Goal: Transaction & Acquisition: Book appointment/travel/reservation

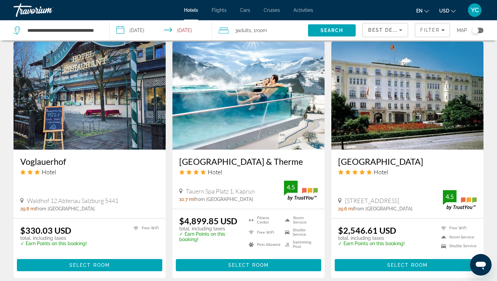
scroll to position [546, 0]
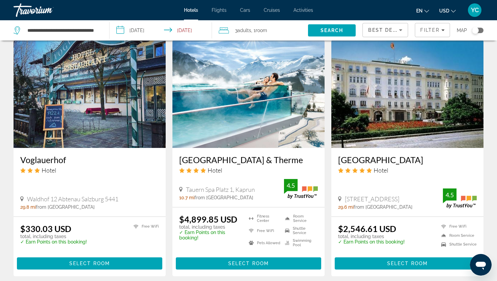
click at [134, 29] on input "**********" at bounding box center [162, 31] width 105 height 22
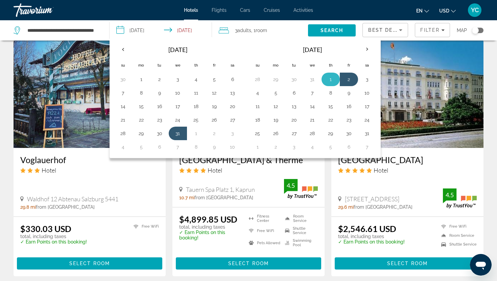
click at [331, 81] on button "1" at bounding box center [330, 79] width 11 height 9
click at [362, 82] on button "3" at bounding box center [367, 79] width 11 height 9
type input "**********"
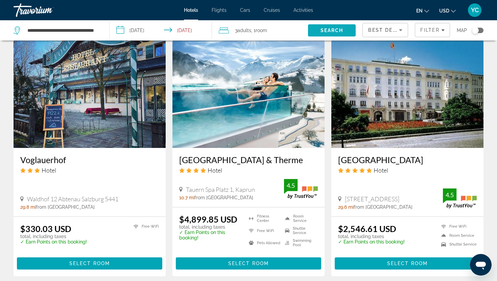
click at [330, 30] on span "Search" at bounding box center [331, 30] width 23 height 5
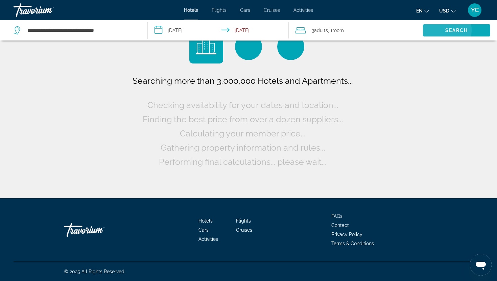
scroll to position [0, 0]
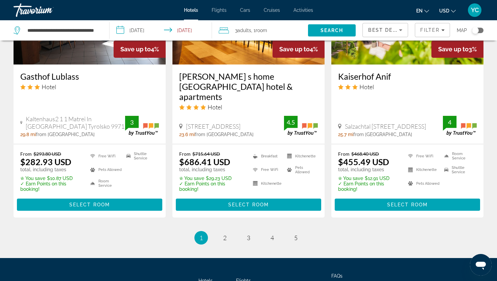
scroll to position [898, 0]
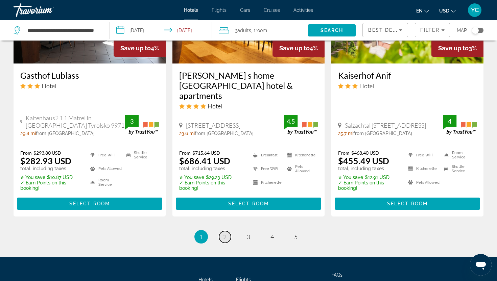
click at [225, 233] on span "2" at bounding box center [224, 236] width 3 height 7
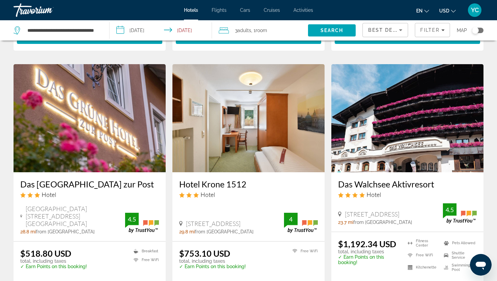
scroll to position [525, 0]
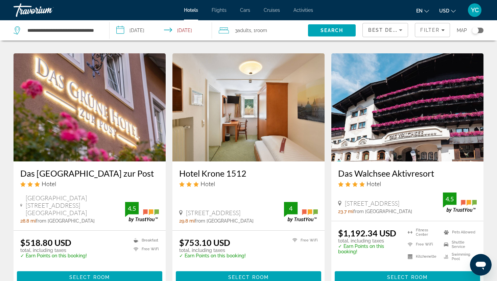
click at [364, 131] on img "Main content" at bounding box center [407, 107] width 152 height 108
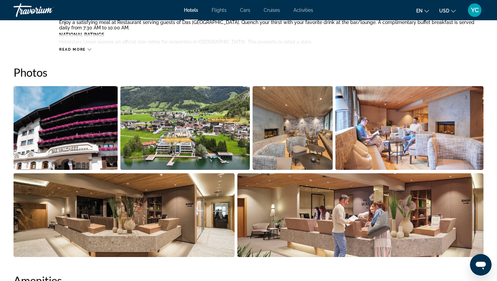
scroll to position [306, 0]
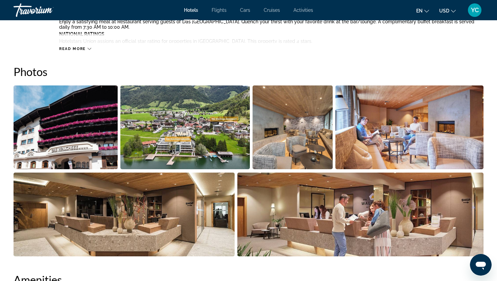
click at [86, 125] on img "Open full-screen image slider" at bounding box center [66, 128] width 104 height 84
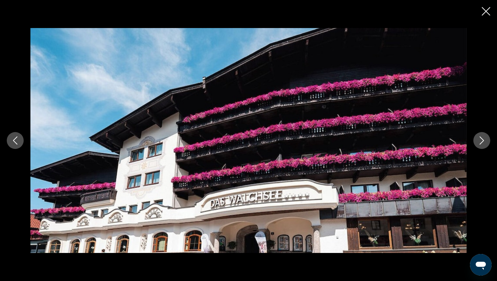
click at [484, 140] on icon "Next image" at bounding box center [482, 141] width 8 height 8
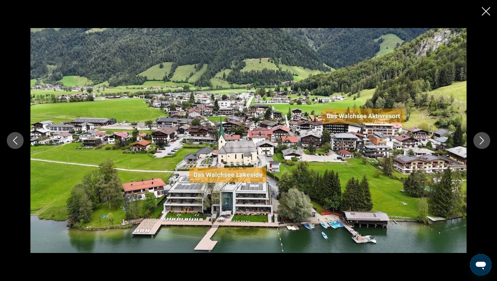
click at [484, 140] on icon "Next image" at bounding box center [482, 141] width 8 height 8
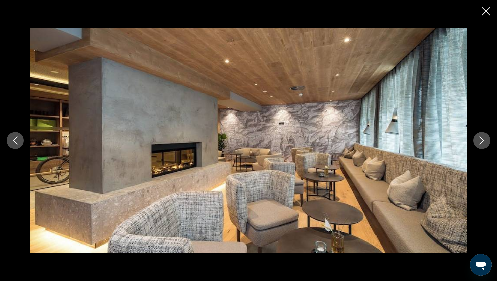
click at [483, 140] on icon "Next image" at bounding box center [482, 141] width 4 height 8
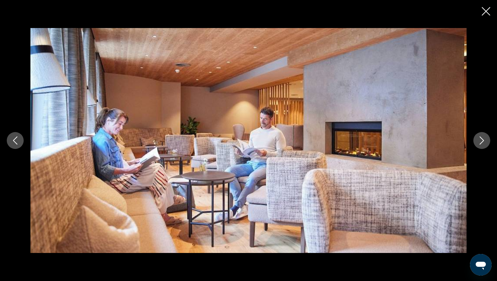
click at [483, 140] on icon "Next image" at bounding box center [482, 141] width 4 height 8
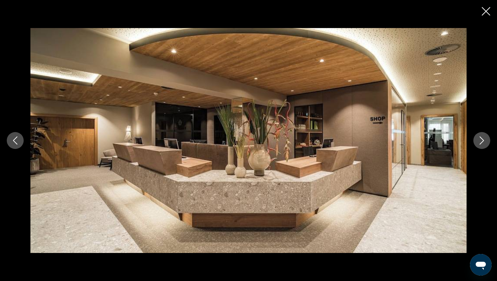
click at [483, 140] on icon "Next image" at bounding box center [482, 141] width 4 height 8
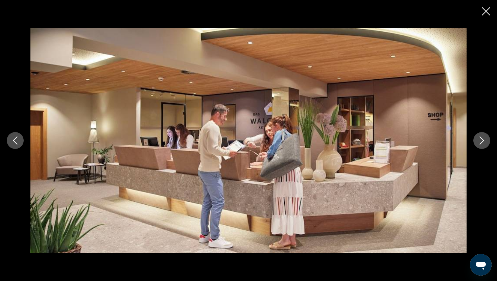
click at [483, 140] on icon "Next image" at bounding box center [482, 141] width 4 height 8
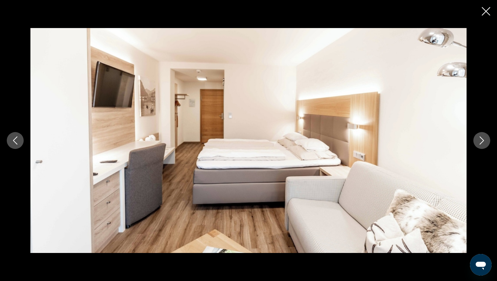
click at [483, 140] on icon "Next image" at bounding box center [482, 141] width 4 height 8
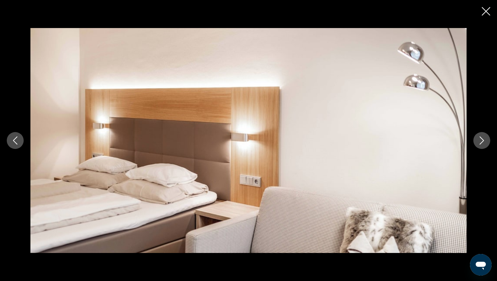
click at [483, 140] on icon "Next image" at bounding box center [482, 141] width 4 height 8
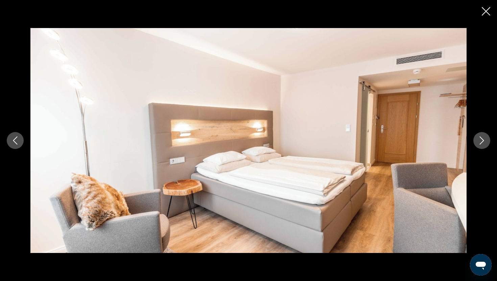
click at [483, 140] on icon "Next image" at bounding box center [482, 141] width 4 height 8
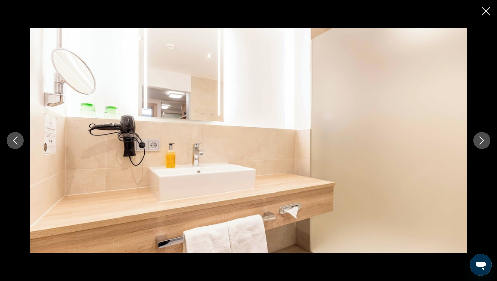
click at [483, 140] on icon "Next image" at bounding box center [482, 141] width 4 height 8
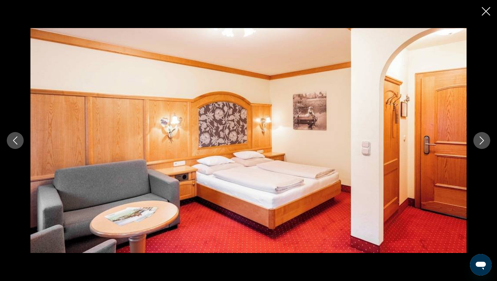
click at [483, 140] on icon "Next image" at bounding box center [482, 141] width 4 height 8
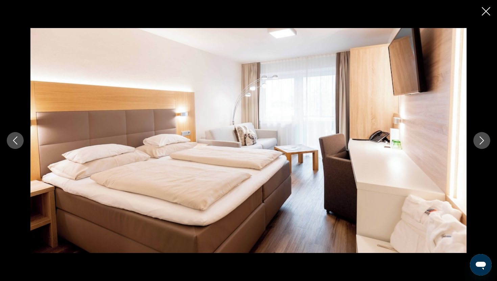
click at [483, 140] on icon "Next image" at bounding box center [482, 141] width 4 height 8
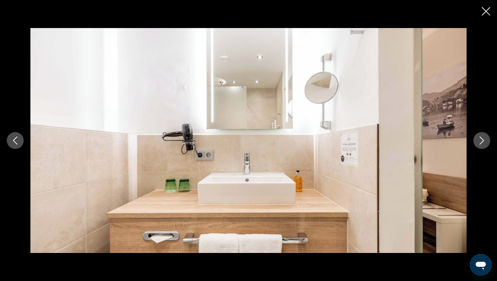
click at [483, 140] on icon "Next image" at bounding box center [482, 141] width 4 height 8
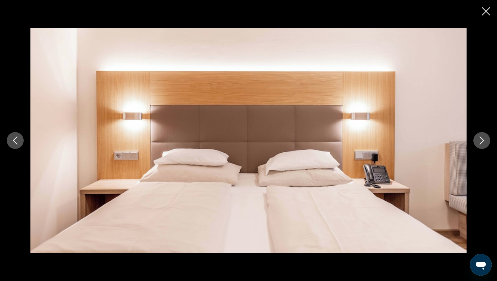
click at [483, 140] on icon "Next image" at bounding box center [482, 141] width 8 height 8
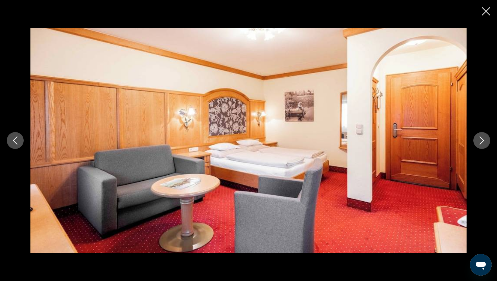
click at [483, 141] on icon "Next image" at bounding box center [482, 141] width 4 height 8
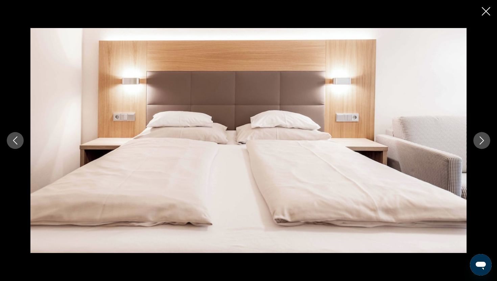
click at [487, 12] on icon "Close slideshow" at bounding box center [486, 11] width 8 height 8
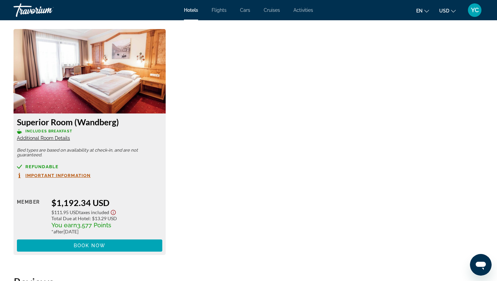
scroll to position [928, 0]
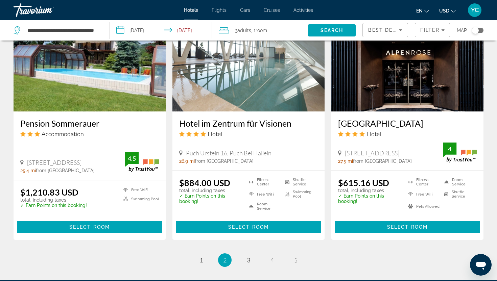
scroll to position [827, 0]
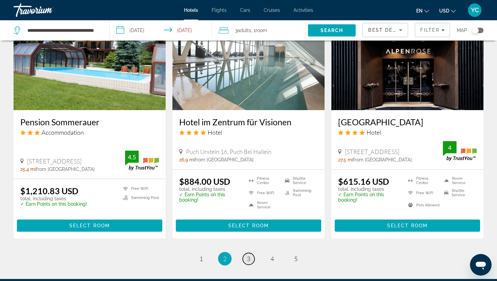
click at [248, 255] on span "3" at bounding box center [248, 258] width 3 height 7
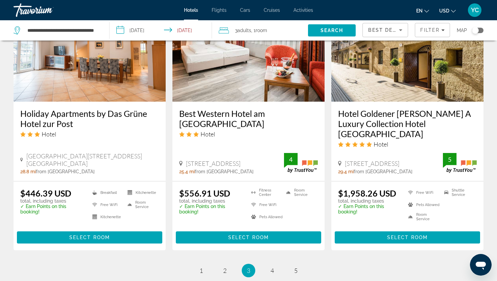
scroll to position [842, 0]
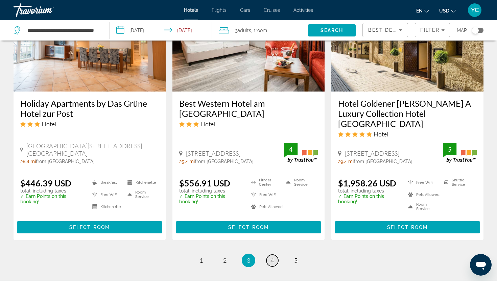
click at [272, 257] on span "4" at bounding box center [271, 260] width 3 height 7
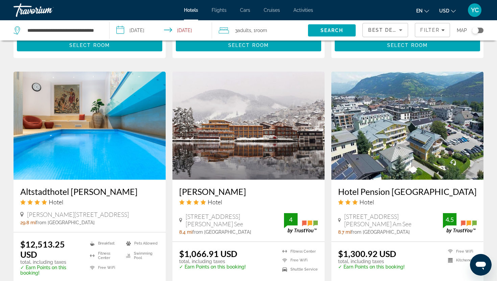
scroll to position [486, 0]
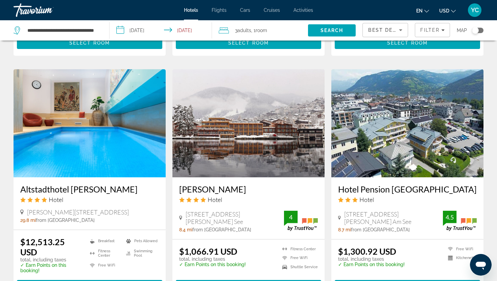
click at [275, 143] on img "Main content" at bounding box center [248, 123] width 152 height 108
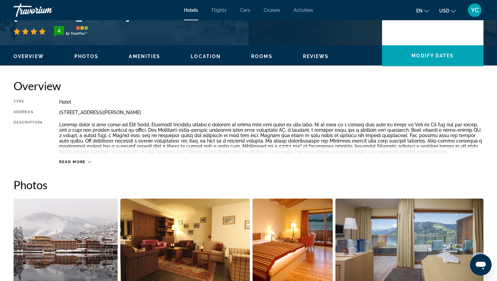
scroll to position [195, 0]
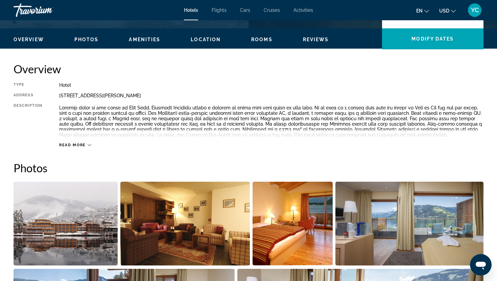
click at [92, 219] on img "Open full-screen image slider" at bounding box center [66, 224] width 104 height 84
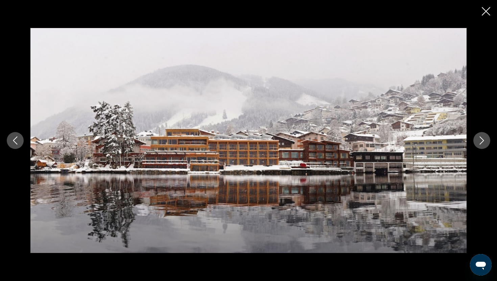
click at [482, 141] on icon "Next image" at bounding box center [482, 141] width 8 height 8
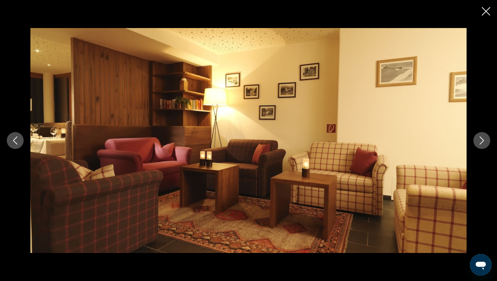
click at [482, 141] on icon "Next image" at bounding box center [482, 141] width 8 height 8
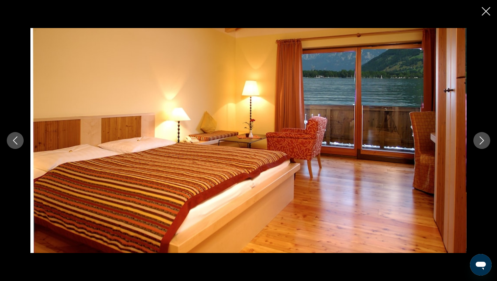
click at [482, 141] on icon "Next image" at bounding box center [482, 141] width 8 height 8
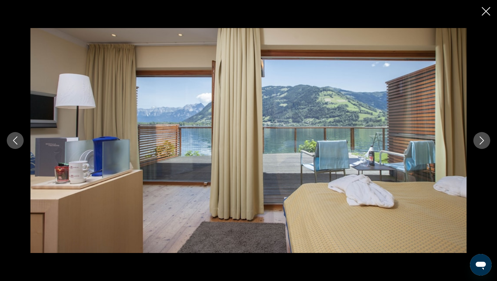
click at [482, 141] on icon "Next image" at bounding box center [482, 141] width 8 height 8
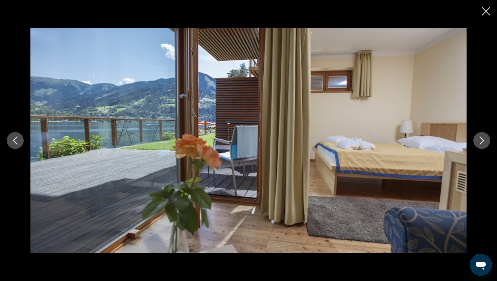
click at [482, 141] on icon "Next image" at bounding box center [482, 141] width 8 height 8
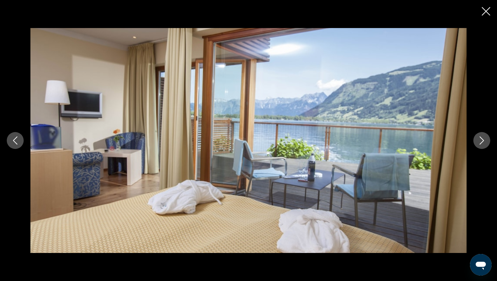
click at [482, 141] on icon "Next image" at bounding box center [482, 141] width 8 height 8
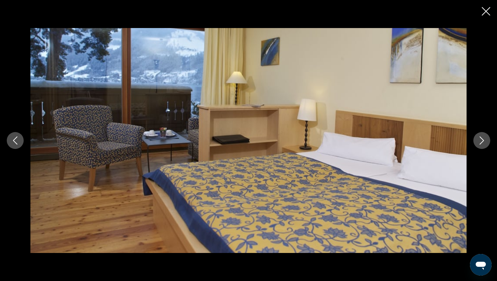
click at [482, 141] on icon "Next image" at bounding box center [482, 141] width 8 height 8
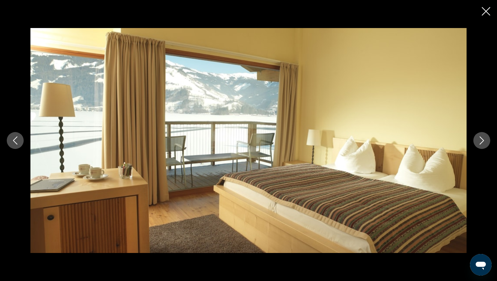
click at [481, 141] on icon "Next image" at bounding box center [482, 141] width 8 height 8
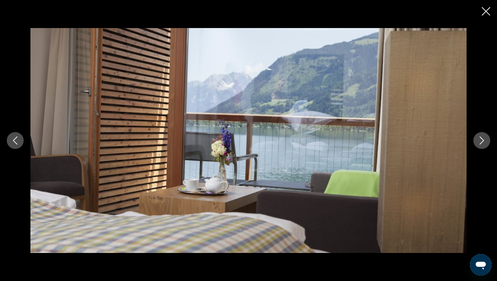
click at [481, 141] on icon "Next image" at bounding box center [482, 141] width 8 height 8
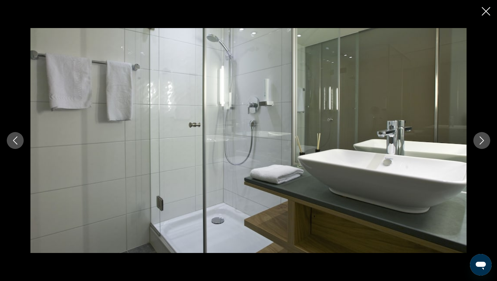
click at [481, 141] on icon "Next image" at bounding box center [482, 141] width 8 height 8
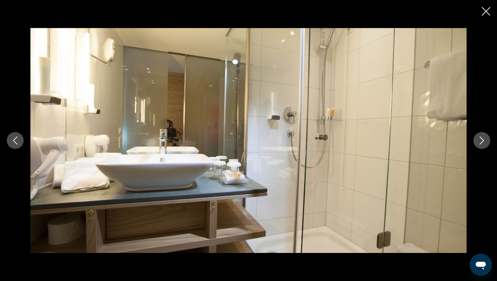
click at [481, 141] on icon "Next image" at bounding box center [482, 141] width 8 height 8
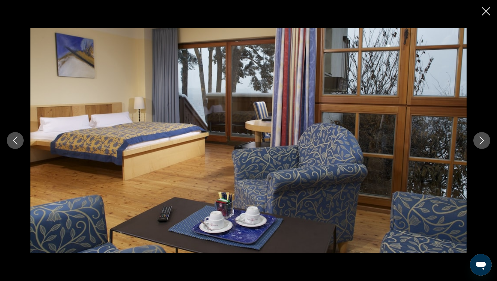
click at [481, 141] on icon "Next image" at bounding box center [482, 141] width 8 height 8
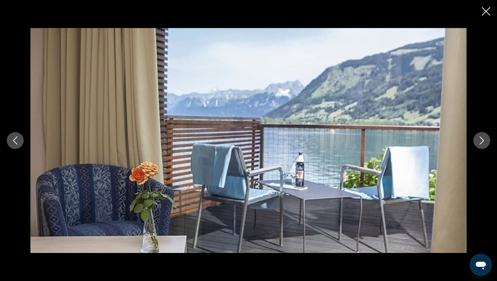
click at [481, 141] on icon "Next image" at bounding box center [482, 141] width 8 height 8
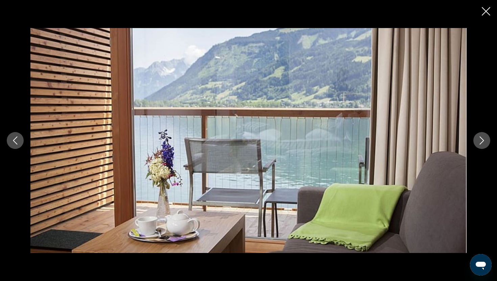
click at [481, 141] on icon "Next image" at bounding box center [482, 141] width 8 height 8
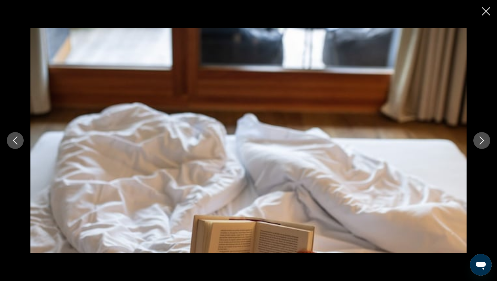
click at [481, 141] on icon "Next image" at bounding box center [482, 141] width 8 height 8
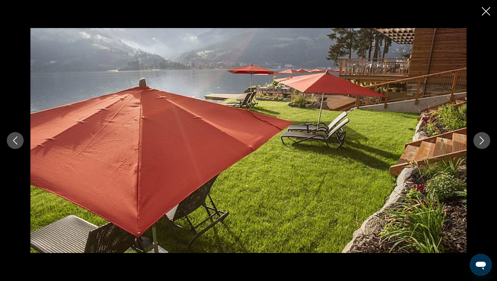
click at [481, 141] on icon "Next image" at bounding box center [482, 141] width 8 height 8
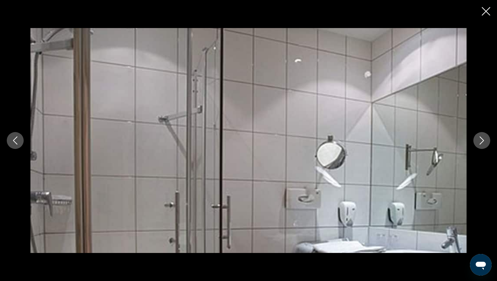
click at [481, 141] on icon "Next image" at bounding box center [482, 141] width 8 height 8
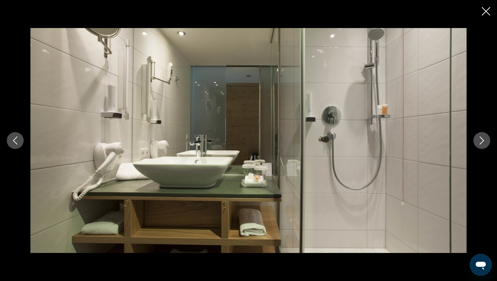
click at [481, 141] on icon "Next image" at bounding box center [482, 141] width 8 height 8
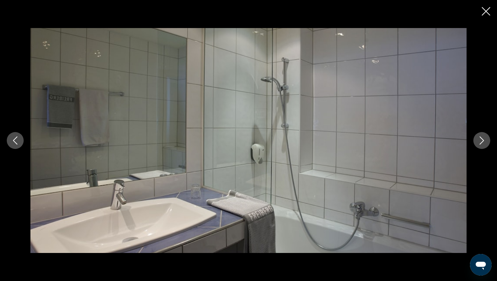
click at [481, 141] on icon "Next image" at bounding box center [482, 141] width 8 height 8
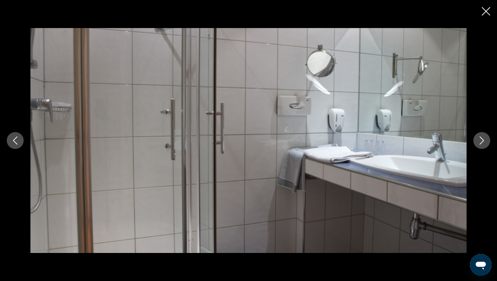
click at [481, 141] on icon "Next image" at bounding box center [482, 141] width 8 height 8
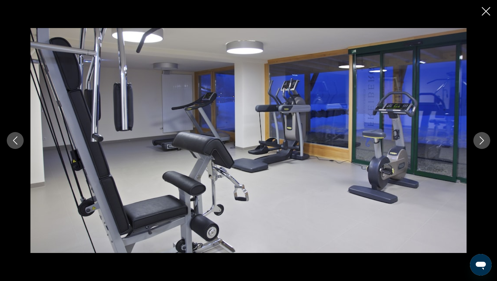
click at [481, 141] on icon "Next image" at bounding box center [482, 141] width 8 height 8
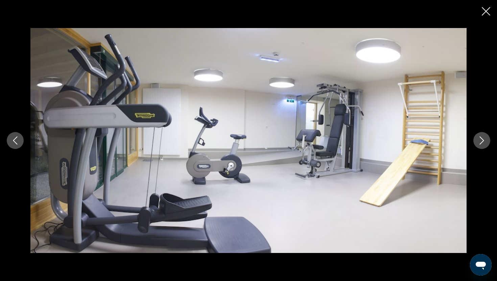
click at [481, 141] on icon "Next image" at bounding box center [482, 141] width 8 height 8
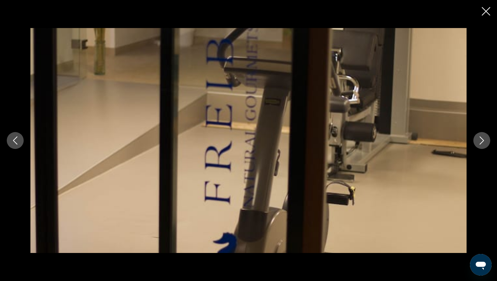
click at [481, 141] on icon "Next image" at bounding box center [482, 141] width 8 height 8
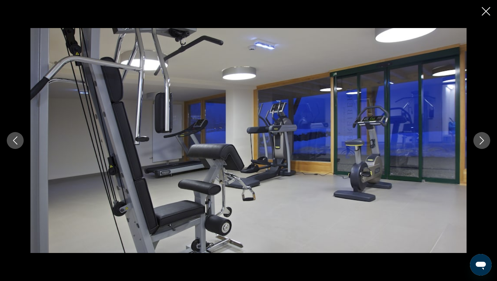
click at [481, 141] on icon "Next image" at bounding box center [482, 141] width 8 height 8
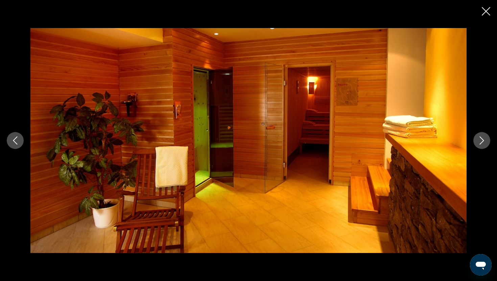
click at [481, 141] on icon "Next image" at bounding box center [482, 141] width 8 height 8
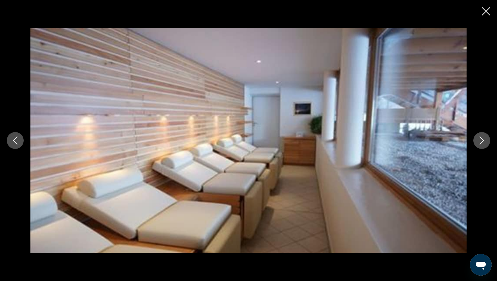
click at [481, 141] on icon "Next image" at bounding box center [482, 141] width 8 height 8
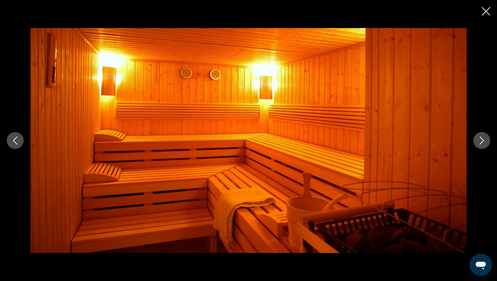
click at [481, 142] on icon "Next image" at bounding box center [482, 141] width 8 height 8
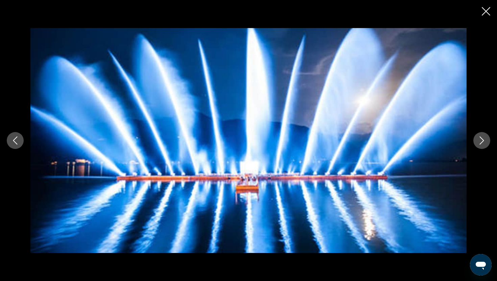
click at [481, 142] on icon "Next image" at bounding box center [482, 141] width 8 height 8
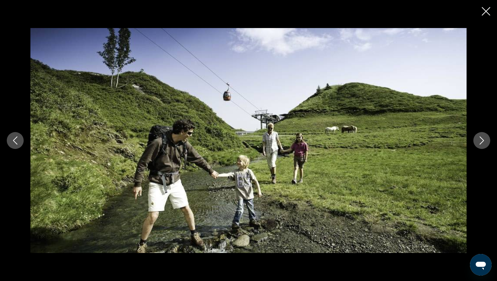
click at [11, 140] on icon "Previous image" at bounding box center [15, 141] width 8 height 8
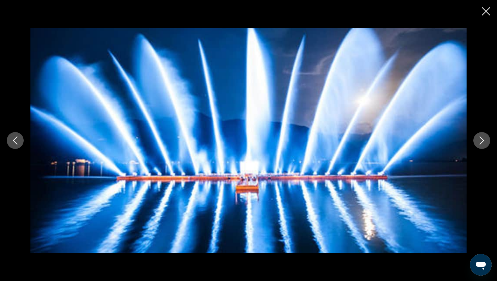
click at [481, 138] on icon "Next image" at bounding box center [482, 141] width 4 height 8
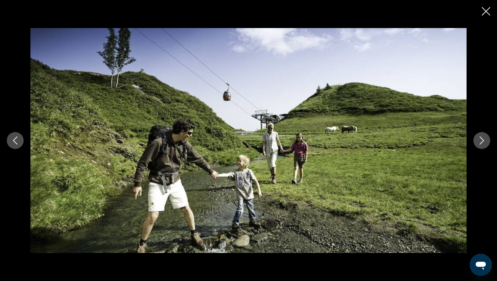
click at [481, 138] on icon "Next image" at bounding box center [482, 141] width 4 height 8
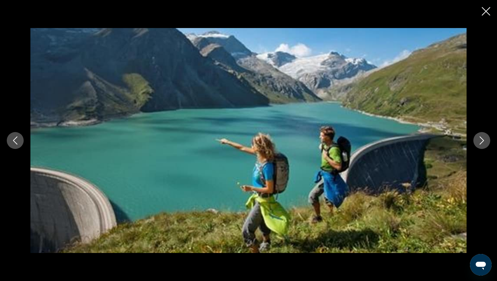
click at [481, 138] on icon "Next image" at bounding box center [482, 141] width 4 height 8
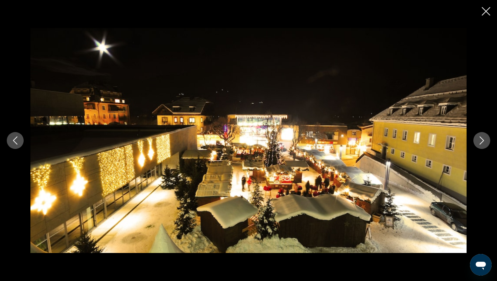
click at [481, 138] on icon "Next image" at bounding box center [482, 141] width 4 height 8
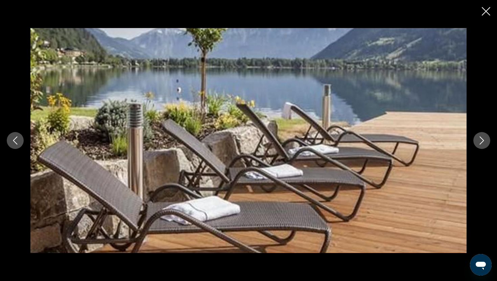
click at [13, 142] on icon "Previous image" at bounding box center [15, 141] width 8 height 8
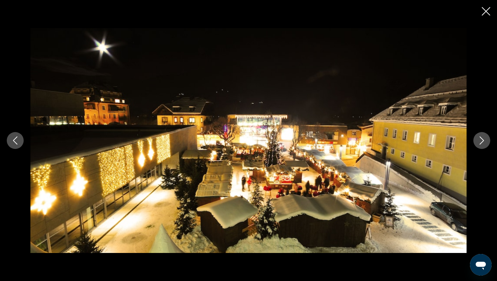
click at [483, 141] on icon "Next image" at bounding box center [482, 141] width 4 height 8
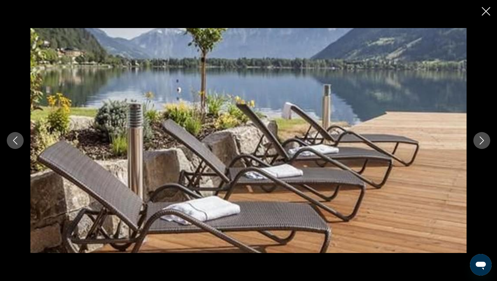
click at [483, 141] on icon "Next image" at bounding box center [482, 141] width 4 height 8
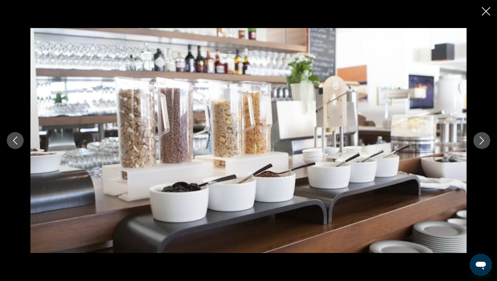
click at [483, 141] on icon "Next image" at bounding box center [482, 141] width 4 height 8
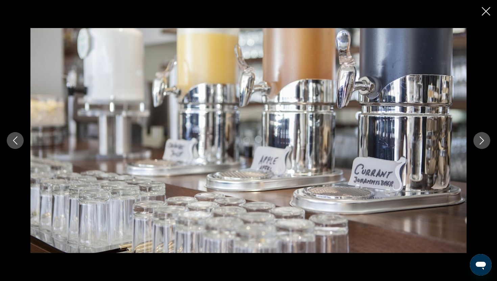
click at [483, 141] on icon "Next image" at bounding box center [482, 141] width 4 height 8
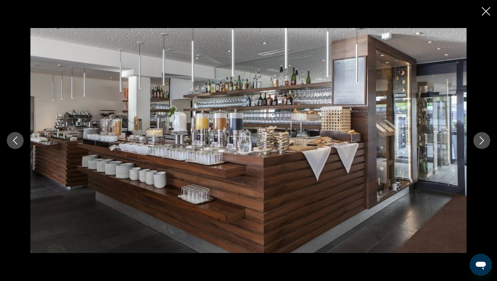
click at [483, 141] on icon "Next image" at bounding box center [482, 141] width 4 height 8
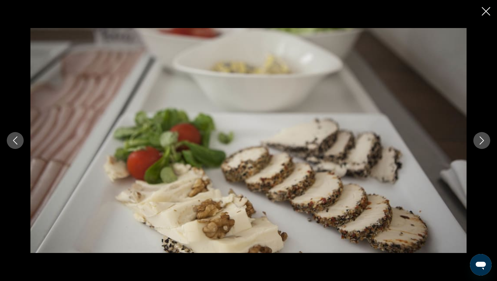
click at [483, 141] on icon "Next image" at bounding box center [482, 141] width 4 height 8
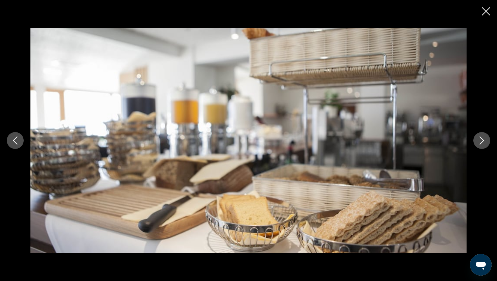
click at [483, 141] on icon "Next image" at bounding box center [482, 141] width 4 height 8
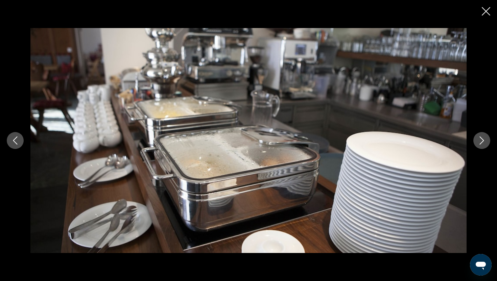
click at [483, 141] on icon "Next image" at bounding box center [482, 141] width 4 height 8
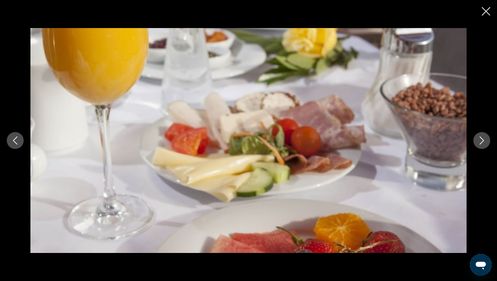
click at [483, 141] on icon "Next image" at bounding box center [482, 141] width 4 height 8
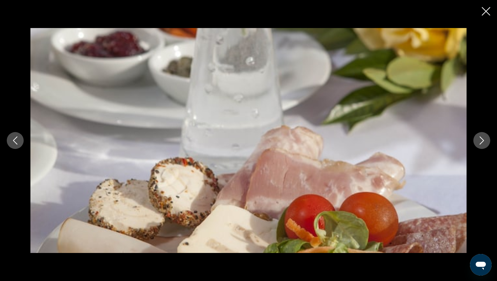
click at [483, 141] on icon "Next image" at bounding box center [482, 141] width 4 height 8
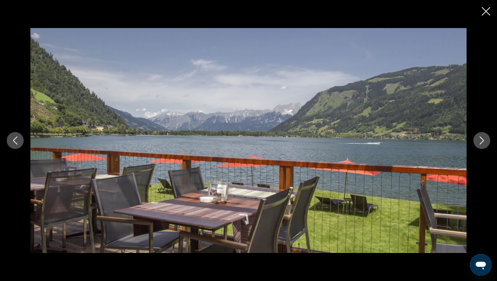
click at [483, 141] on icon "Next image" at bounding box center [482, 141] width 4 height 8
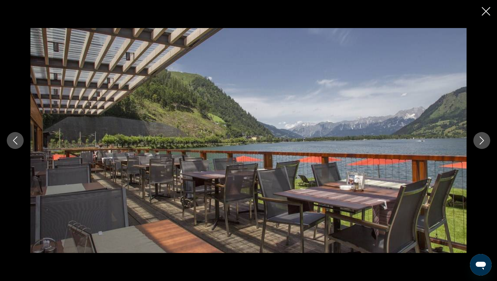
click at [483, 141] on icon "Next image" at bounding box center [482, 141] width 4 height 8
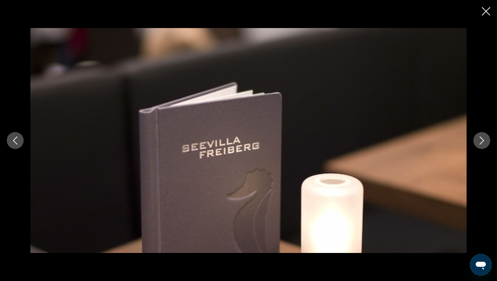
click at [483, 141] on icon "Next image" at bounding box center [482, 141] width 4 height 8
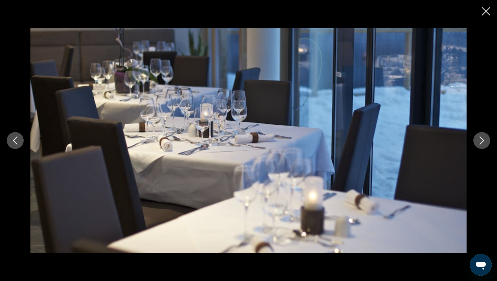
click at [483, 141] on icon "Next image" at bounding box center [482, 141] width 4 height 8
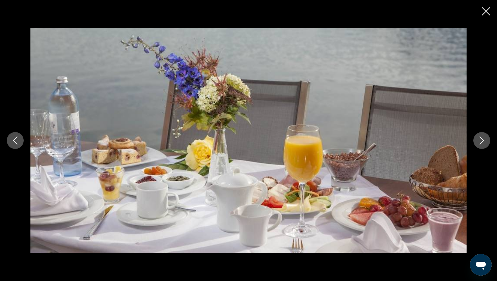
click at [483, 141] on icon "Next image" at bounding box center [482, 141] width 4 height 8
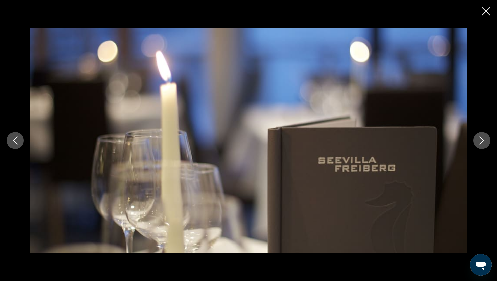
click at [483, 141] on icon "Next image" at bounding box center [482, 141] width 4 height 8
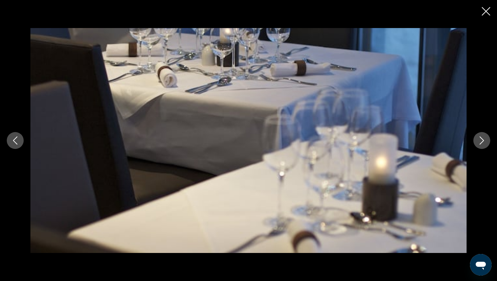
click at [483, 141] on icon "Next image" at bounding box center [482, 141] width 4 height 8
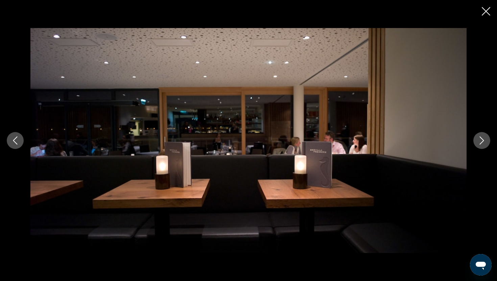
click at [483, 142] on icon "Next image" at bounding box center [482, 141] width 8 height 8
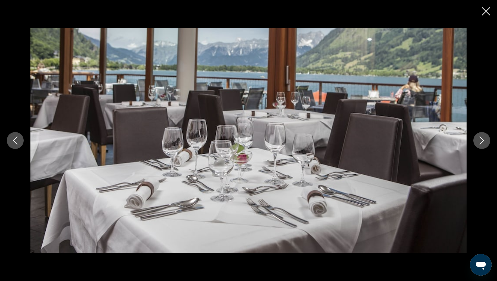
click at [483, 142] on icon "Next image" at bounding box center [482, 141] width 8 height 8
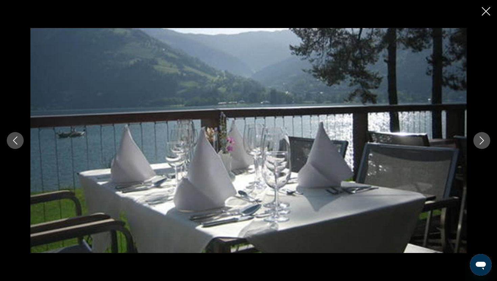
click at [483, 142] on icon "Next image" at bounding box center [482, 141] width 8 height 8
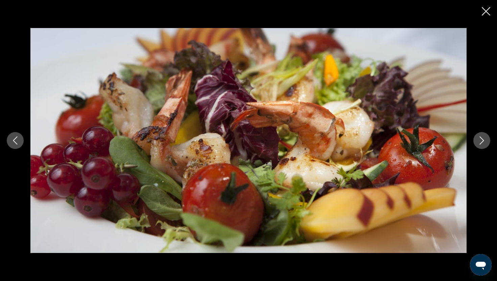
click at [483, 142] on icon "Next image" at bounding box center [482, 141] width 8 height 8
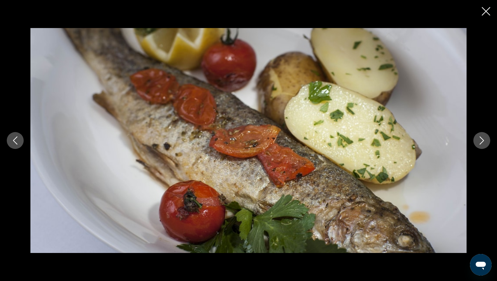
click at [483, 142] on icon "Next image" at bounding box center [482, 141] width 8 height 8
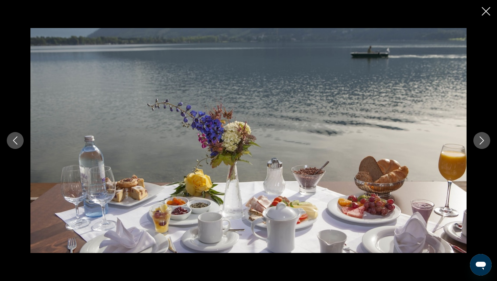
click at [482, 141] on icon "Next image" at bounding box center [482, 141] width 4 height 8
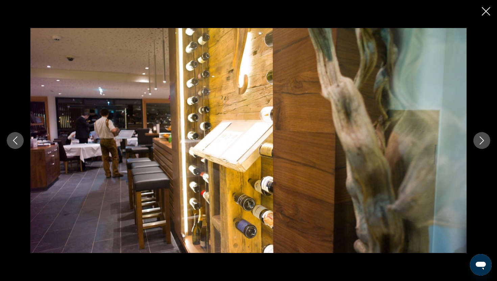
click at [482, 141] on icon "Next image" at bounding box center [482, 141] width 4 height 8
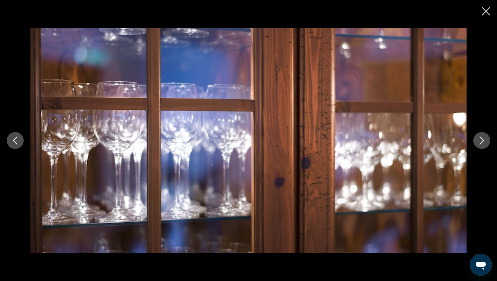
click at [482, 141] on icon "Next image" at bounding box center [482, 141] width 4 height 8
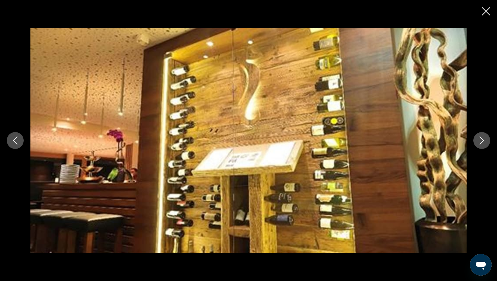
click at [482, 141] on icon "Next image" at bounding box center [482, 141] width 4 height 8
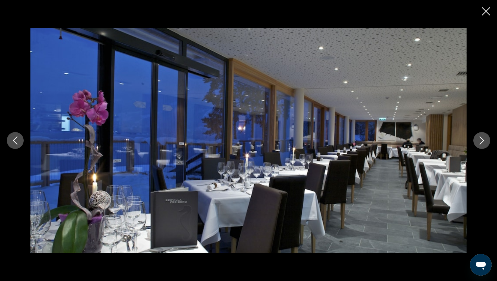
click at [482, 141] on icon "Next image" at bounding box center [482, 141] width 4 height 8
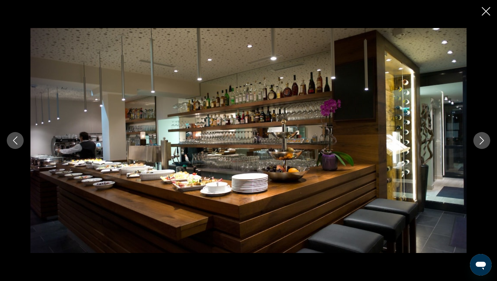
click at [482, 141] on icon "Next image" at bounding box center [482, 141] width 4 height 8
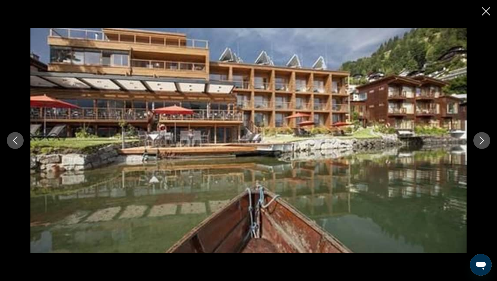
click at [482, 141] on icon "Next image" at bounding box center [482, 141] width 4 height 8
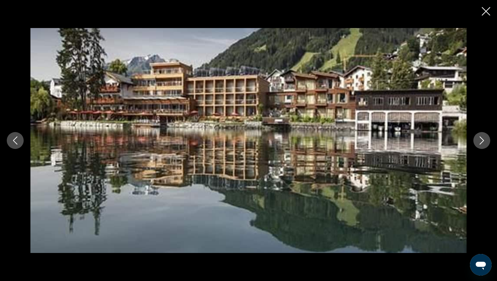
click at [482, 141] on icon "Next image" at bounding box center [482, 141] width 4 height 8
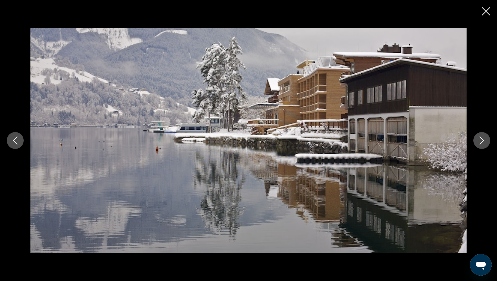
click at [482, 141] on icon "Next image" at bounding box center [482, 141] width 4 height 8
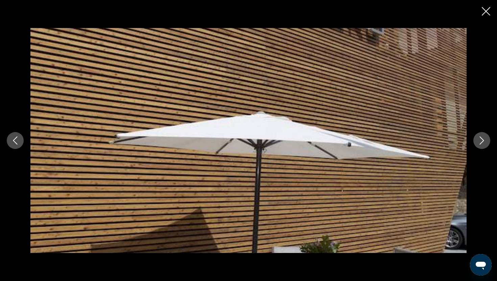
click at [482, 141] on icon "Next image" at bounding box center [482, 141] width 4 height 8
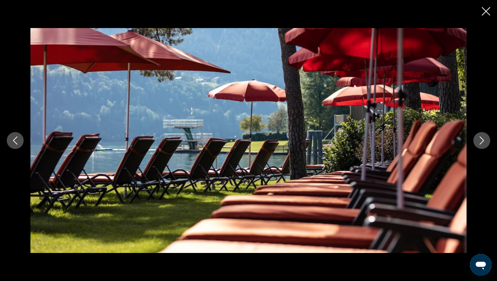
click at [482, 141] on icon "Next image" at bounding box center [482, 141] width 4 height 8
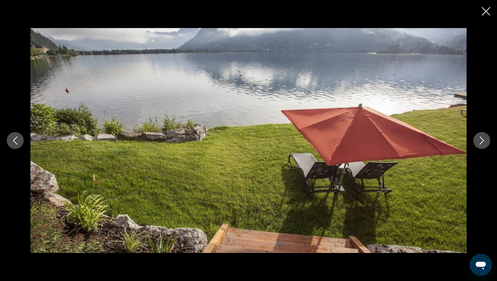
click at [482, 141] on icon "Next image" at bounding box center [482, 141] width 4 height 8
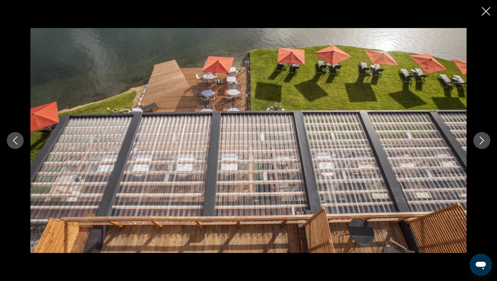
click at [482, 141] on icon "Next image" at bounding box center [482, 141] width 4 height 8
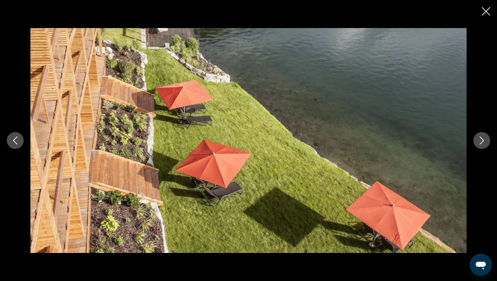
click at [482, 141] on icon "Next image" at bounding box center [482, 141] width 4 height 8
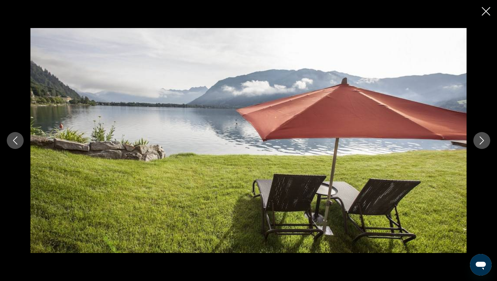
click at [482, 141] on icon "Next image" at bounding box center [482, 141] width 4 height 8
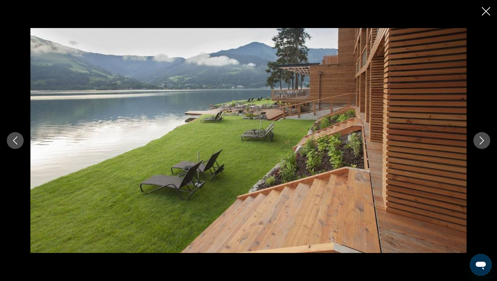
click at [482, 141] on icon "Next image" at bounding box center [482, 141] width 4 height 8
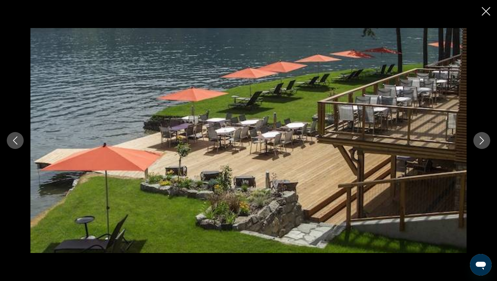
click at [482, 141] on icon "Next image" at bounding box center [482, 141] width 4 height 8
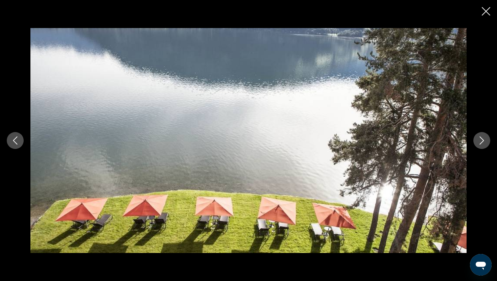
click at [482, 141] on icon "Next image" at bounding box center [482, 141] width 4 height 8
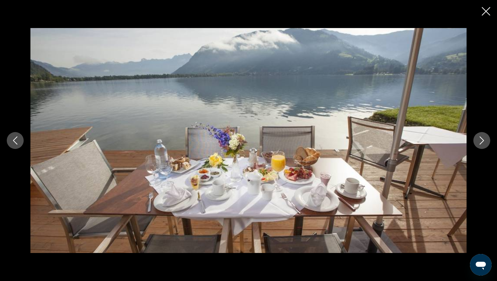
click at [482, 141] on icon "Next image" at bounding box center [482, 141] width 4 height 8
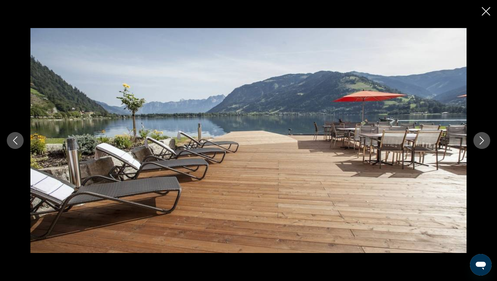
click at [482, 141] on icon "Next image" at bounding box center [482, 141] width 4 height 8
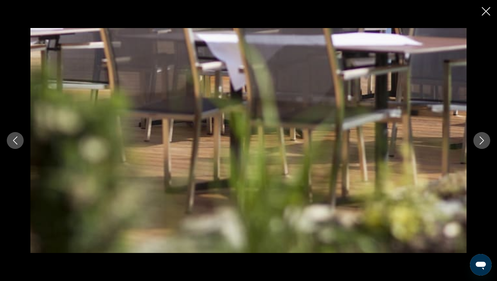
click at [482, 141] on icon "Next image" at bounding box center [482, 141] width 4 height 8
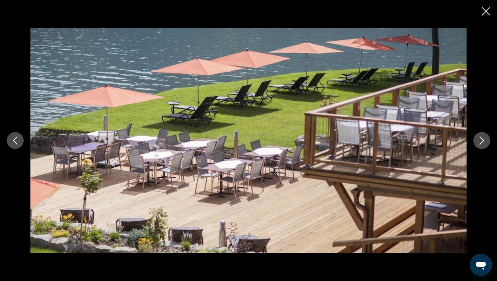
click at [482, 141] on icon "Next image" at bounding box center [482, 141] width 4 height 8
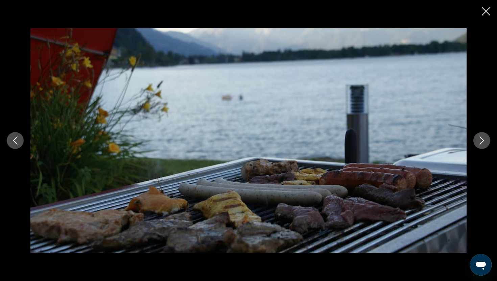
click at [482, 141] on icon "Next image" at bounding box center [482, 141] width 4 height 8
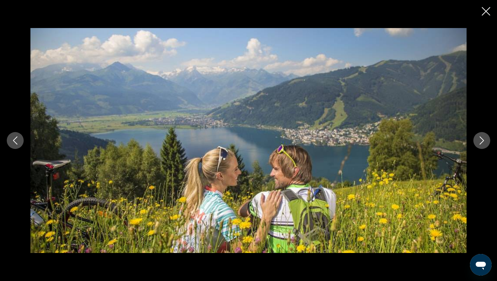
click at [482, 141] on icon "Next image" at bounding box center [482, 141] width 4 height 8
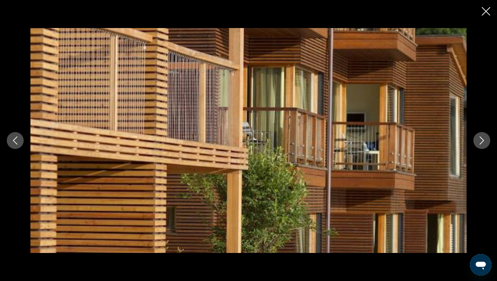
click at [482, 141] on icon "Next image" at bounding box center [482, 141] width 4 height 8
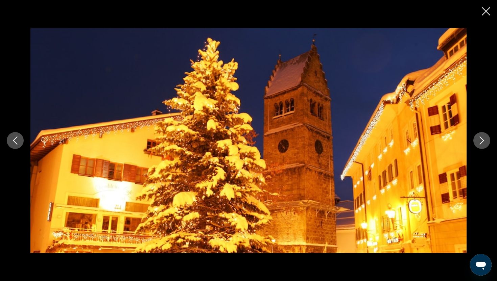
click at [482, 141] on icon "Next image" at bounding box center [482, 141] width 4 height 8
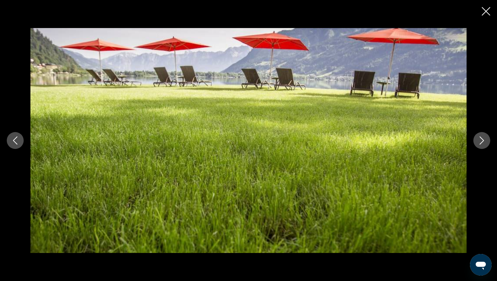
click at [482, 141] on icon "Next image" at bounding box center [482, 141] width 4 height 8
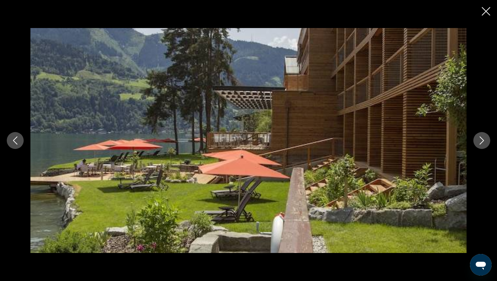
click at [482, 141] on icon "Next image" at bounding box center [482, 141] width 4 height 8
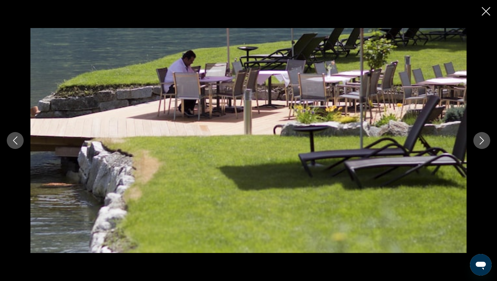
click at [482, 141] on icon "Next image" at bounding box center [482, 141] width 4 height 8
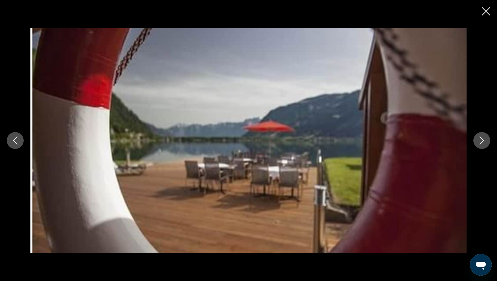
click at [482, 141] on icon "Next image" at bounding box center [482, 141] width 4 height 8
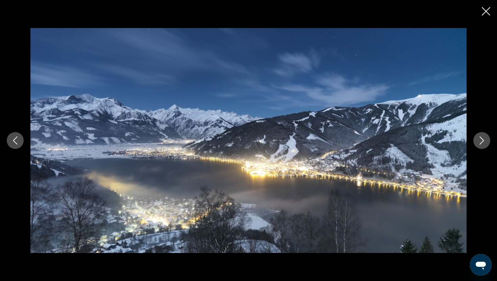
click at [482, 141] on icon "Next image" at bounding box center [482, 141] width 4 height 8
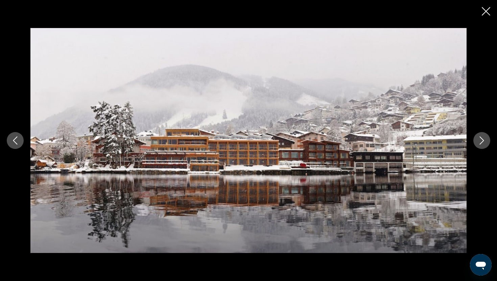
click at [10, 135] on button "Previous image" at bounding box center [15, 140] width 17 height 17
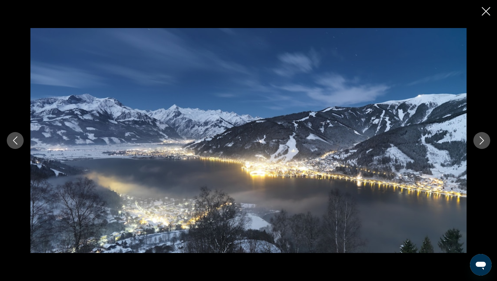
click at [483, 140] on icon "Next image" at bounding box center [482, 141] width 8 height 8
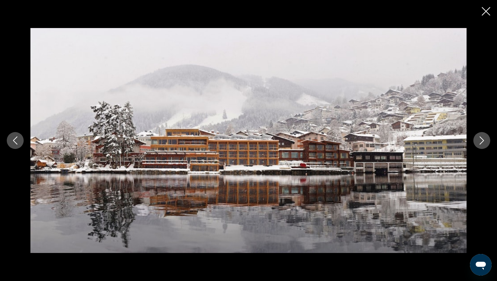
click at [483, 140] on icon "Next image" at bounding box center [482, 141] width 8 height 8
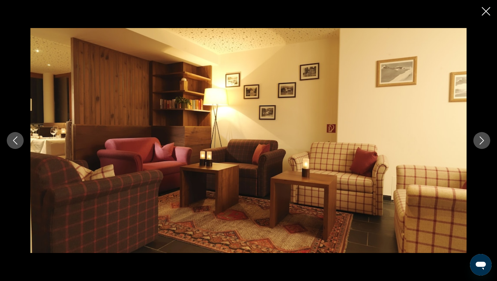
click at [483, 140] on icon "Next image" at bounding box center [482, 141] width 8 height 8
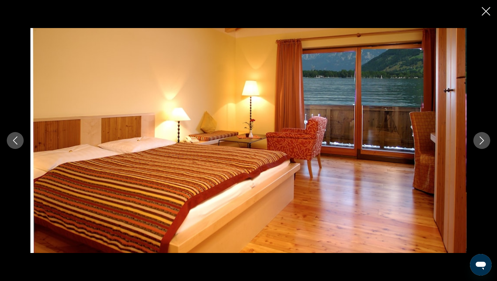
click at [483, 140] on icon "Next image" at bounding box center [482, 141] width 8 height 8
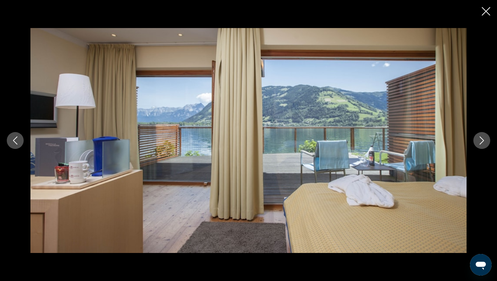
click at [483, 140] on icon "Next image" at bounding box center [482, 141] width 8 height 8
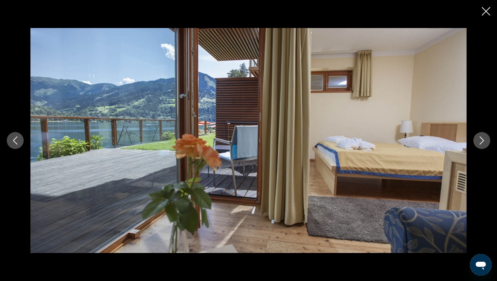
click at [485, 12] on icon "Close slideshow" at bounding box center [486, 11] width 8 height 8
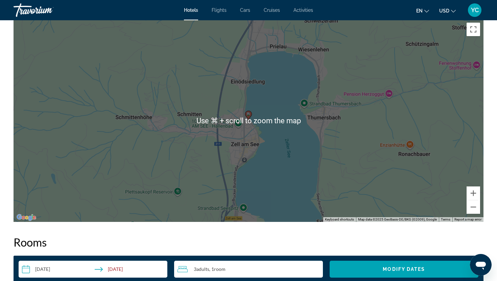
scroll to position [656, 0]
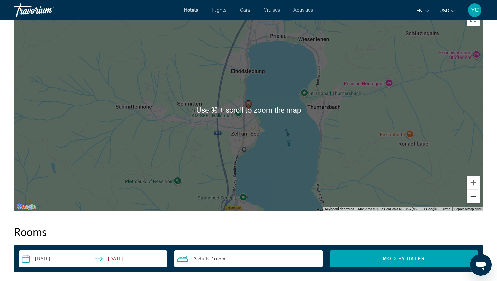
click at [472, 198] on button "Zoom out" at bounding box center [473, 197] width 14 height 14
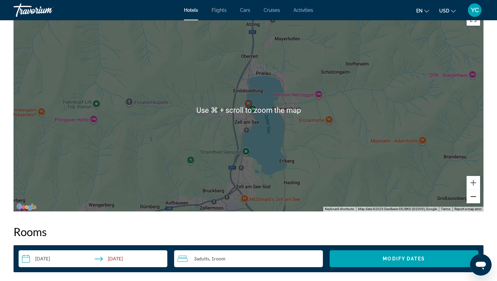
click at [472, 198] on button "Zoom out" at bounding box center [473, 197] width 14 height 14
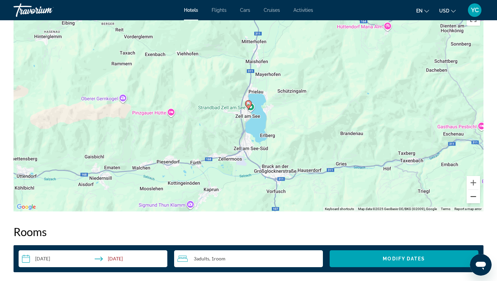
click at [472, 198] on button "Zoom out" at bounding box center [473, 197] width 14 height 14
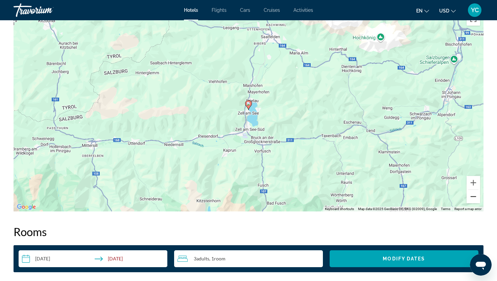
click at [472, 198] on button "Zoom out" at bounding box center [473, 197] width 14 height 14
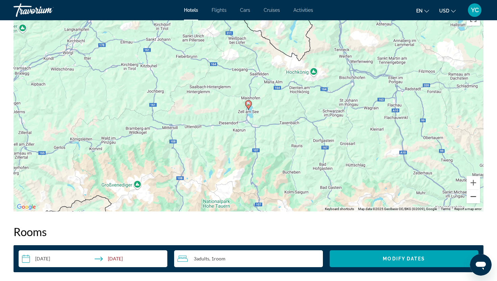
click at [472, 198] on button "Zoom out" at bounding box center [473, 197] width 14 height 14
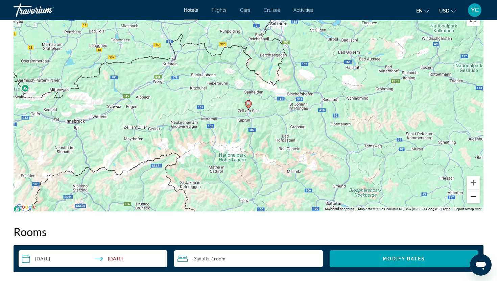
click at [472, 198] on button "Zoom out" at bounding box center [473, 197] width 14 height 14
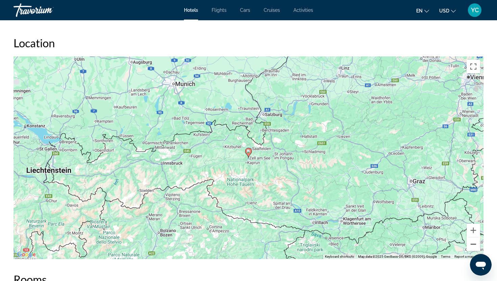
scroll to position [605, 0]
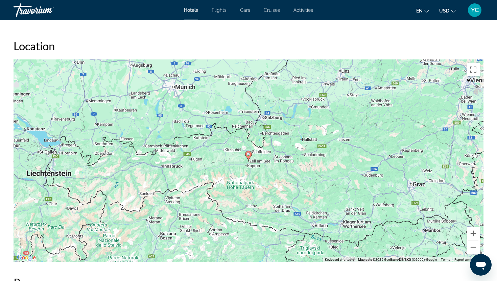
click at [353, 154] on div "To activate drag with keyboard, press Alt + Enter. Once in keyboard drag state,…" at bounding box center [249, 160] width 470 height 203
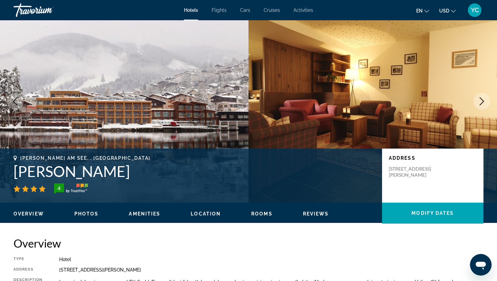
scroll to position [0, 0]
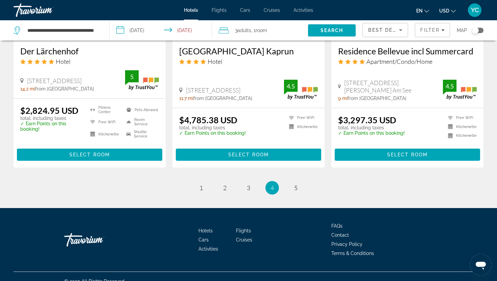
scroll to position [878, 0]
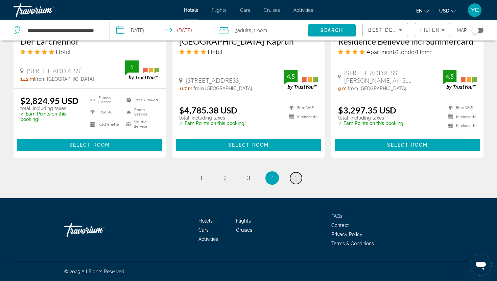
click at [295, 177] on span "5" at bounding box center [295, 177] width 3 height 7
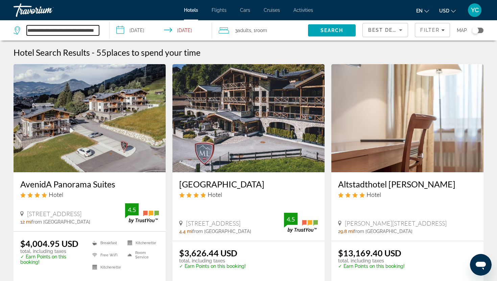
click at [56, 32] on input "**********" at bounding box center [63, 30] width 72 height 10
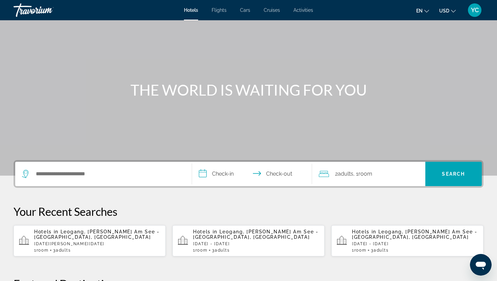
scroll to position [30, 0]
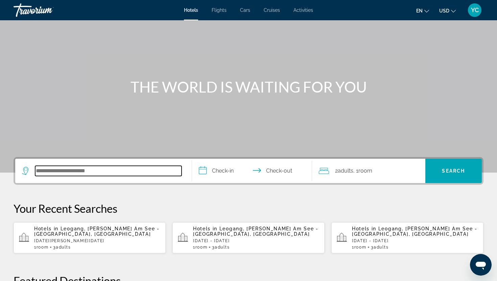
click at [47, 170] on input "Search hotel destination" at bounding box center [108, 171] width 146 height 10
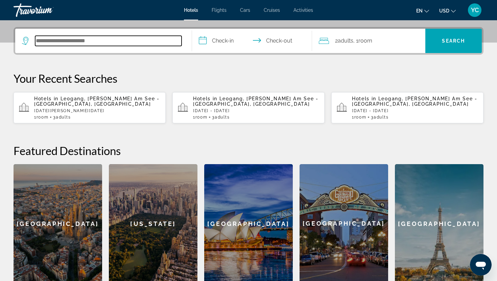
scroll to position [165, 0]
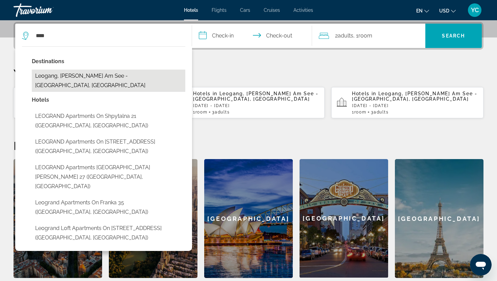
click at [67, 77] on button "Leogang, [PERSON_NAME] Am See - [GEOGRAPHIC_DATA], [GEOGRAPHIC_DATA]" at bounding box center [108, 81] width 153 height 22
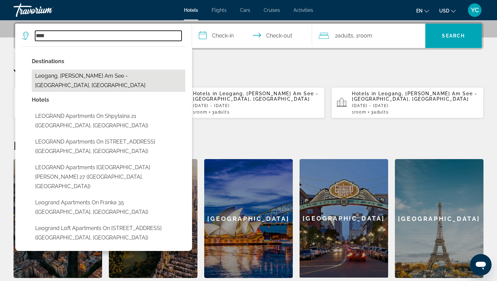
type input "**********"
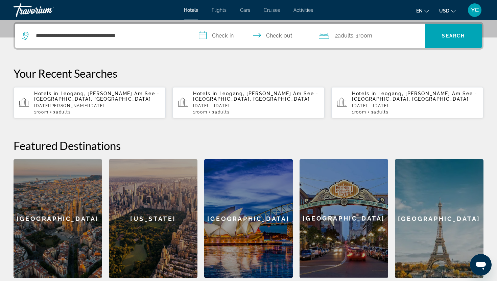
click at [217, 35] on input "**********" at bounding box center [253, 37] width 123 height 26
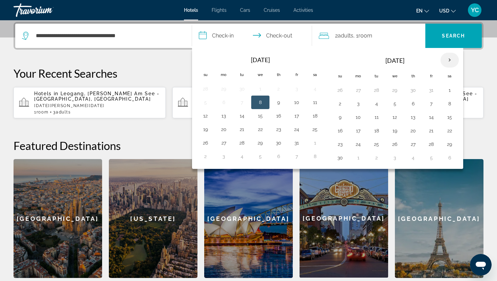
click at [449, 60] on th "Next month" at bounding box center [449, 60] width 18 height 15
click at [416, 144] on button "1" at bounding box center [413, 144] width 11 height 9
click at [315, 93] on button "3" at bounding box center [315, 90] width 11 height 9
type input "**********"
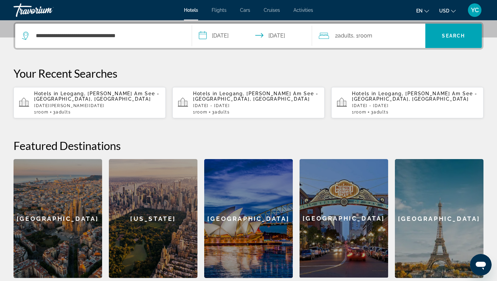
click at [391, 27] on div "2 Adult Adults , 1 Room rooms" at bounding box center [372, 36] width 106 height 24
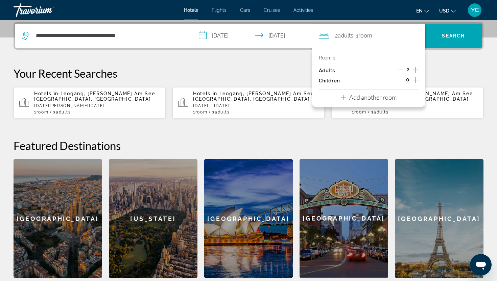
click at [415, 71] on icon "Increment adults" at bounding box center [415, 70] width 6 height 6
click at [435, 57] on div "**********" at bounding box center [248, 150] width 497 height 256
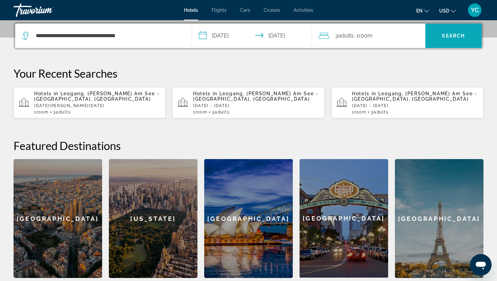
click at [440, 37] on span "Search" at bounding box center [453, 36] width 57 height 16
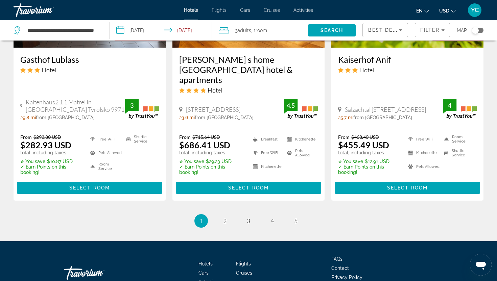
scroll to position [927, 0]
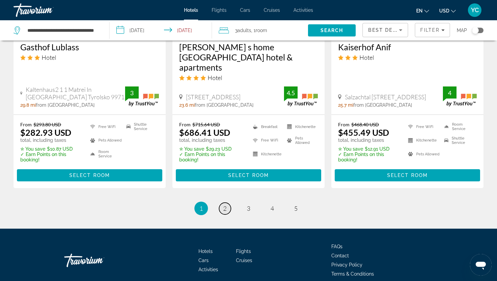
click at [226, 205] on span "2" at bounding box center [224, 208] width 3 height 7
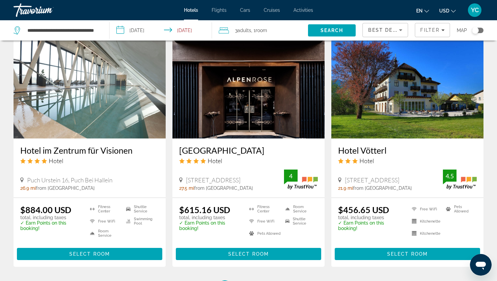
scroll to position [899, 0]
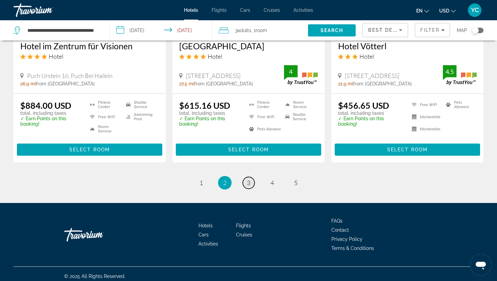
click at [252, 178] on link "page 3" at bounding box center [249, 183] width 12 height 12
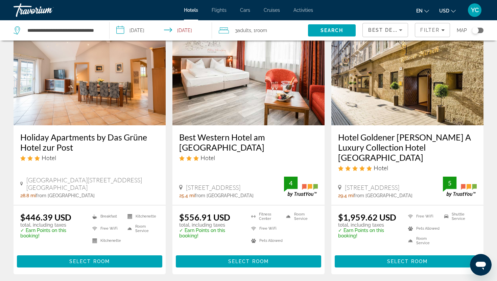
scroll to position [850, 0]
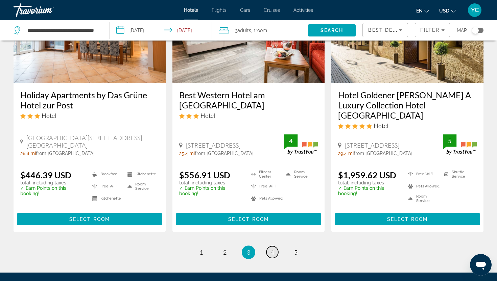
click at [273, 249] on span "4" at bounding box center [271, 252] width 3 height 7
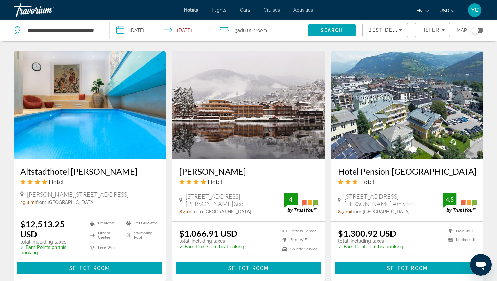
scroll to position [501, 0]
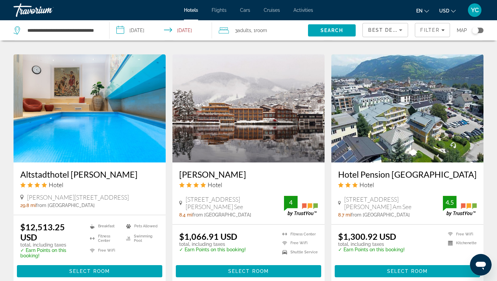
click at [274, 156] on img "Main content" at bounding box center [248, 108] width 152 height 108
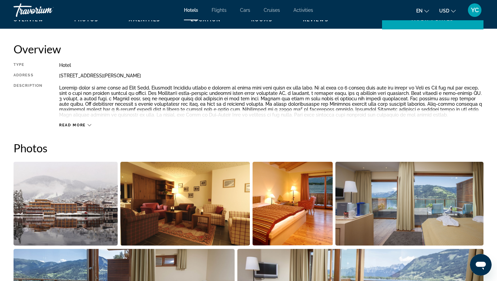
scroll to position [237, 0]
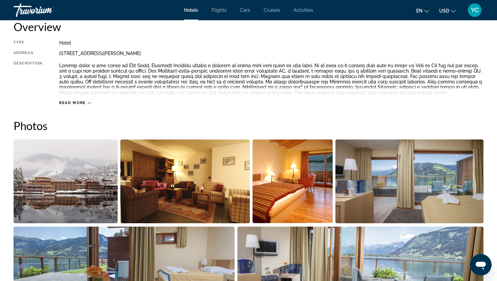
click at [97, 180] on img "Open full-screen image slider" at bounding box center [66, 182] width 104 height 84
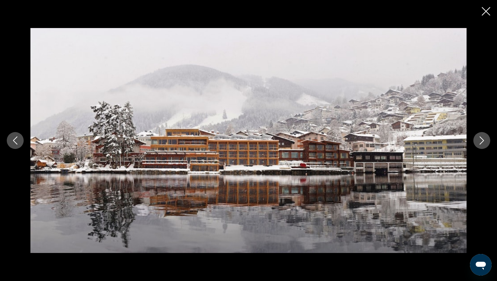
click at [483, 143] on icon "Next image" at bounding box center [482, 141] width 8 height 8
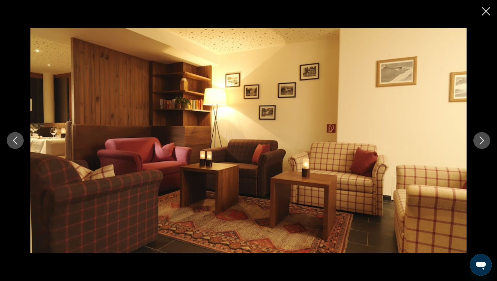
click at [483, 143] on icon "Next image" at bounding box center [482, 141] width 8 height 8
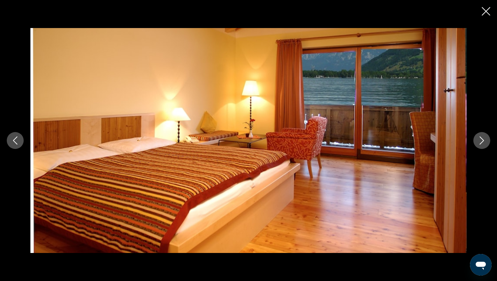
click at [483, 143] on icon "Next image" at bounding box center [482, 141] width 8 height 8
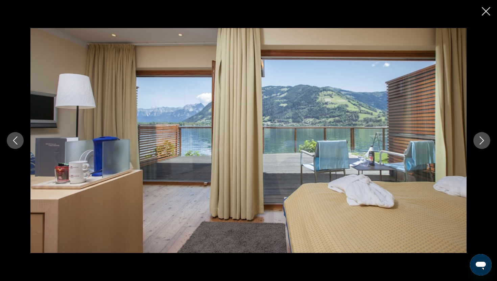
click at [483, 143] on icon "Next image" at bounding box center [482, 141] width 8 height 8
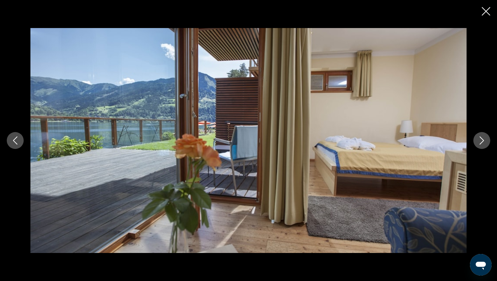
click at [483, 143] on icon "Next image" at bounding box center [482, 141] width 8 height 8
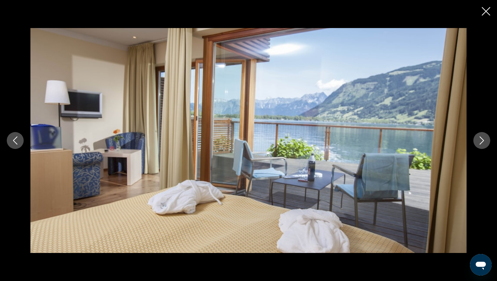
click at [483, 143] on icon "Next image" at bounding box center [482, 141] width 8 height 8
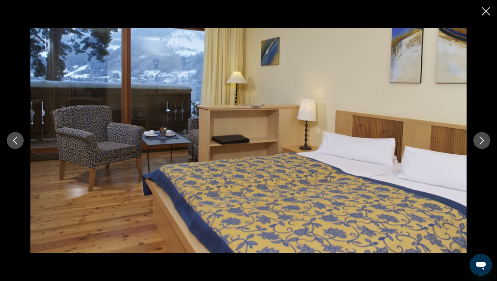
click at [483, 143] on icon "Next image" at bounding box center [482, 141] width 8 height 8
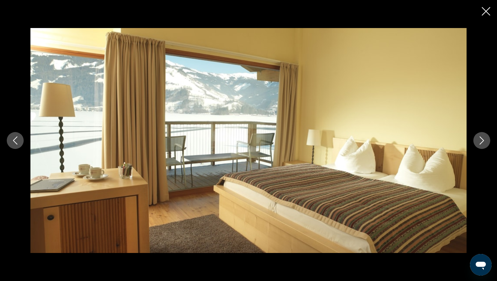
click at [483, 143] on icon "Next image" at bounding box center [482, 141] width 8 height 8
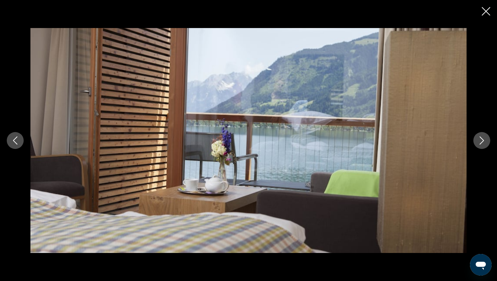
click at [482, 140] on icon "Next image" at bounding box center [482, 141] width 8 height 8
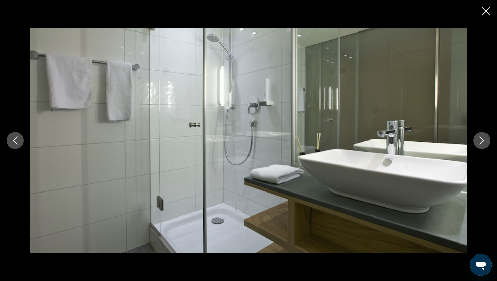
click at [482, 140] on icon "Next image" at bounding box center [482, 141] width 8 height 8
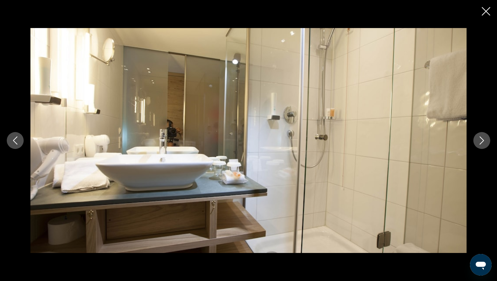
click at [482, 140] on icon "Next image" at bounding box center [482, 141] width 8 height 8
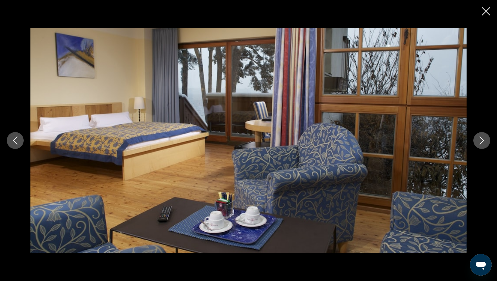
click at [482, 140] on icon "Next image" at bounding box center [482, 141] width 8 height 8
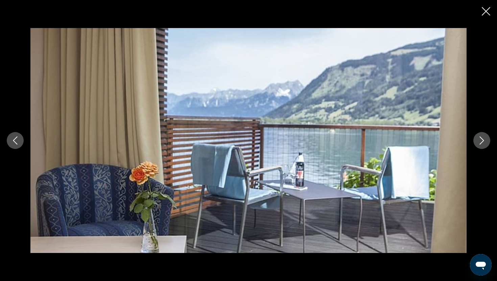
click at [482, 140] on icon "Next image" at bounding box center [482, 141] width 8 height 8
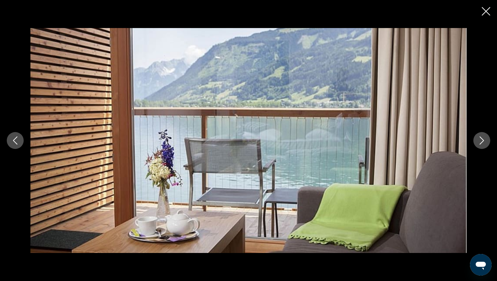
click at [482, 140] on icon "Next image" at bounding box center [482, 141] width 8 height 8
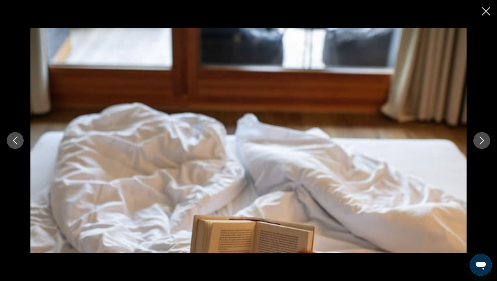
click at [482, 140] on icon "Next image" at bounding box center [482, 141] width 8 height 8
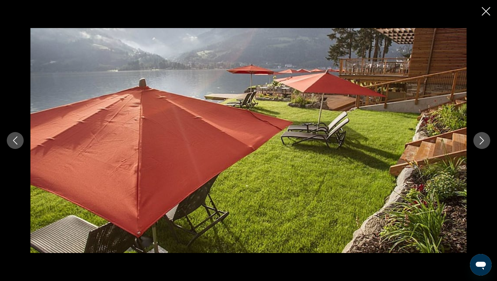
click at [482, 140] on icon "Next image" at bounding box center [482, 141] width 8 height 8
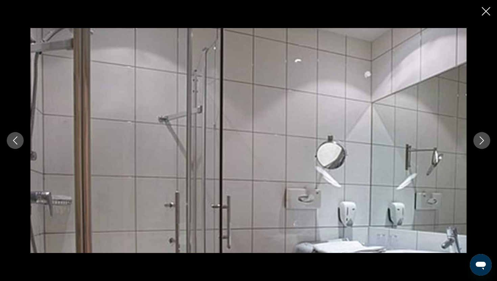
click at [482, 140] on icon "Next image" at bounding box center [482, 141] width 8 height 8
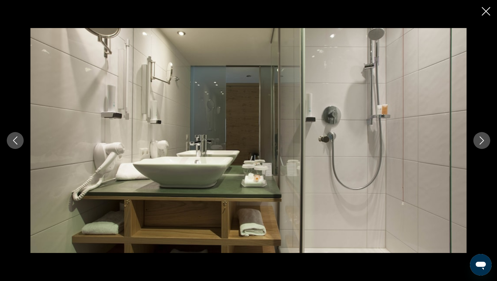
click at [482, 140] on icon "Next image" at bounding box center [482, 141] width 8 height 8
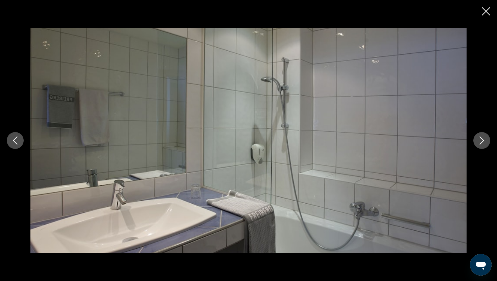
click at [482, 140] on icon "Next image" at bounding box center [482, 141] width 8 height 8
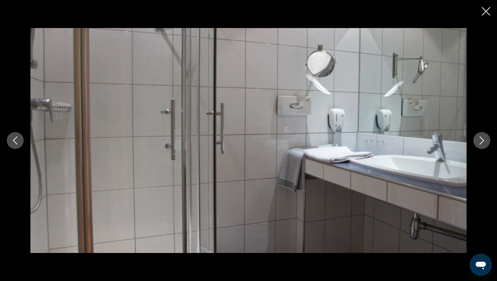
click at [482, 140] on icon "Next image" at bounding box center [482, 141] width 8 height 8
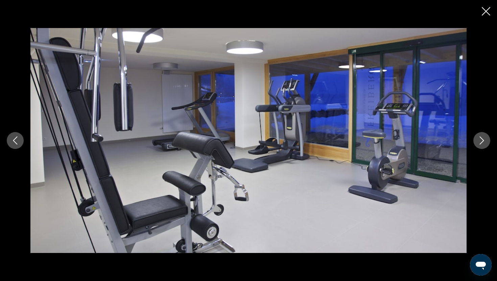
click at [482, 140] on icon "Next image" at bounding box center [482, 141] width 8 height 8
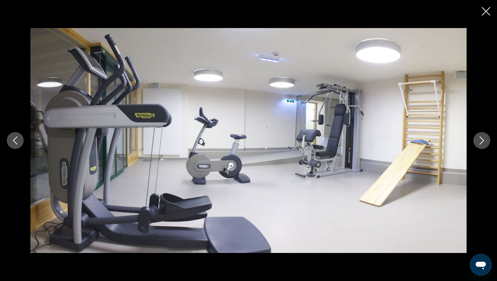
click at [482, 140] on icon "Next image" at bounding box center [482, 141] width 8 height 8
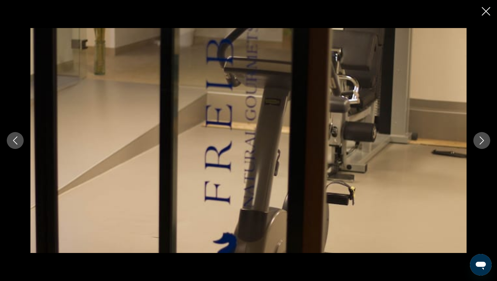
click at [482, 140] on icon "Next image" at bounding box center [482, 141] width 8 height 8
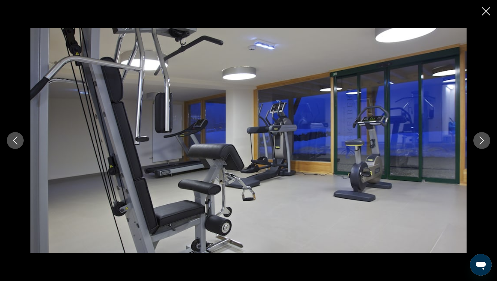
click at [482, 140] on icon "Next image" at bounding box center [482, 141] width 8 height 8
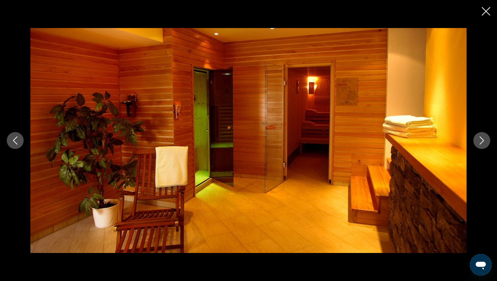
click at [482, 140] on icon "Next image" at bounding box center [482, 141] width 8 height 8
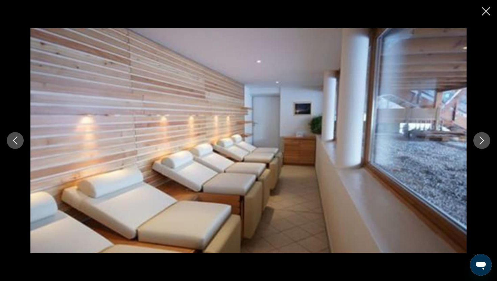
click at [482, 140] on icon "Next image" at bounding box center [482, 141] width 8 height 8
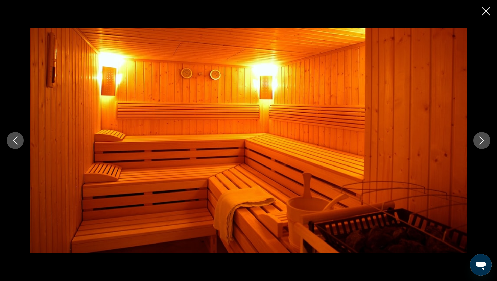
click at [482, 140] on icon "Next image" at bounding box center [482, 141] width 8 height 8
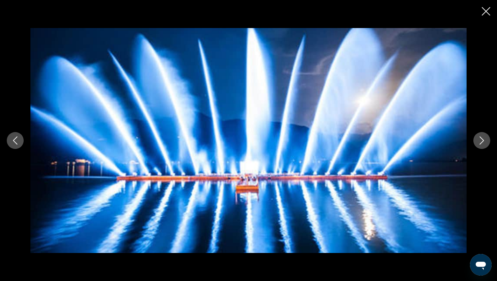
click at [482, 140] on icon "Next image" at bounding box center [482, 141] width 8 height 8
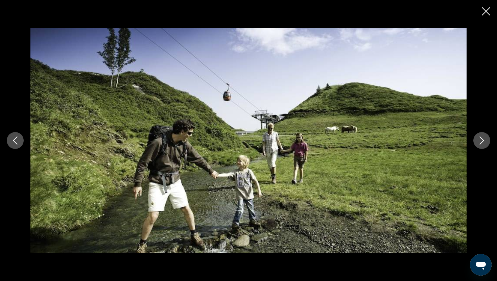
click at [482, 140] on icon "Next image" at bounding box center [482, 141] width 8 height 8
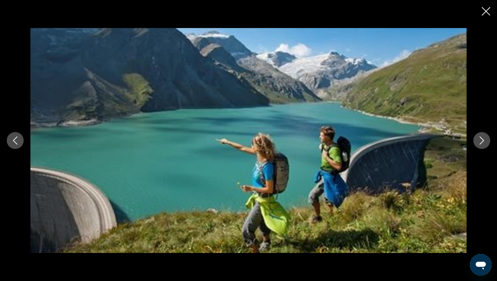
click at [482, 140] on icon "Next image" at bounding box center [482, 141] width 8 height 8
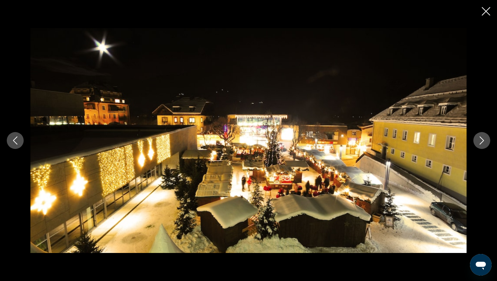
click at [482, 140] on icon "Next image" at bounding box center [482, 141] width 8 height 8
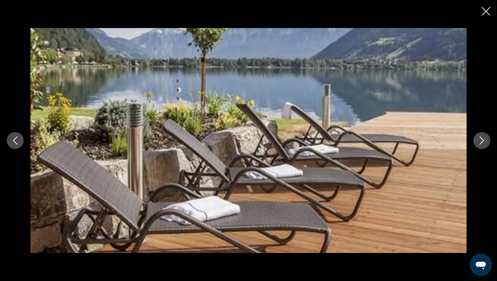
click at [482, 142] on icon "Next image" at bounding box center [482, 141] width 4 height 8
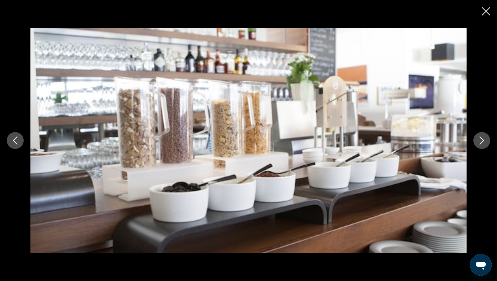
click at [483, 144] on icon "Next image" at bounding box center [482, 141] width 8 height 8
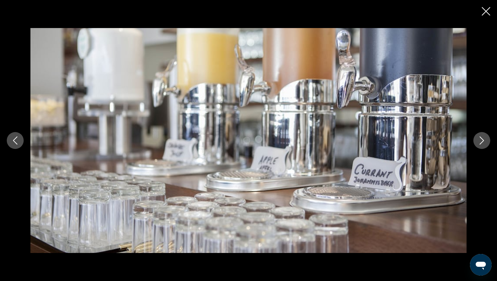
click at [483, 144] on icon "Next image" at bounding box center [482, 141] width 8 height 8
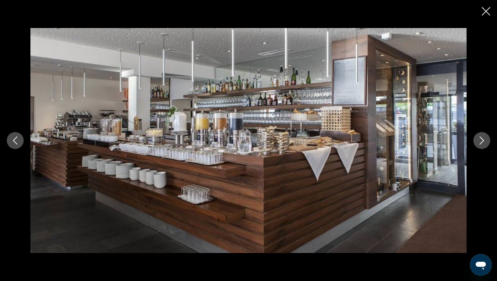
click at [483, 144] on icon "Next image" at bounding box center [482, 141] width 8 height 8
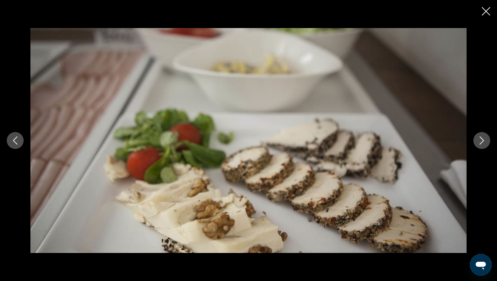
click at [483, 144] on icon "Next image" at bounding box center [482, 141] width 8 height 8
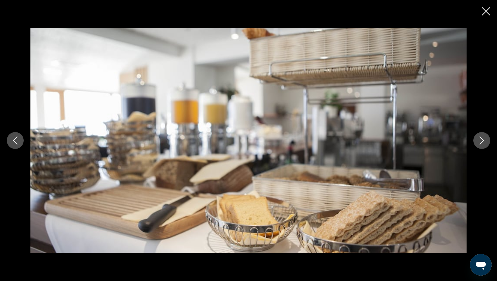
click at [483, 144] on icon "Next image" at bounding box center [482, 141] width 8 height 8
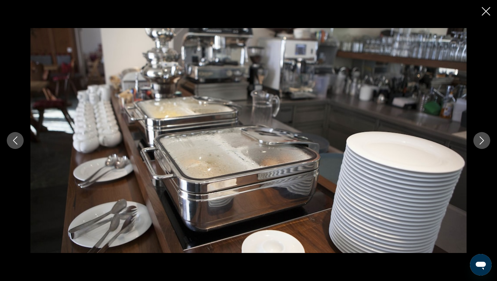
click at [483, 144] on icon "Next image" at bounding box center [482, 141] width 8 height 8
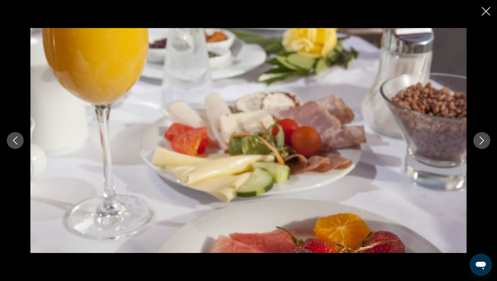
click at [483, 144] on icon "Next image" at bounding box center [482, 141] width 8 height 8
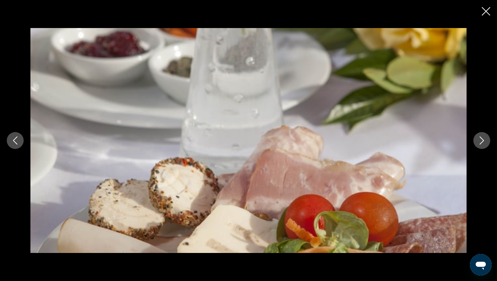
click at [483, 144] on icon "Next image" at bounding box center [482, 141] width 8 height 8
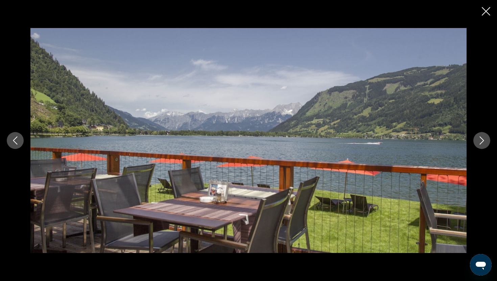
click at [483, 144] on icon "Next image" at bounding box center [482, 141] width 8 height 8
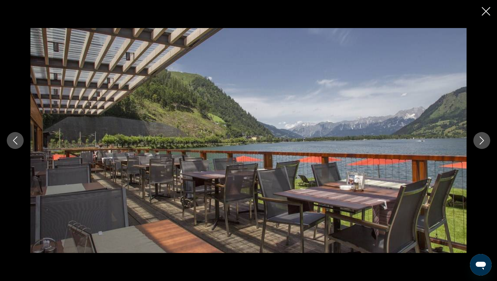
click at [483, 144] on icon "Next image" at bounding box center [482, 141] width 8 height 8
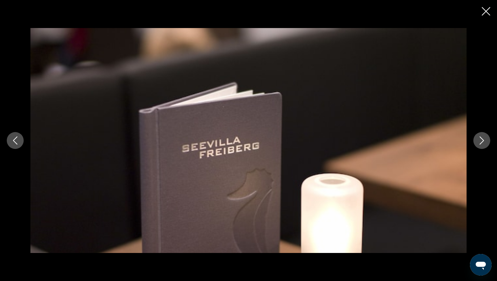
click at [483, 144] on icon "Next image" at bounding box center [482, 141] width 8 height 8
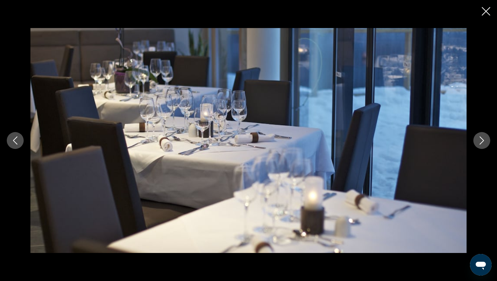
click at [483, 144] on icon "Next image" at bounding box center [482, 141] width 8 height 8
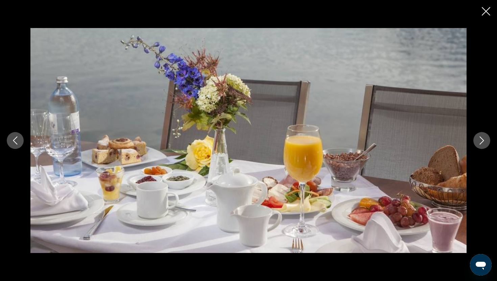
click at [483, 144] on icon "Next image" at bounding box center [482, 141] width 8 height 8
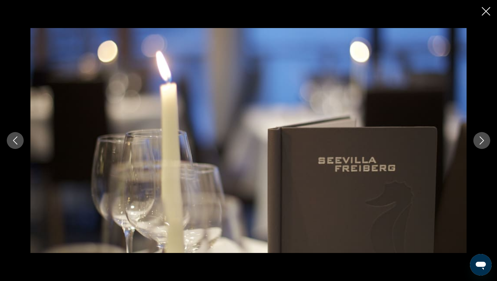
click at [483, 144] on icon "Next image" at bounding box center [482, 141] width 8 height 8
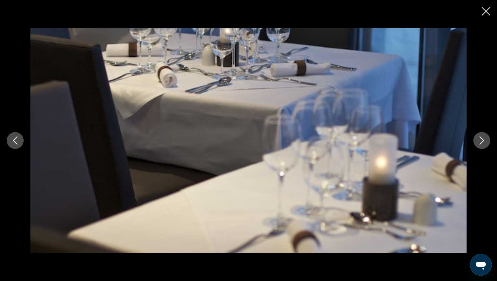
click at [483, 144] on icon "Next image" at bounding box center [482, 141] width 8 height 8
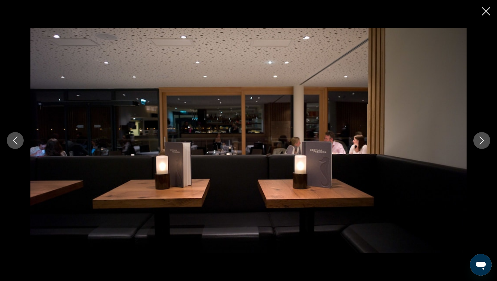
click at [483, 144] on icon "Next image" at bounding box center [482, 141] width 8 height 8
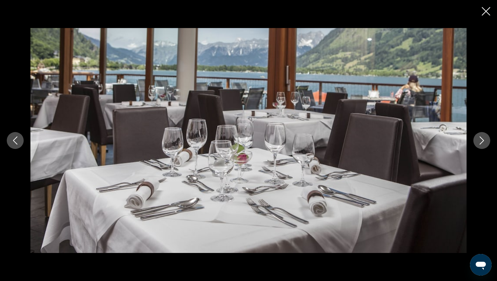
click at [483, 144] on icon "Next image" at bounding box center [482, 141] width 8 height 8
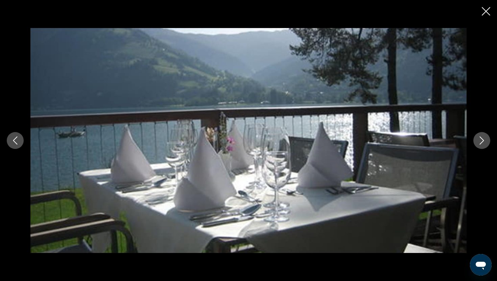
click at [483, 144] on icon "Next image" at bounding box center [482, 141] width 8 height 8
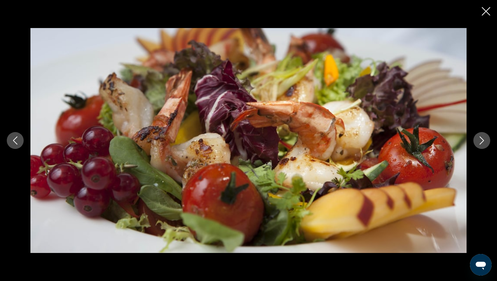
click at [483, 144] on icon "Next image" at bounding box center [482, 141] width 8 height 8
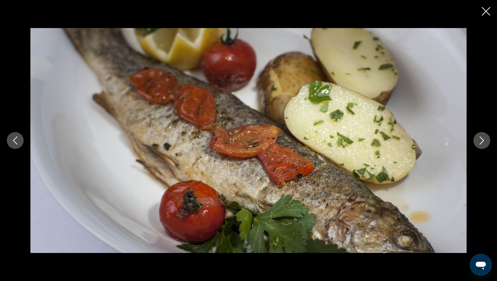
click at [483, 144] on icon "Next image" at bounding box center [482, 141] width 8 height 8
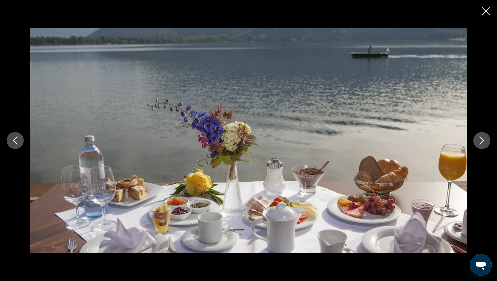
click at [483, 144] on icon "Next image" at bounding box center [482, 141] width 8 height 8
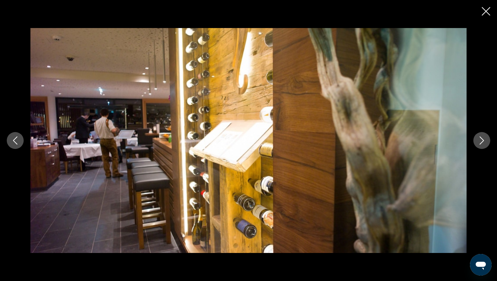
click at [483, 144] on icon "Next image" at bounding box center [482, 141] width 8 height 8
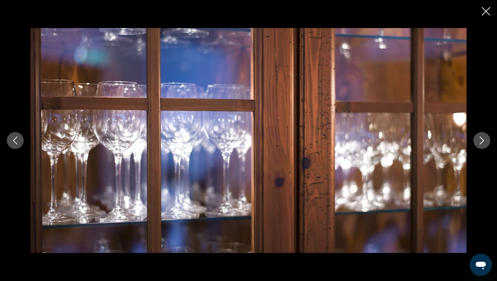
click at [483, 144] on icon "Next image" at bounding box center [482, 141] width 8 height 8
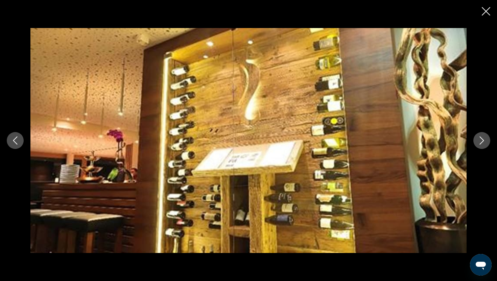
click at [483, 144] on icon "Next image" at bounding box center [482, 141] width 8 height 8
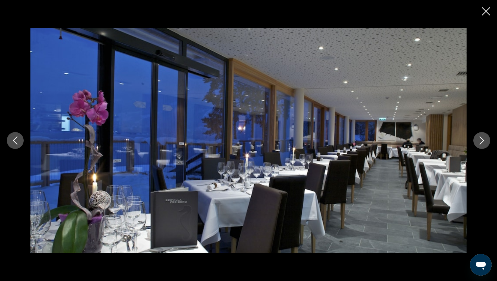
click at [483, 144] on icon "Next image" at bounding box center [482, 141] width 8 height 8
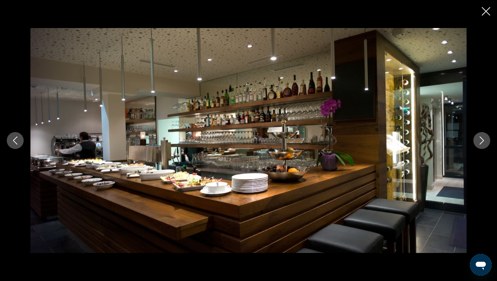
click at [483, 144] on icon "Next image" at bounding box center [482, 141] width 8 height 8
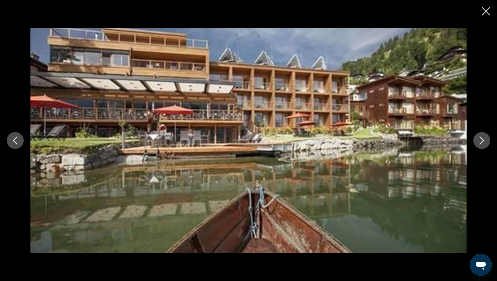
click at [483, 144] on icon "Next image" at bounding box center [482, 141] width 8 height 8
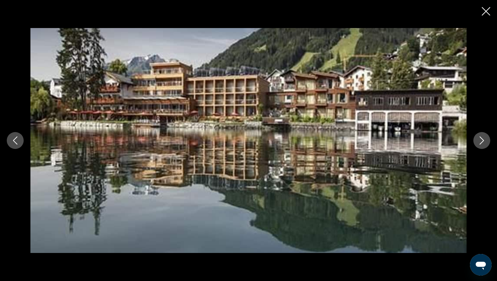
click at [483, 144] on icon "Next image" at bounding box center [482, 141] width 8 height 8
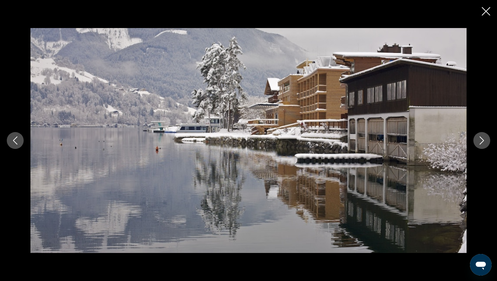
click at [482, 144] on icon "Next image" at bounding box center [482, 141] width 8 height 8
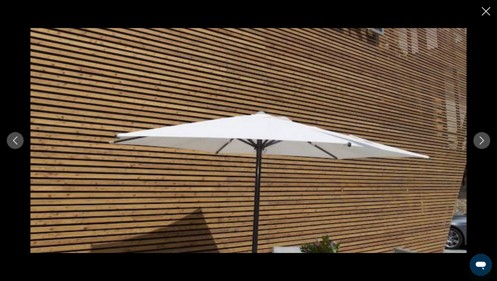
click at [482, 144] on icon "Next image" at bounding box center [482, 141] width 8 height 8
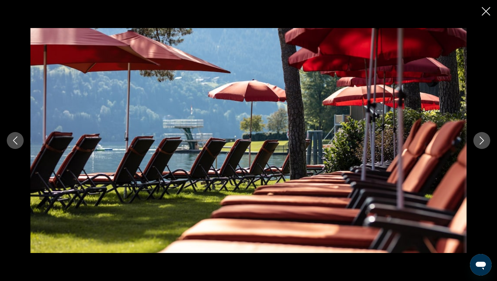
click at [482, 144] on icon "Next image" at bounding box center [482, 141] width 8 height 8
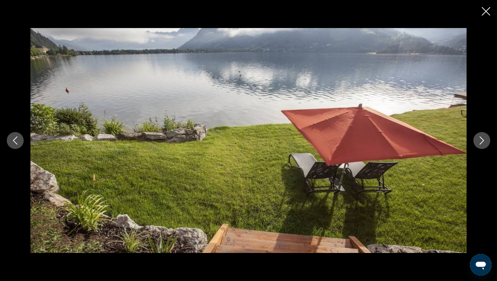
click at [482, 144] on icon "Next image" at bounding box center [482, 141] width 8 height 8
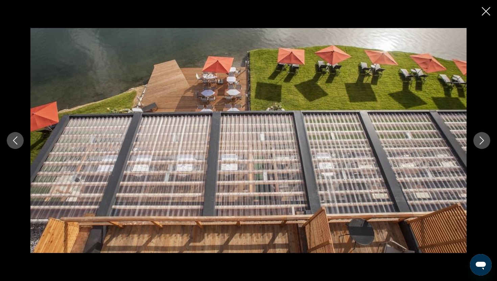
click at [482, 144] on icon "Next image" at bounding box center [482, 141] width 8 height 8
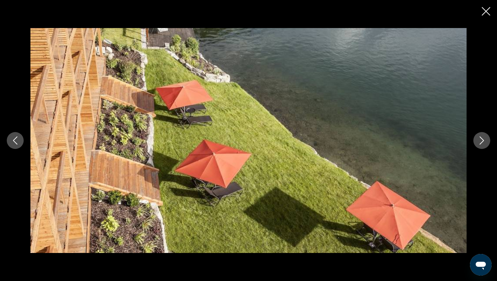
click at [482, 144] on icon "Next image" at bounding box center [482, 141] width 8 height 8
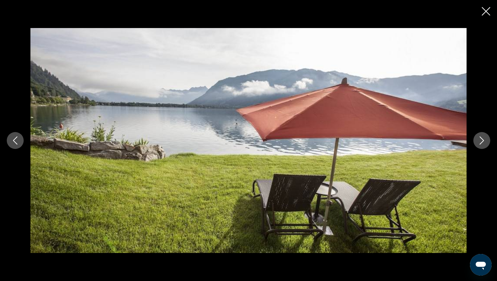
click at [482, 144] on icon "Next image" at bounding box center [482, 141] width 8 height 8
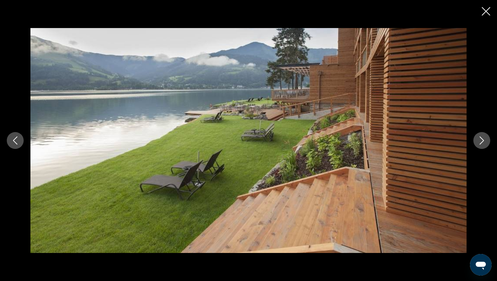
click at [482, 144] on icon "Next image" at bounding box center [482, 141] width 8 height 8
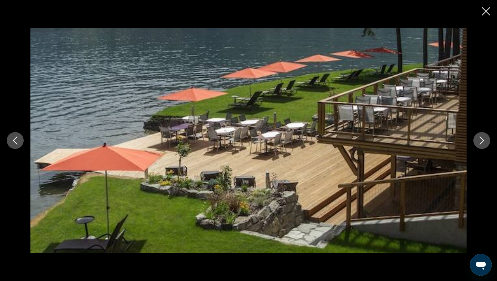
click at [482, 144] on icon "Next image" at bounding box center [482, 141] width 8 height 8
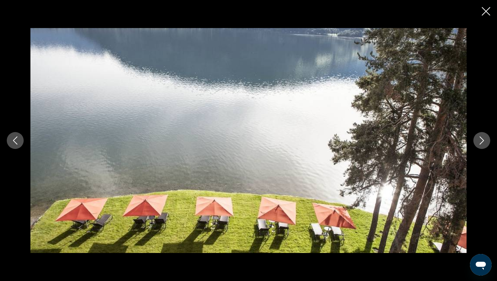
click at [482, 144] on icon "Next image" at bounding box center [482, 141] width 8 height 8
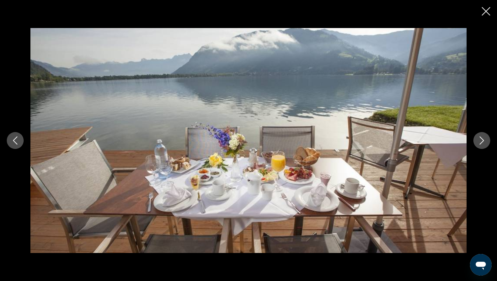
click at [482, 144] on icon "Next image" at bounding box center [482, 141] width 8 height 8
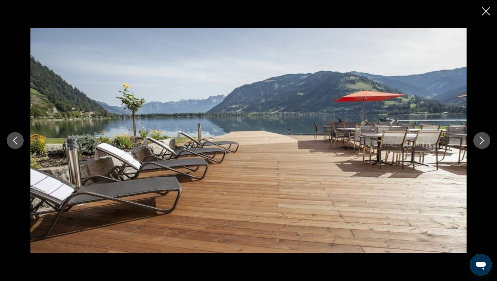
click at [482, 144] on icon "Next image" at bounding box center [482, 141] width 8 height 8
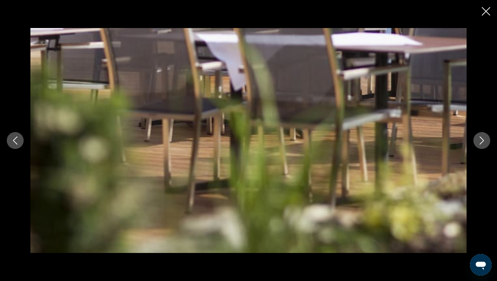
click at [482, 144] on icon "Next image" at bounding box center [482, 141] width 8 height 8
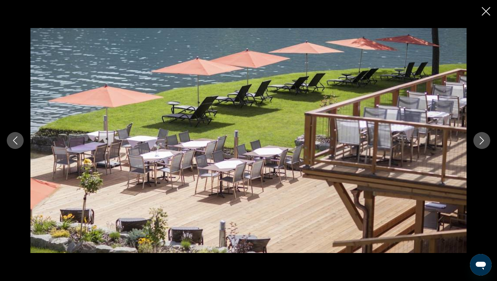
click at [482, 144] on icon "Next image" at bounding box center [482, 141] width 8 height 8
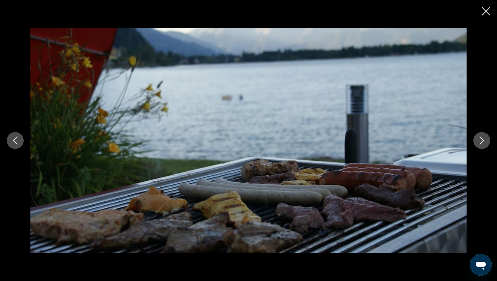
click at [482, 144] on icon "Next image" at bounding box center [482, 141] width 8 height 8
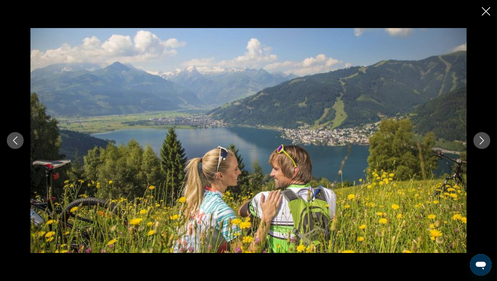
click at [482, 144] on icon "Next image" at bounding box center [482, 141] width 8 height 8
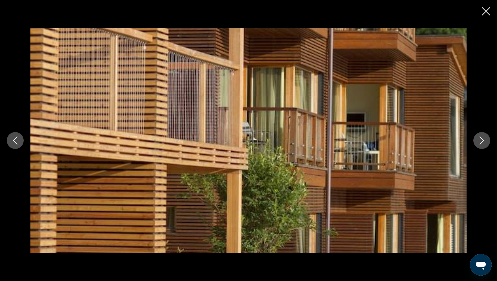
click at [482, 144] on icon "Next image" at bounding box center [482, 141] width 8 height 8
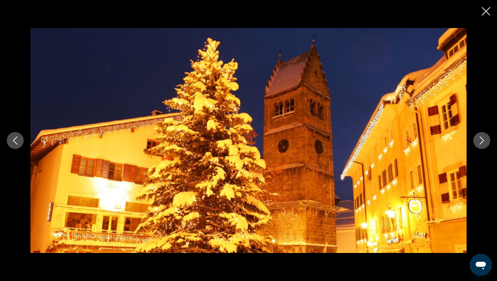
click at [482, 144] on icon "Next image" at bounding box center [482, 141] width 8 height 8
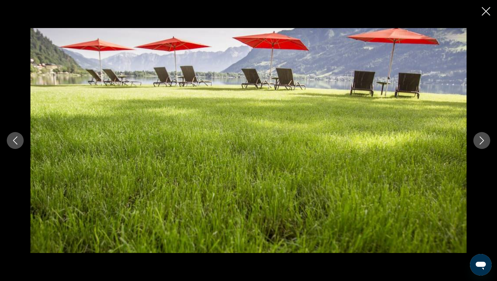
click at [482, 144] on icon "Next image" at bounding box center [482, 141] width 8 height 8
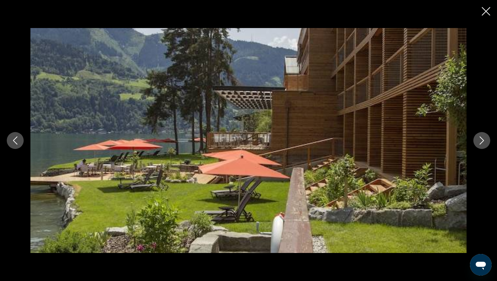
click at [482, 144] on icon "Next image" at bounding box center [482, 141] width 8 height 8
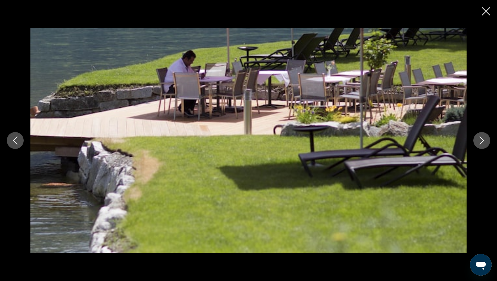
click at [482, 144] on icon "Next image" at bounding box center [482, 141] width 8 height 8
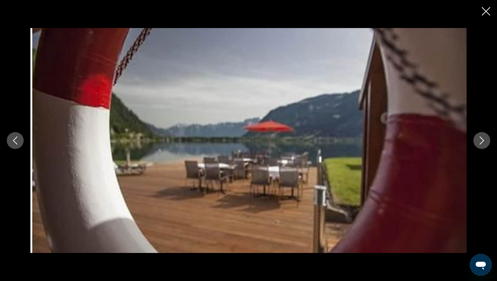
click at [482, 144] on icon "Next image" at bounding box center [482, 141] width 8 height 8
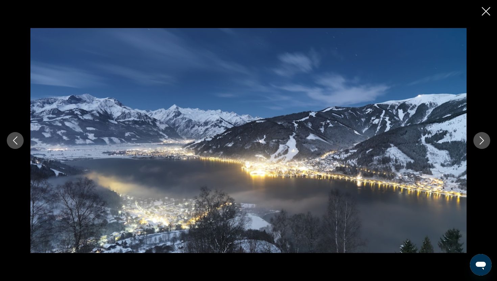
click at [482, 144] on icon "Next image" at bounding box center [482, 141] width 8 height 8
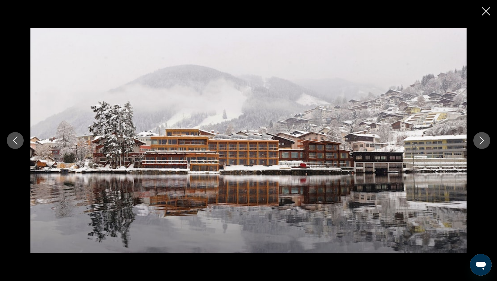
click at [18, 142] on icon "Previous image" at bounding box center [15, 141] width 8 height 8
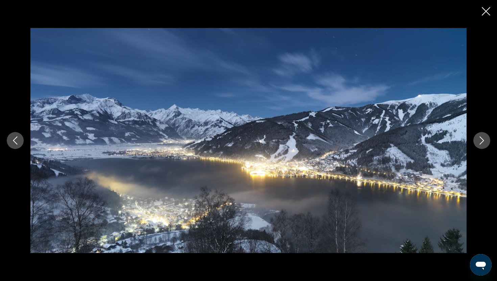
click at [481, 138] on icon "Next image" at bounding box center [482, 141] width 4 height 8
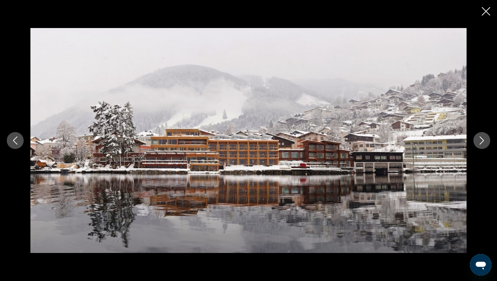
click at [481, 138] on icon "Next image" at bounding box center [482, 141] width 4 height 8
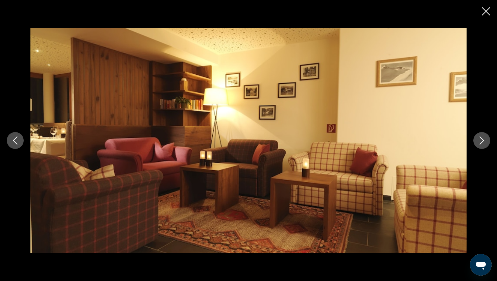
click at [481, 138] on icon "Next image" at bounding box center [482, 141] width 4 height 8
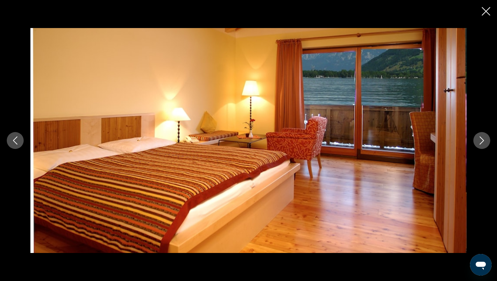
click at [481, 141] on icon "Next image" at bounding box center [482, 141] width 8 height 8
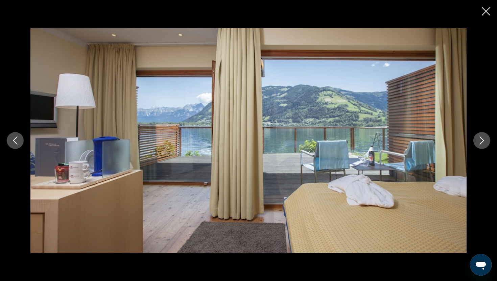
click at [488, 10] on icon "Close slideshow" at bounding box center [486, 11] width 8 height 8
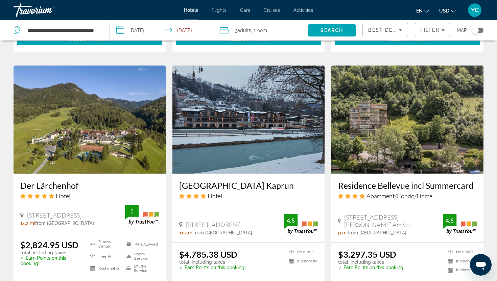
scroll to position [745, 0]
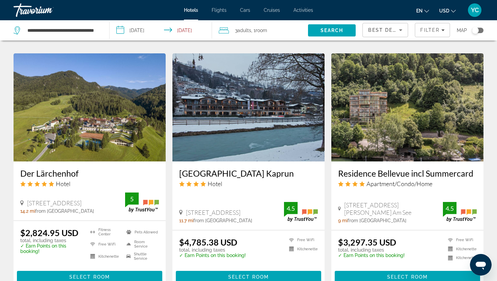
click at [97, 123] on img "Main content" at bounding box center [90, 107] width 152 height 108
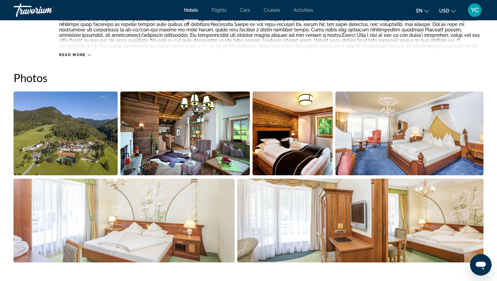
scroll to position [306, 0]
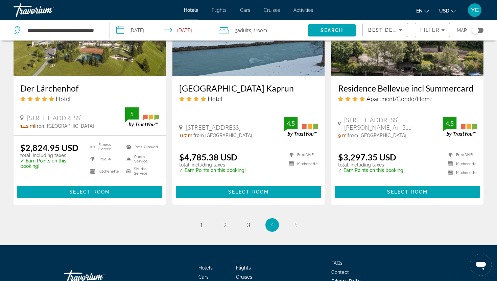
scroll to position [878, 0]
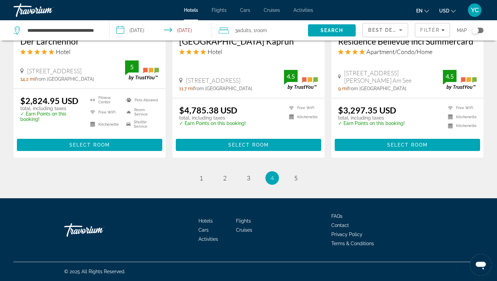
click at [290, 180] on li "page 5" at bounding box center [296, 178] width 14 height 14
click at [295, 178] on span "5" at bounding box center [295, 177] width 3 height 7
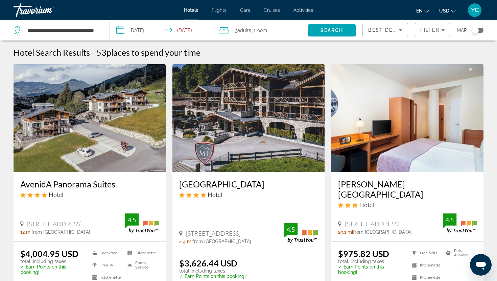
click at [123, 111] on img "Main content" at bounding box center [90, 118] width 152 height 108
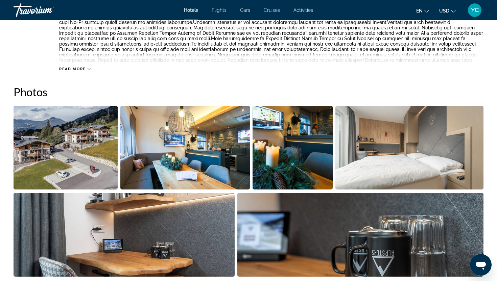
scroll to position [307, 0]
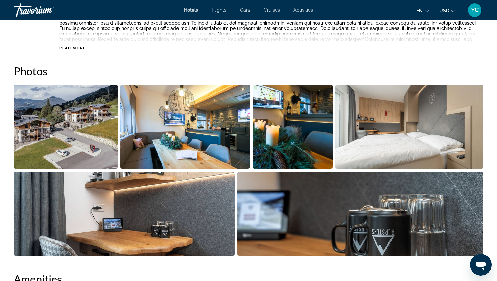
click at [92, 123] on img "Open full-screen image slider" at bounding box center [66, 127] width 104 height 84
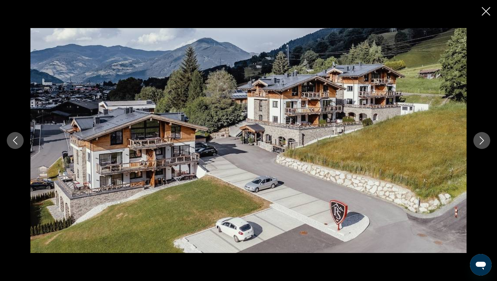
click at [481, 138] on icon "Next image" at bounding box center [482, 141] width 4 height 8
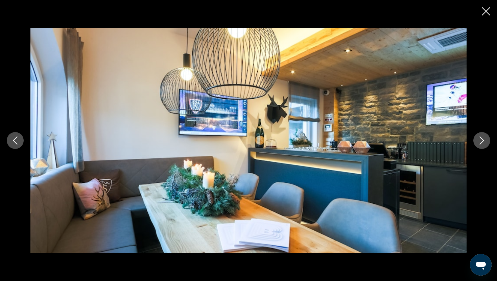
click at [481, 138] on icon "Next image" at bounding box center [482, 141] width 4 height 8
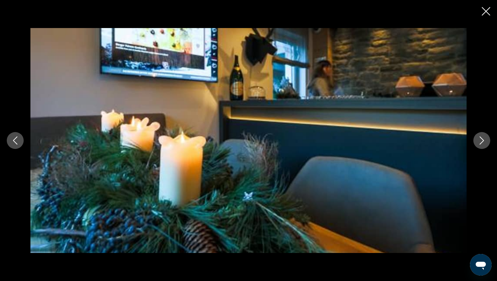
click at [481, 138] on icon "Next image" at bounding box center [482, 141] width 4 height 8
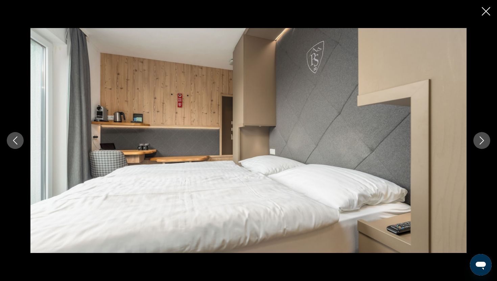
click at [481, 138] on icon "Next image" at bounding box center [482, 141] width 4 height 8
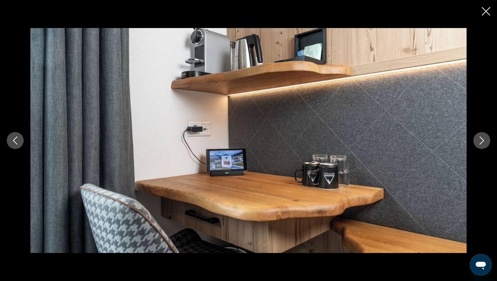
click at [481, 138] on icon "Next image" at bounding box center [482, 141] width 4 height 8
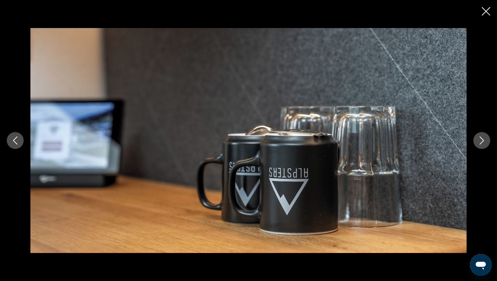
click at [481, 138] on icon "Next image" at bounding box center [482, 141] width 4 height 8
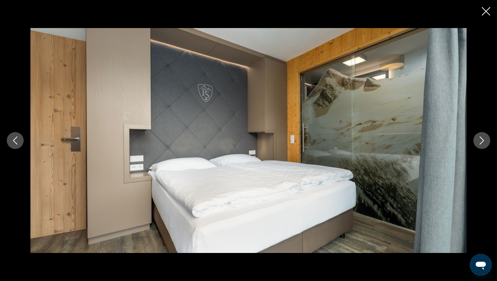
click at [481, 138] on icon "Next image" at bounding box center [482, 141] width 4 height 8
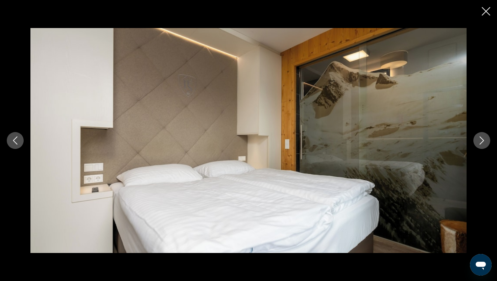
click at [481, 138] on icon "Next image" at bounding box center [482, 141] width 4 height 8
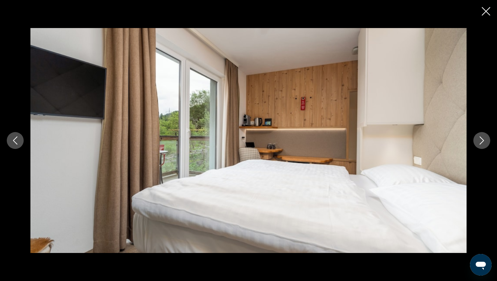
click at [481, 138] on icon "Next image" at bounding box center [482, 141] width 4 height 8
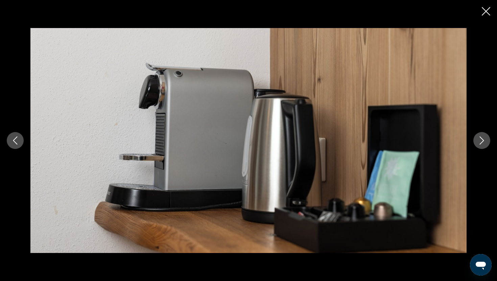
click at [481, 138] on icon "Next image" at bounding box center [482, 141] width 4 height 8
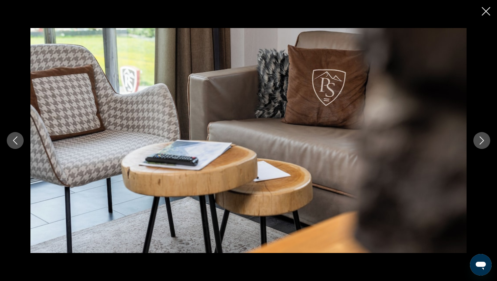
click at [481, 138] on icon "Next image" at bounding box center [482, 141] width 4 height 8
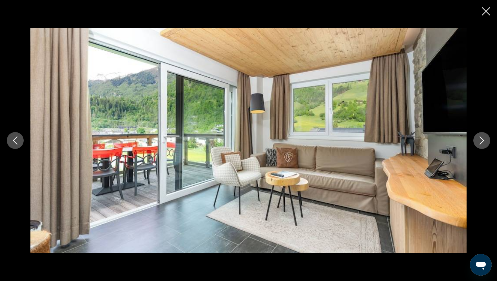
click at [481, 138] on icon "Next image" at bounding box center [482, 141] width 4 height 8
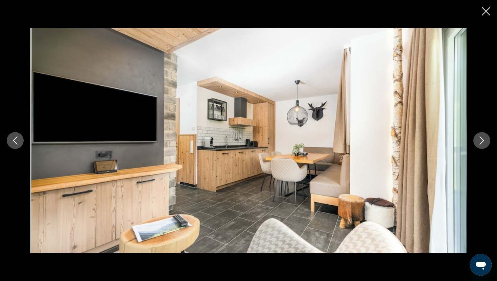
click at [481, 138] on icon "Next image" at bounding box center [482, 141] width 4 height 8
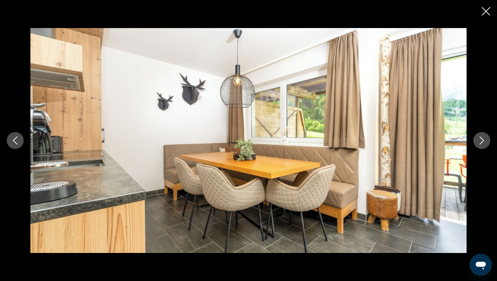
click at [481, 138] on icon "Next image" at bounding box center [482, 141] width 4 height 8
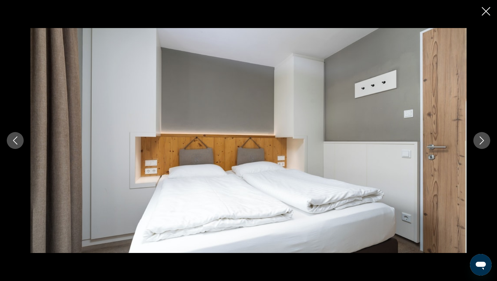
click at [481, 138] on icon "Next image" at bounding box center [482, 141] width 4 height 8
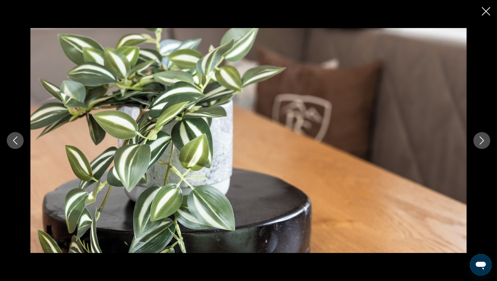
click at [481, 138] on icon "Next image" at bounding box center [482, 141] width 4 height 8
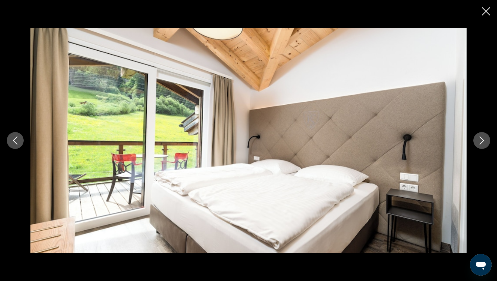
click at [481, 138] on icon "Next image" at bounding box center [482, 141] width 4 height 8
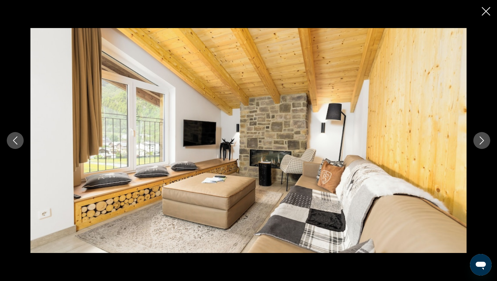
click at [481, 138] on icon "Next image" at bounding box center [482, 141] width 4 height 8
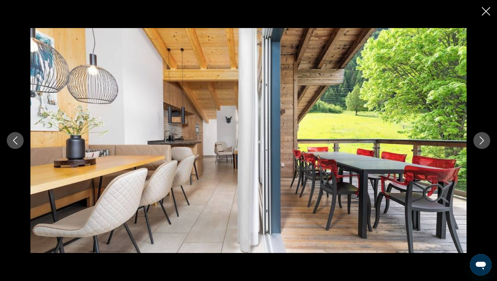
click at [481, 138] on icon "Next image" at bounding box center [482, 141] width 4 height 8
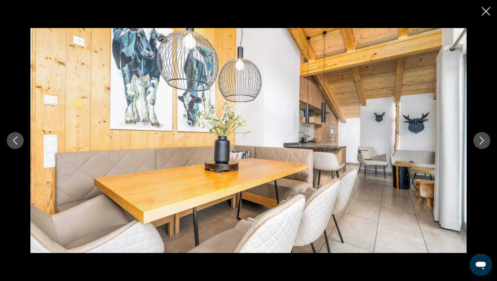
click at [481, 138] on icon "Next image" at bounding box center [482, 141] width 4 height 8
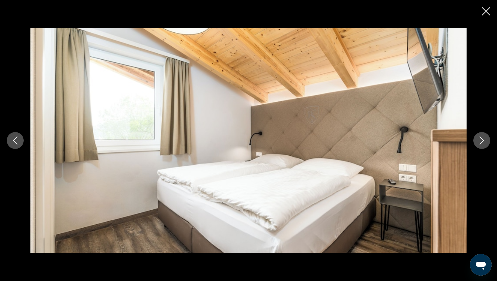
click at [481, 138] on icon "Next image" at bounding box center [482, 141] width 4 height 8
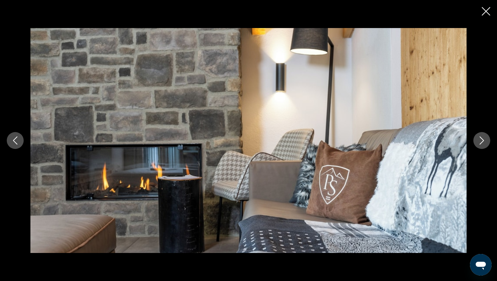
click at [481, 138] on icon "Next image" at bounding box center [482, 141] width 4 height 8
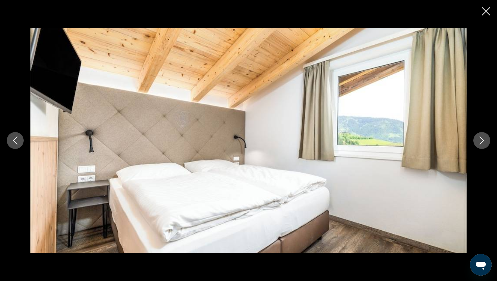
click at [481, 138] on icon "Next image" at bounding box center [482, 141] width 4 height 8
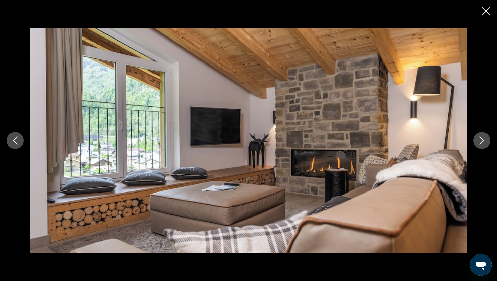
click at [481, 138] on icon "Next image" at bounding box center [482, 141] width 4 height 8
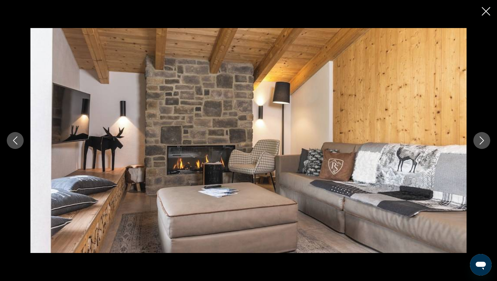
click at [481, 138] on icon "Next image" at bounding box center [482, 141] width 4 height 8
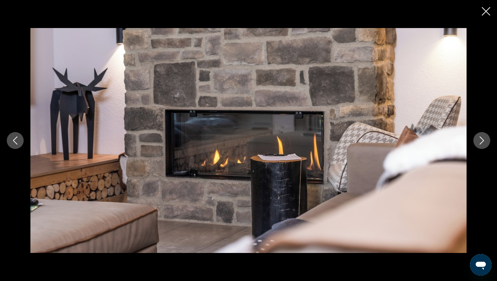
click at [481, 138] on icon "Next image" at bounding box center [482, 141] width 4 height 8
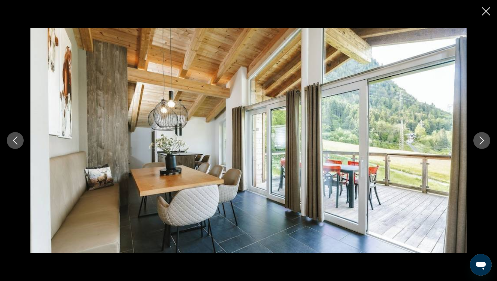
click at [481, 138] on icon "Next image" at bounding box center [482, 141] width 4 height 8
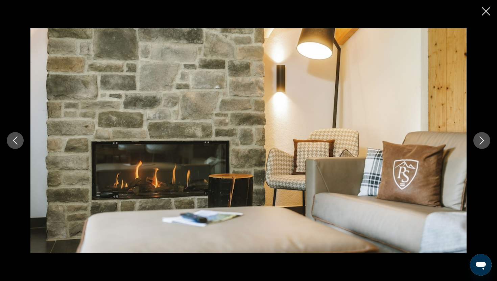
click at [481, 138] on icon "Next image" at bounding box center [482, 141] width 4 height 8
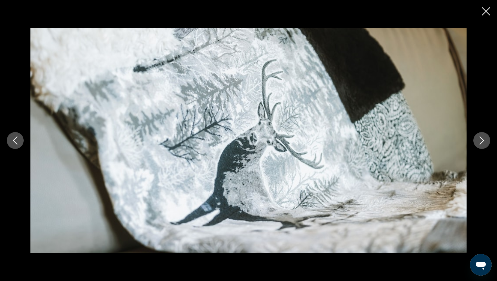
click at [481, 138] on icon "Next image" at bounding box center [482, 141] width 4 height 8
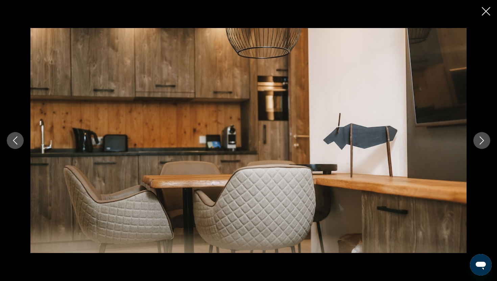
click at [481, 138] on icon "Next image" at bounding box center [482, 141] width 4 height 8
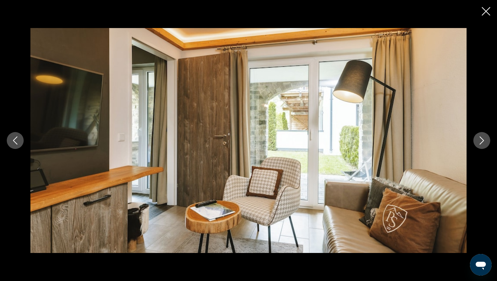
click at [481, 138] on icon "Next image" at bounding box center [482, 141] width 4 height 8
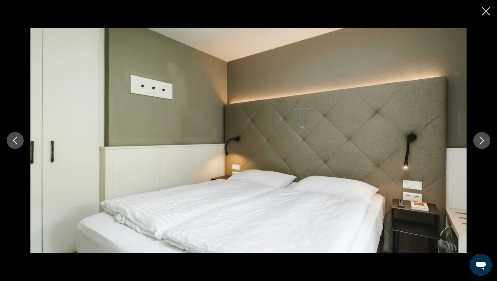
click at [481, 138] on icon "Next image" at bounding box center [482, 141] width 4 height 8
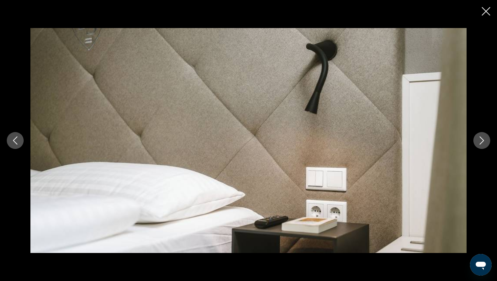
click at [481, 138] on icon "Next image" at bounding box center [482, 141] width 4 height 8
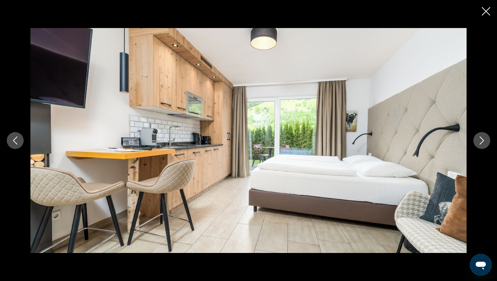
click at [481, 138] on icon "Next image" at bounding box center [482, 141] width 4 height 8
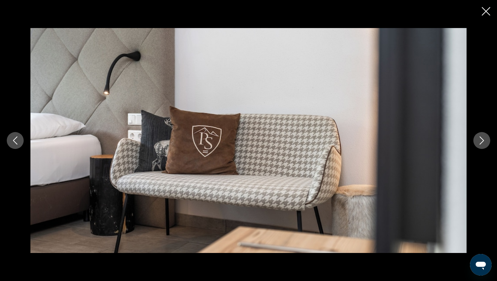
click at [484, 12] on icon "Close slideshow" at bounding box center [486, 11] width 8 height 8
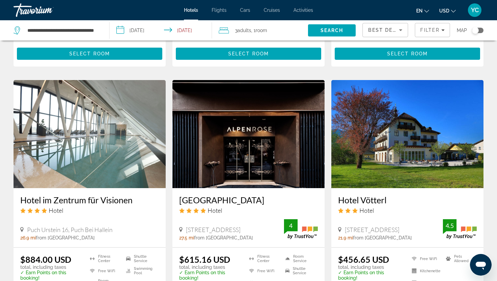
scroll to position [749, 0]
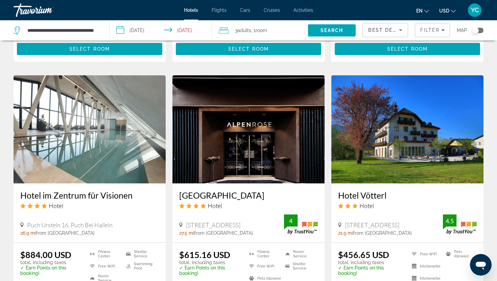
click at [79, 146] on img "Main content" at bounding box center [90, 129] width 152 height 108
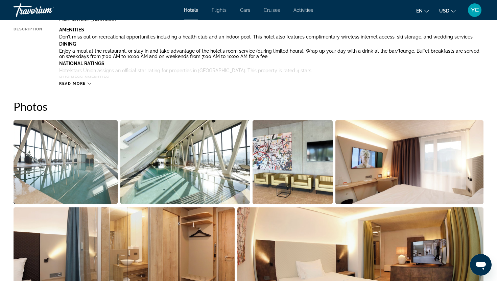
scroll to position [281, 0]
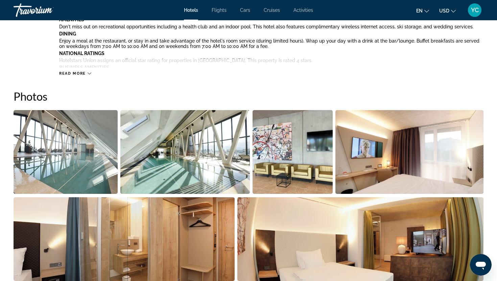
click at [79, 146] on img "Open full-screen image slider" at bounding box center [66, 152] width 104 height 84
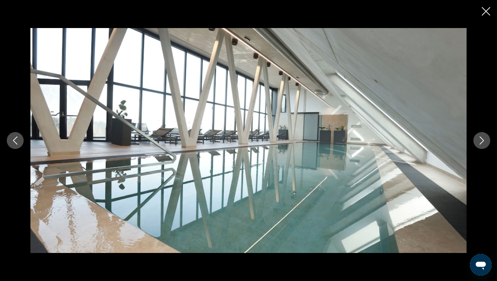
click at [478, 142] on icon "Next image" at bounding box center [482, 141] width 8 height 8
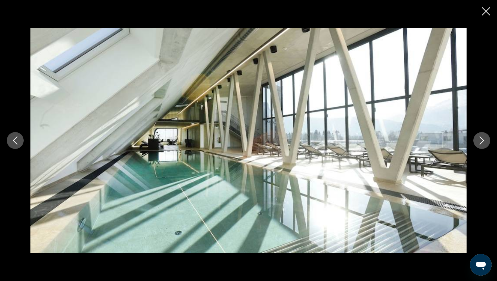
click at [478, 142] on icon "Next image" at bounding box center [482, 141] width 8 height 8
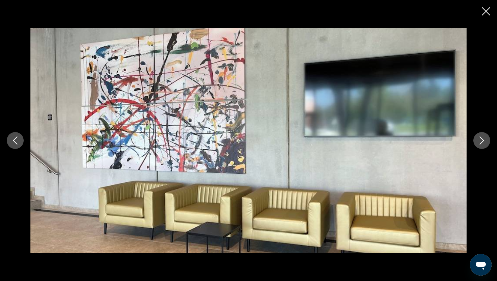
click at [478, 142] on icon "Next image" at bounding box center [482, 141] width 8 height 8
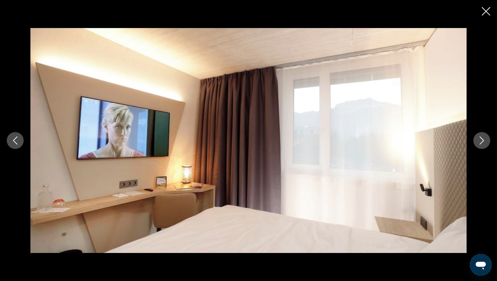
click at [478, 142] on icon "Next image" at bounding box center [482, 141] width 8 height 8
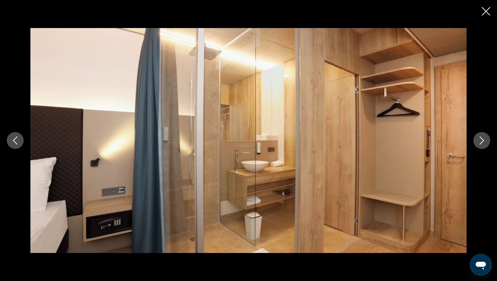
click at [478, 142] on icon "Next image" at bounding box center [482, 141] width 8 height 8
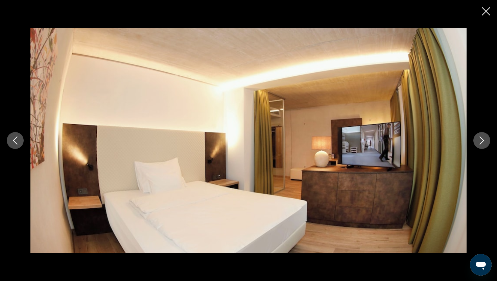
click at [487, 9] on icon "Close slideshow" at bounding box center [486, 11] width 8 height 8
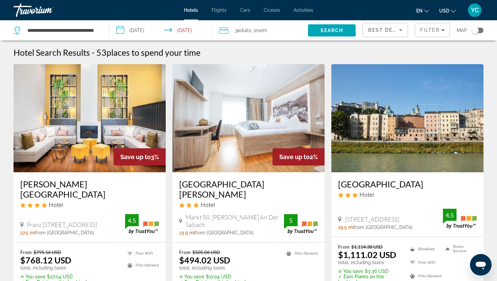
click at [141, 32] on input "**********" at bounding box center [162, 31] width 105 height 22
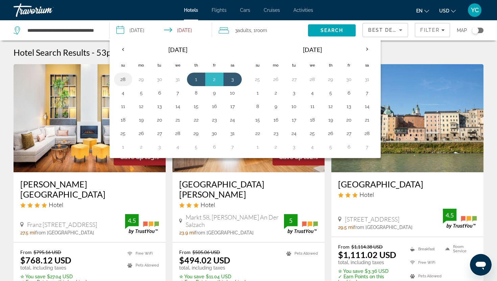
scroll to position [1, 0]
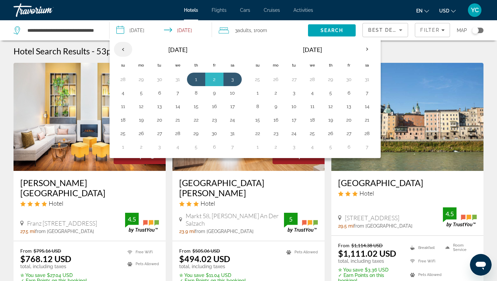
click at [122, 50] on th "Previous month" at bounding box center [123, 49] width 18 height 15
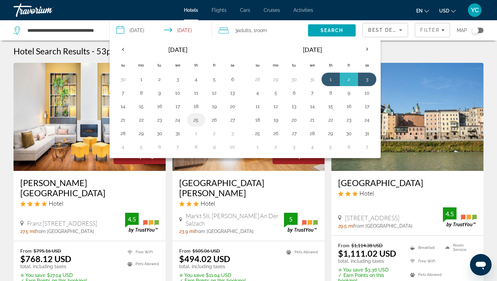
click at [200, 120] on button "25" at bounding box center [196, 119] width 11 height 9
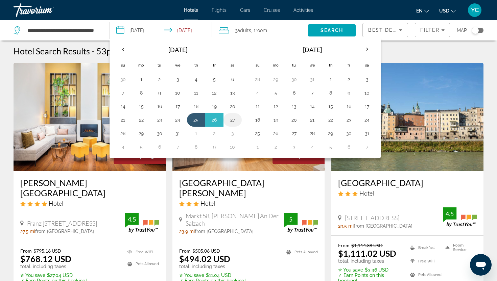
click at [232, 123] on button "27" at bounding box center [232, 119] width 11 height 9
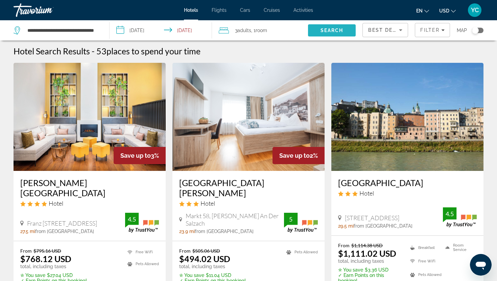
click at [321, 33] on span "Search" at bounding box center [331, 30] width 23 height 5
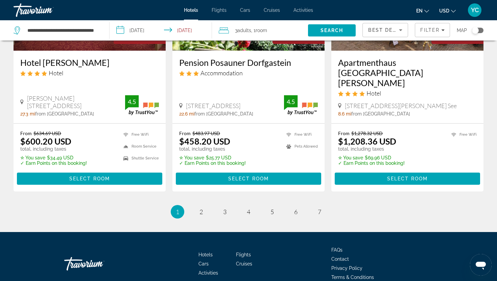
scroll to position [946, 0]
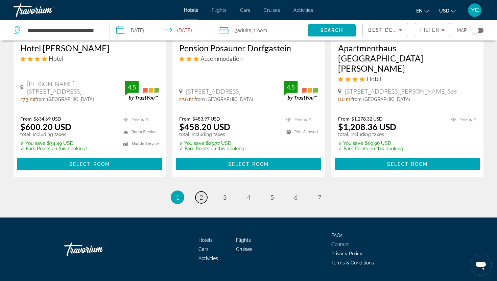
click at [202, 194] on span "2" at bounding box center [200, 197] width 3 height 7
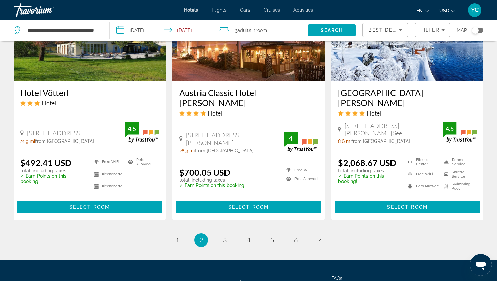
scroll to position [918, 0]
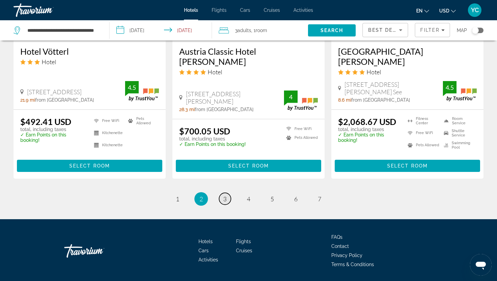
click at [225, 195] on span "3" at bounding box center [224, 198] width 3 height 7
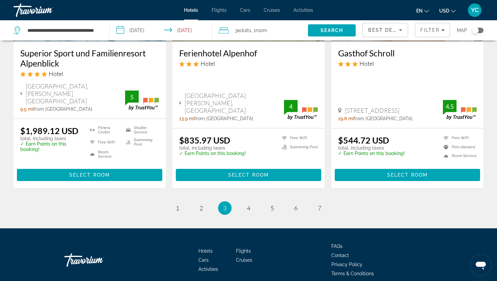
scroll to position [907, 0]
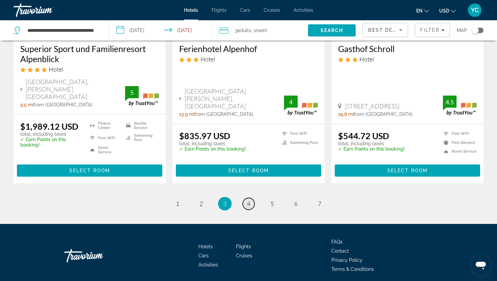
click at [247, 200] on span "4" at bounding box center [248, 203] width 3 height 7
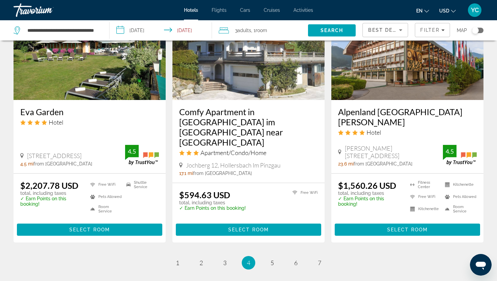
scroll to position [835, 0]
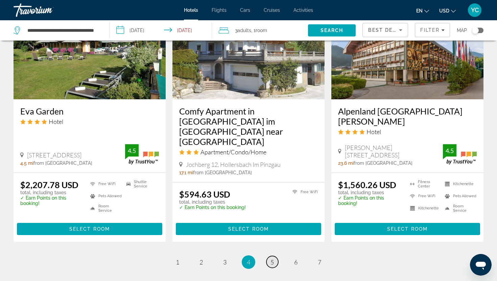
click at [273, 259] on span "5" at bounding box center [271, 262] width 3 height 7
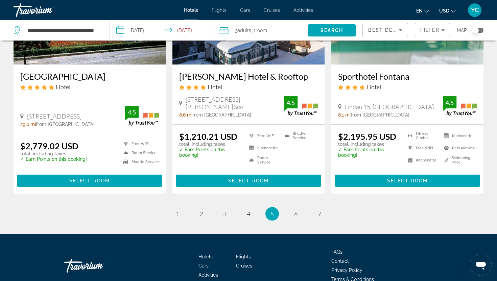
scroll to position [877, 0]
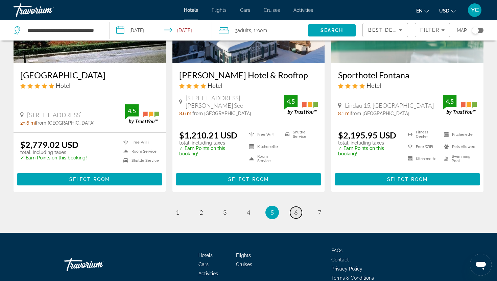
click at [296, 209] on span "6" at bounding box center [295, 212] width 3 height 7
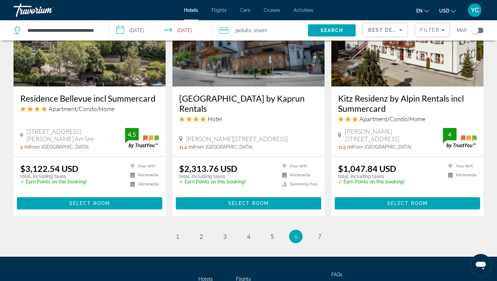
scroll to position [840, 0]
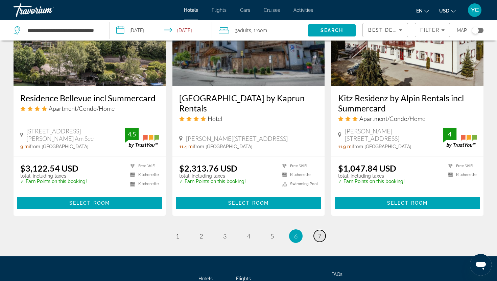
click at [321, 236] on span "7" at bounding box center [319, 236] width 3 height 7
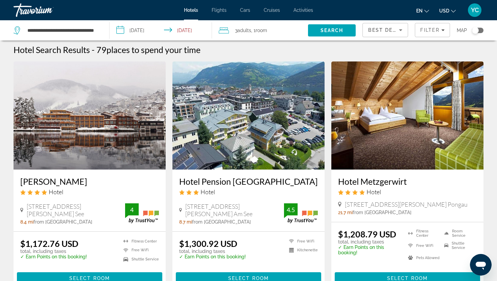
scroll to position [3, 0]
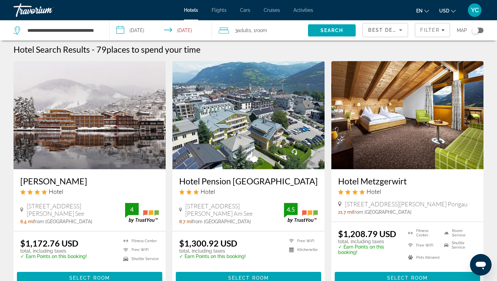
click at [127, 30] on input "**********" at bounding box center [162, 31] width 105 height 22
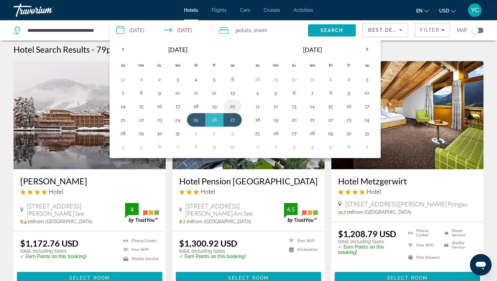
click at [232, 109] on button "20" at bounding box center [232, 106] width 11 height 9
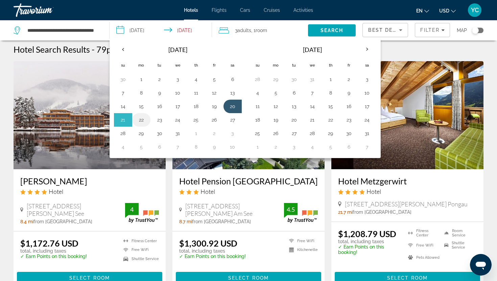
click at [149, 120] on td "22" at bounding box center [141, 120] width 18 height 14
click at [147, 120] on td "22" at bounding box center [141, 120] width 18 height 14
click at [146, 125] on button "22" at bounding box center [141, 119] width 11 height 9
type input "**********"
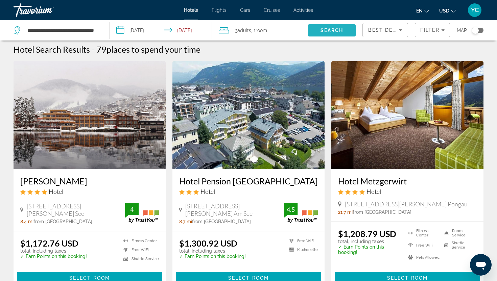
click at [314, 28] on span "Search" at bounding box center [332, 30] width 48 height 16
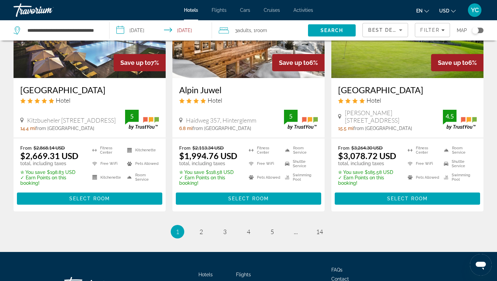
scroll to position [933, 0]
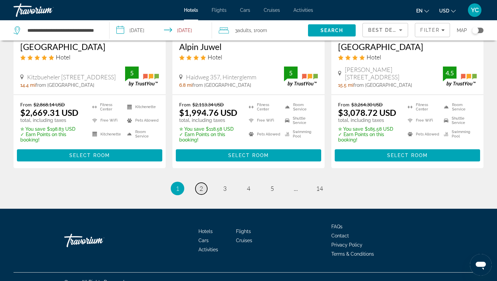
click at [202, 185] on span "2" at bounding box center [200, 188] width 3 height 7
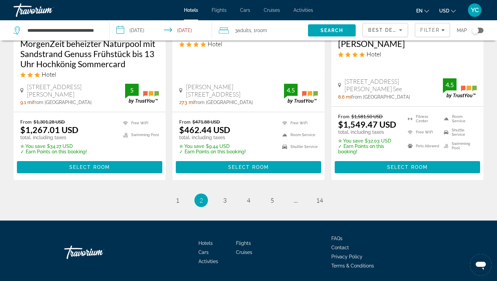
scroll to position [947, 0]
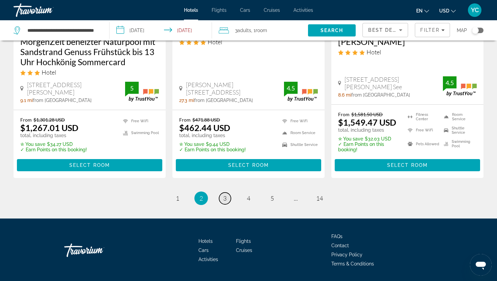
click at [226, 195] on span "3" at bounding box center [224, 198] width 3 height 7
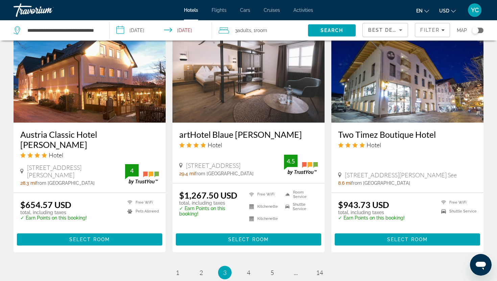
scroll to position [903, 0]
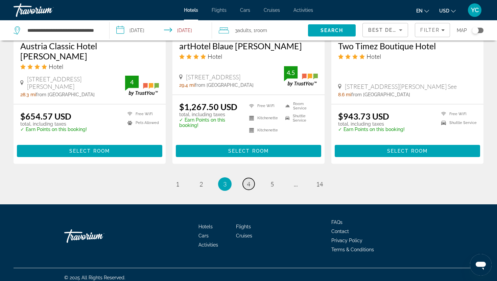
click at [249, 180] on span "4" at bounding box center [248, 183] width 3 height 7
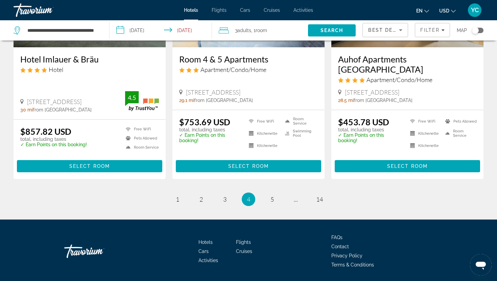
scroll to position [888, 0]
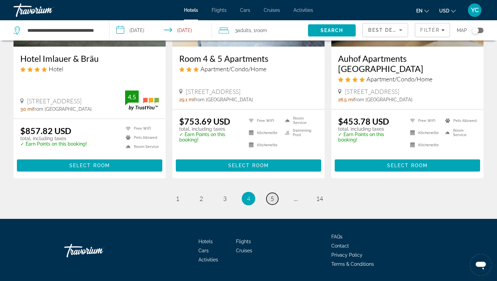
click at [270, 195] on span "5" at bounding box center [271, 198] width 3 height 7
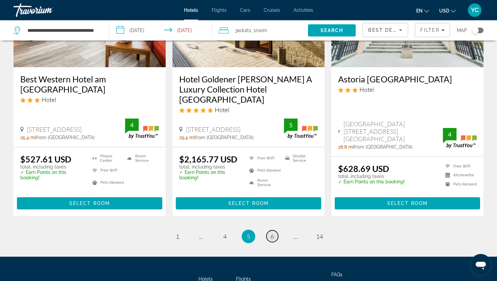
scroll to position [915, 0]
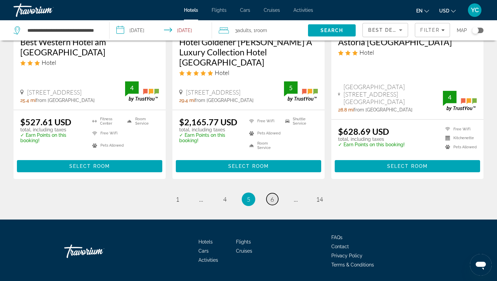
click at [270, 196] on span "6" at bounding box center [271, 199] width 3 height 7
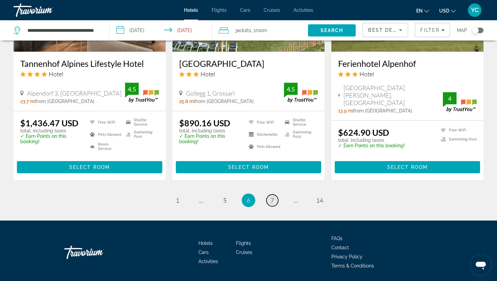
scroll to position [892, 0]
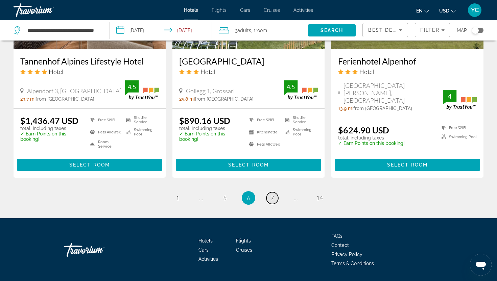
click at [270, 194] on span "7" at bounding box center [271, 197] width 3 height 7
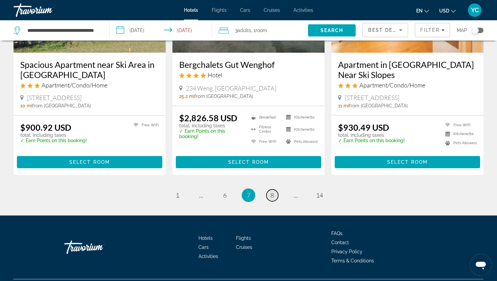
scroll to position [891, 0]
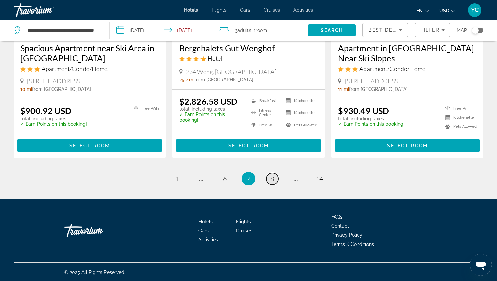
click at [275, 175] on link "page 8" at bounding box center [272, 179] width 12 height 12
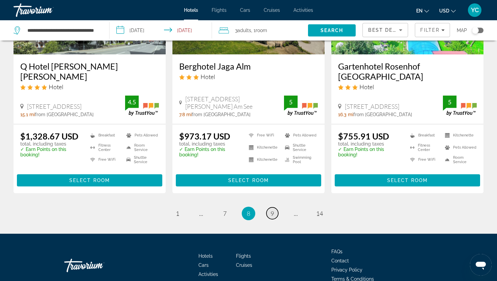
scroll to position [888, 0]
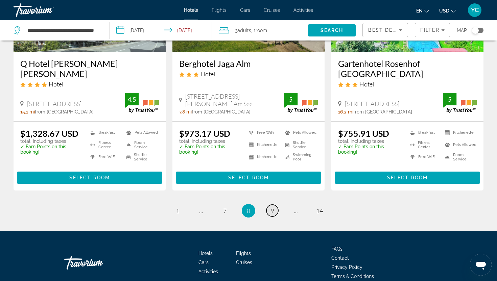
click at [270, 207] on span "9" at bounding box center [271, 210] width 3 height 7
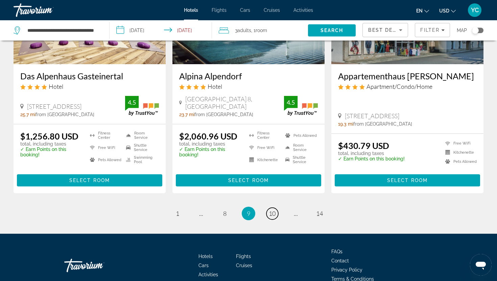
scroll to position [872, 0]
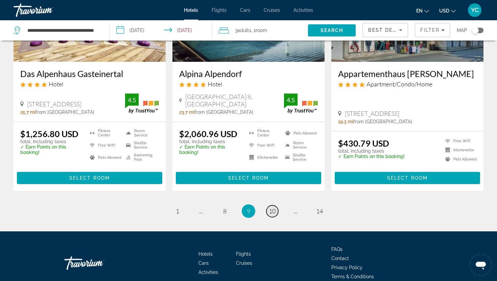
click at [274, 208] on span "10" at bounding box center [272, 211] width 7 height 7
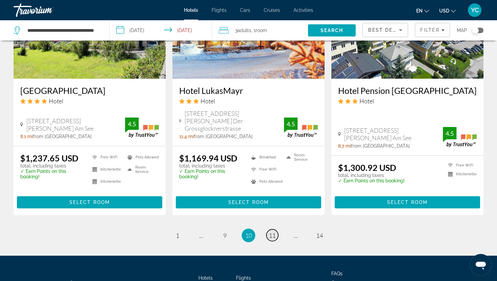
scroll to position [856, 0]
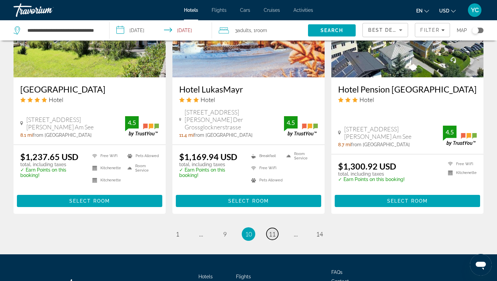
click at [271, 231] on span "11" at bounding box center [272, 234] width 7 height 7
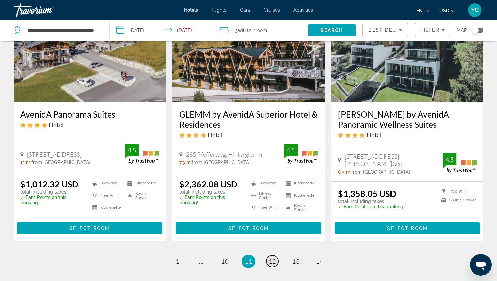
scroll to position [934, 0]
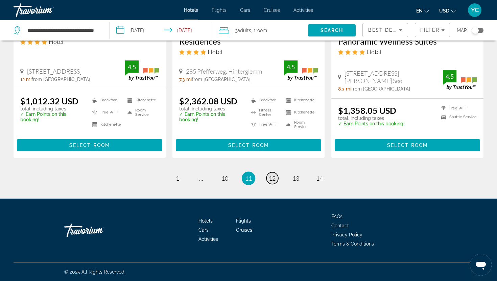
click at [275, 177] on span "12" at bounding box center [272, 178] width 7 height 7
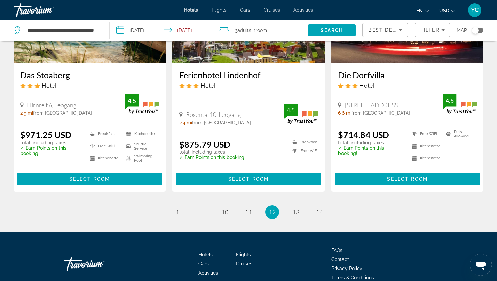
scroll to position [853, 0]
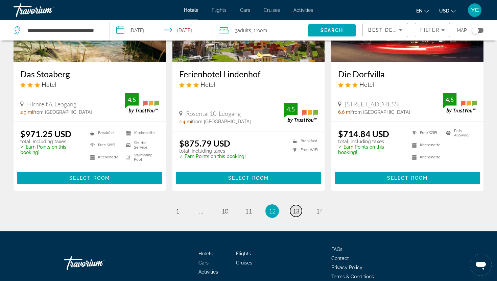
click at [296, 210] on span "13" at bounding box center [295, 211] width 7 height 7
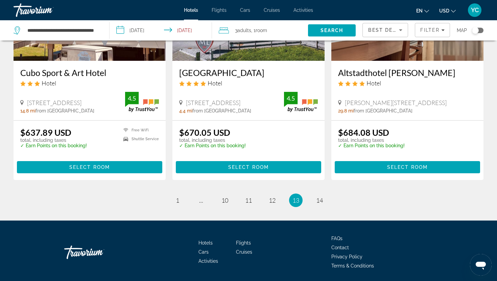
scroll to position [880, 0]
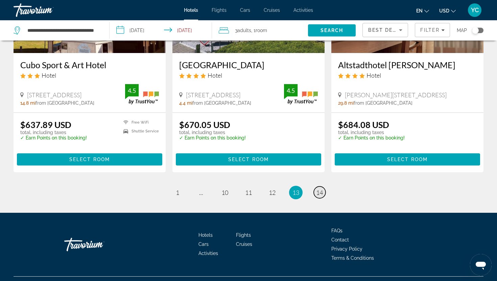
click at [319, 195] on span "14" at bounding box center [319, 192] width 7 height 7
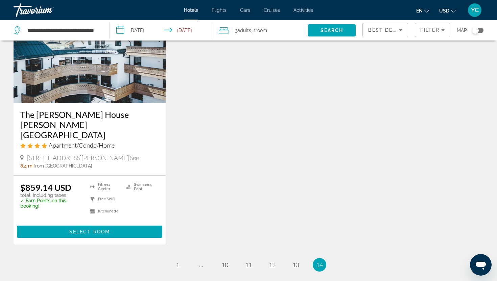
scroll to position [70, 0]
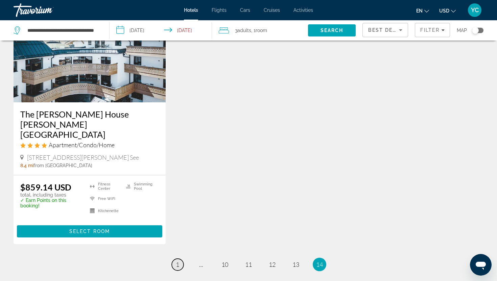
click at [177, 261] on span "1" at bounding box center [177, 264] width 3 height 7
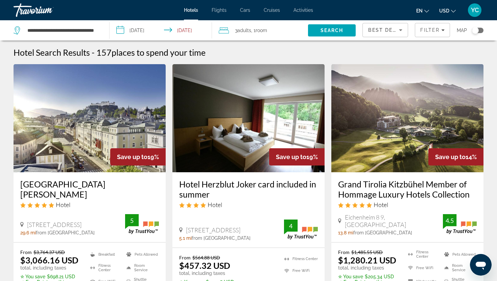
click at [363, 145] on img "Main content" at bounding box center [407, 118] width 152 height 108
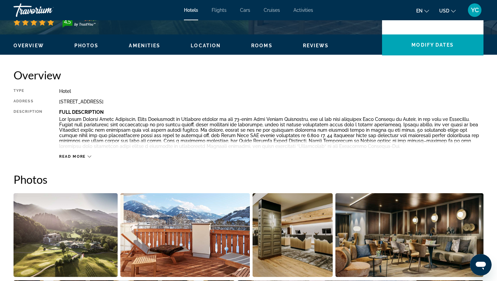
scroll to position [190, 0]
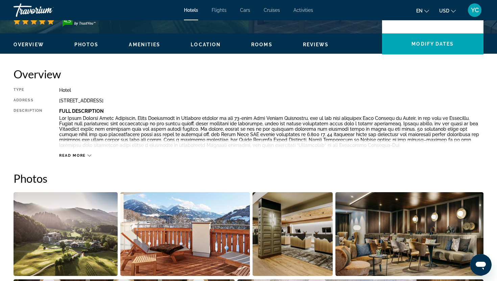
click at [95, 220] on img "Open full-screen image slider" at bounding box center [66, 234] width 104 height 84
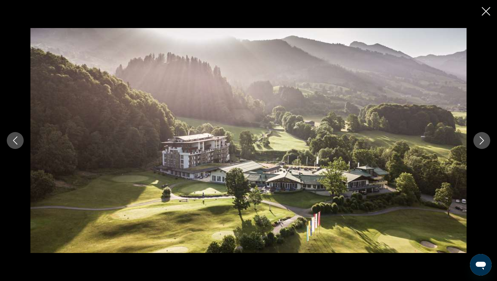
click at [478, 140] on icon "Next image" at bounding box center [482, 141] width 8 height 8
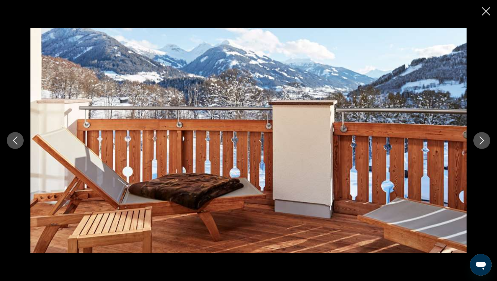
click at [478, 140] on icon "Next image" at bounding box center [482, 141] width 8 height 8
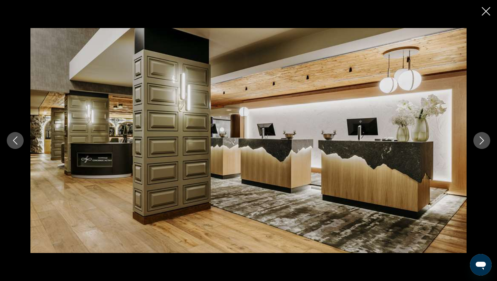
click at [481, 142] on icon "Next image" at bounding box center [482, 141] width 8 height 8
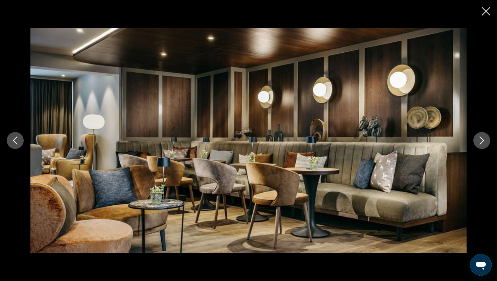
click at [481, 142] on icon "Next image" at bounding box center [482, 141] width 8 height 8
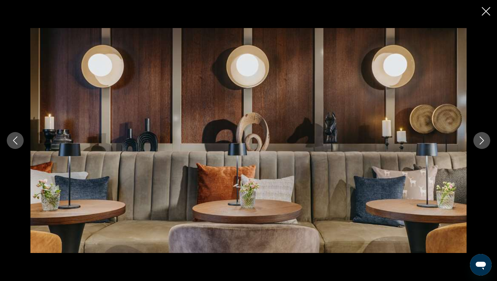
click at [481, 142] on icon "Next image" at bounding box center [482, 141] width 8 height 8
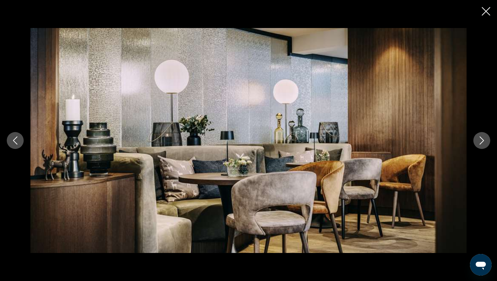
click at [481, 142] on icon "Next image" at bounding box center [482, 141] width 8 height 8
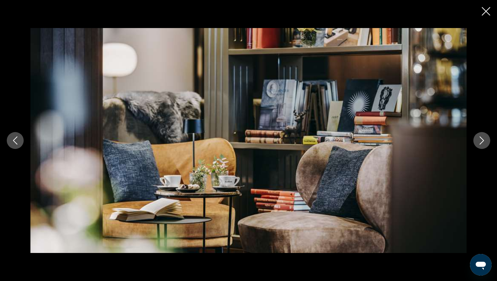
click at [481, 142] on icon "Next image" at bounding box center [482, 141] width 8 height 8
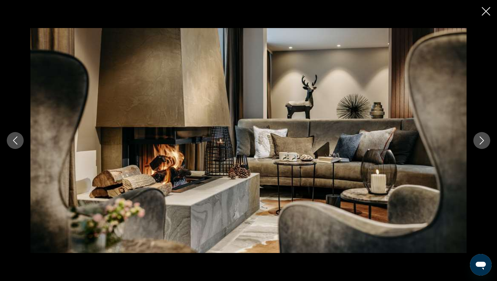
click at [481, 142] on icon "Next image" at bounding box center [482, 141] width 8 height 8
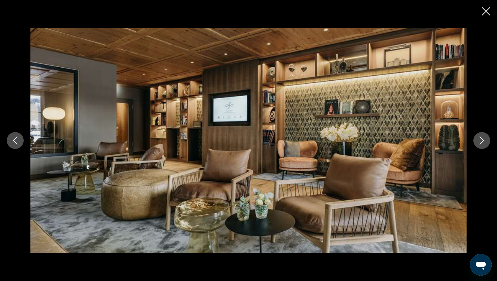
click at [481, 142] on icon "Next image" at bounding box center [482, 141] width 8 height 8
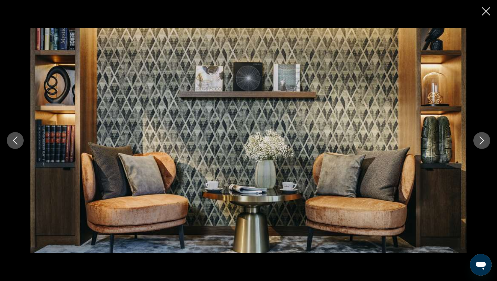
click at [481, 142] on icon "Next image" at bounding box center [482, 141] width 8 height 8
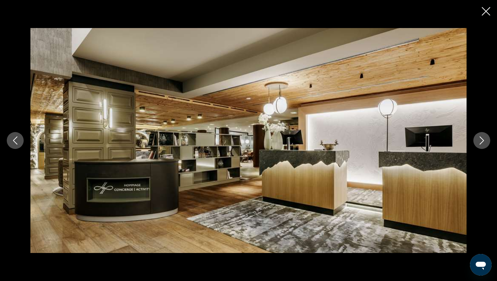
click at [481, 142] on icon "Next image" at bounding box center [482, 141] width 8 height 8
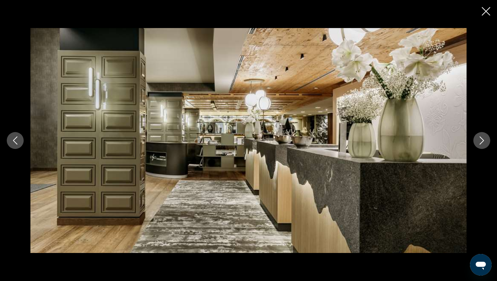
click at [481, 142] on icon "Next image" at bounding box center [482, 141] width 8 height 8
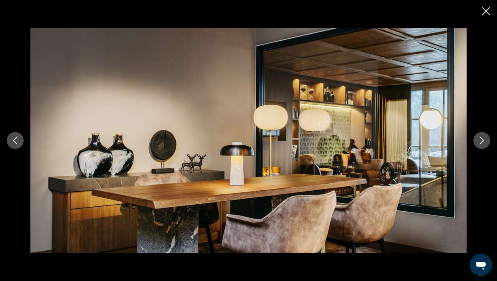
click at [481, 142] on icon "Next image" at bounding box center [482, 141] width 8 height 8
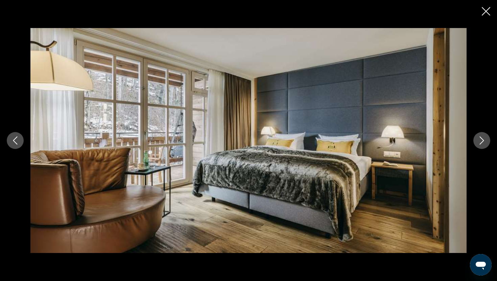
click at [481, 142] on icon "Next image" at bounding box center [482, 141] width 8 height 8
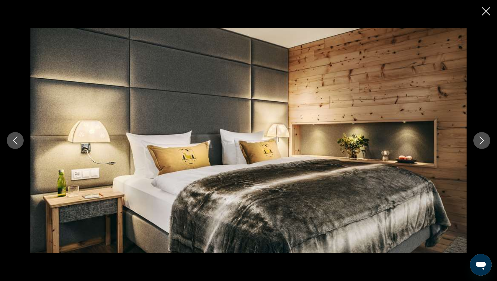
click at [481, 142] on icon "Next image" at bounding box center [482, 141] width 8 height 8
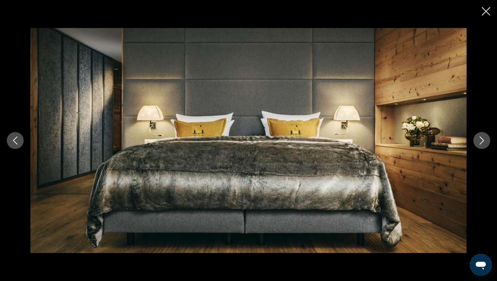
click at [481, 142] on icon "Next image" at bounding box center [482, 141] width 8 height 8
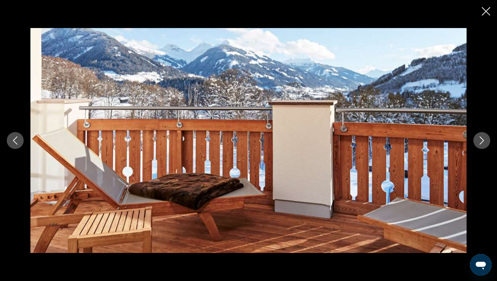
click at [481, 142] on icon "Next image" at bounding box center [482, 141] width 8 height 8
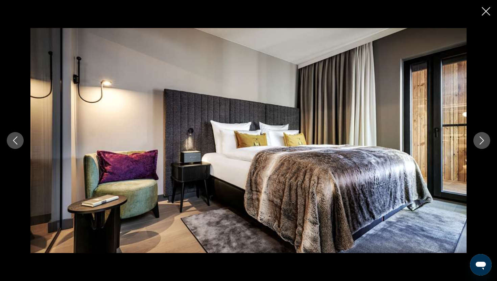
click at [481, 142] on icon "Next image" at bounding box center [482, 141] width 8 height 8
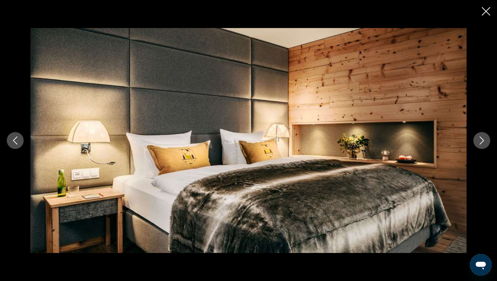
click at [481, 142] on icon "Next image" at bounding box center [482, 141] width 8 height 8
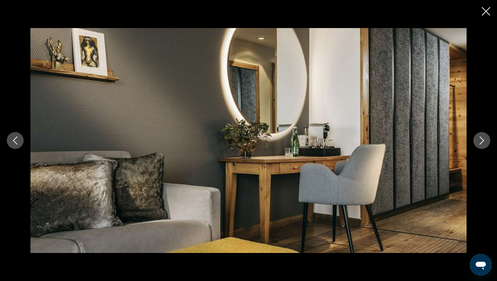
click at [481, 142] on icon "Next image" at bounding box center [482, 141] width 8 height 8
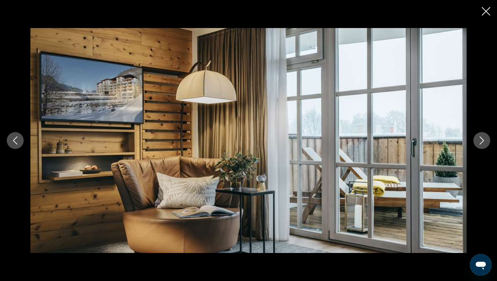
click at [481, 142] on icon "Next image" at bounding box center [482, 141] width 8 height 8
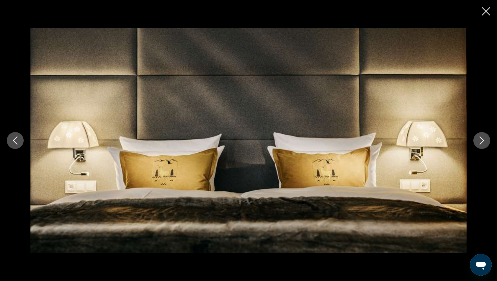
click at [481, 142] on icon "Next image" at bounding box center [482, 141] width 8 height 8
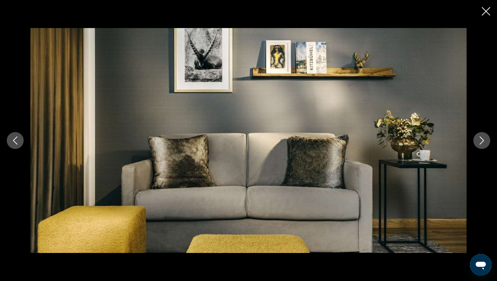
click at [481, 142] on icon "Next image" at bounding box center [482, 141] width 8 height 8
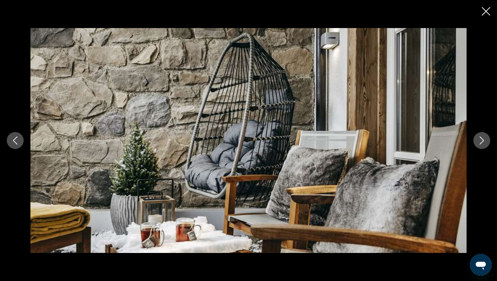
click at [481, 142] on icon "Next image" at bounding box center [482, 141] width 8 height 8
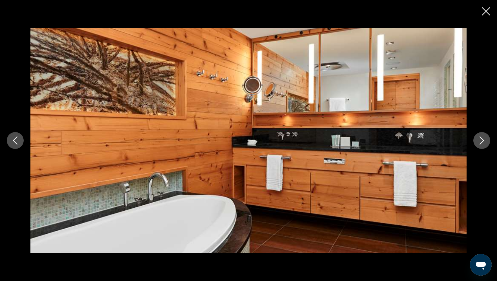
click at [481, 142] on icon "Next image" at bounding box center [482, 141] width 8 height 8
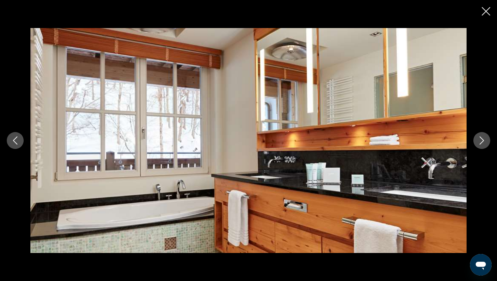
click at [481, 142] on icon "Next image" at bounding box center [482, 141] width 8 height 8
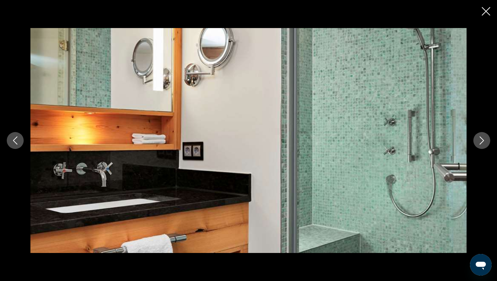
click at [481, 142] on icon "Next image" at bounding box center [482, 141] width 8 height 8
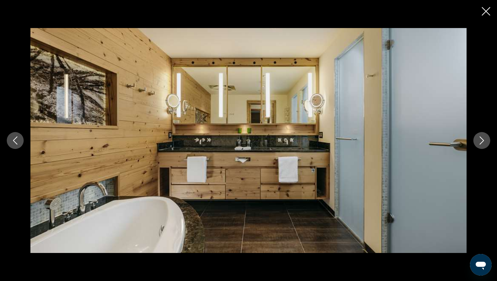
click at [481, 142] on icon "Next image" at bounding box center [482, 141] width 8 height 8
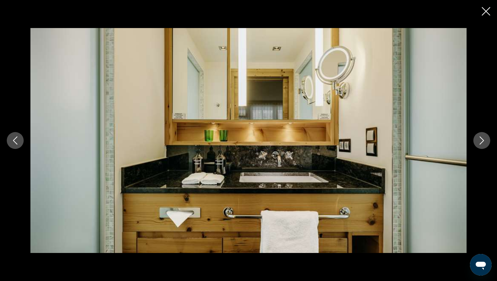
click at [481, 142] on icon "Next image" at bounding box center [482, 141] width 8 height 8
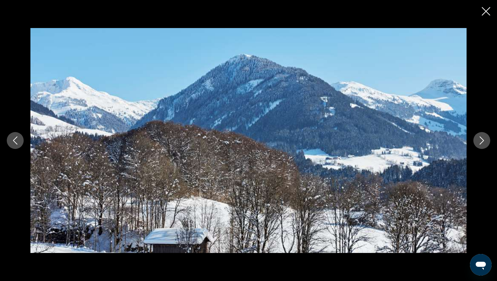
click at [481, 142] on icon "Next image" at bounding box center [482, 141] width 8 height 8
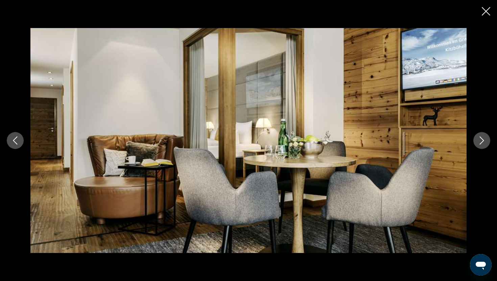
click at [481, 142] on icon "Next image" at bounding box center [482, 141] width 8 height 8
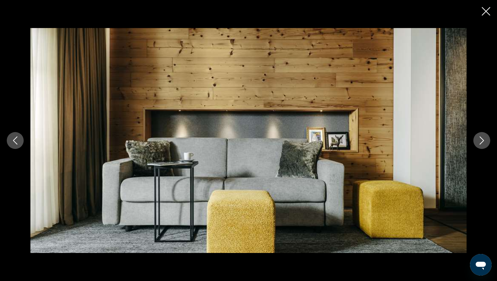
click at [481, 142] on icon "Next image" at bounding box center [482, 141] width 8 height 8
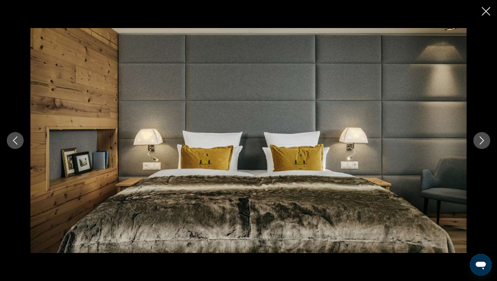
click at [481, 142] on icon "Next image" at bounding box center [482, 141] width 8 height 8
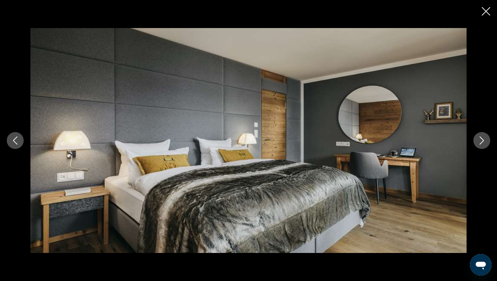
click at [481, 142] on icon "Next image" at bounding box center [482, 141] width 8 height 8
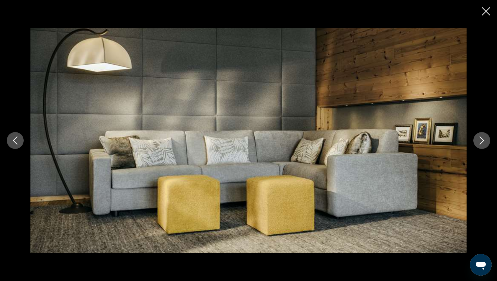
click at [481, 142] on icon "Next image" at bounding box center [482, 141] width 8 height 8
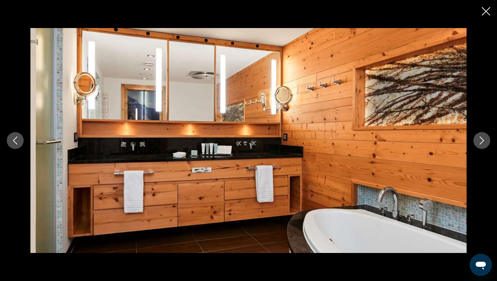
click at [481, 142] on icon "Next image" at bounding box center [482, 141] width 8 height 8
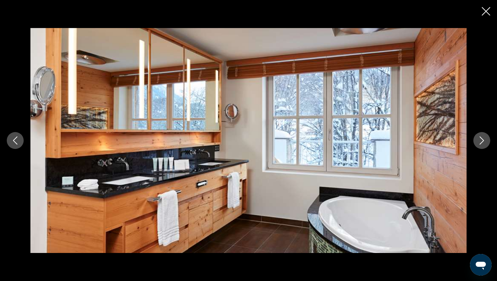
click at [481, 142] on icon "Next image" at bounding box center [482, 141] width 8 height 8
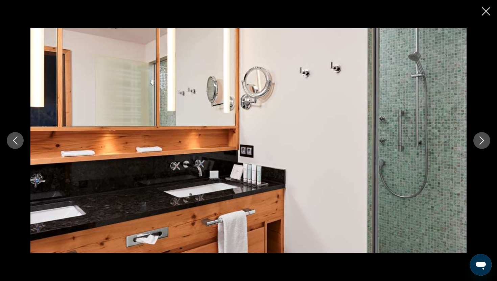
click at [481, 142] on icon "Next image" at bounding box center [482, 141] width 8 height 8
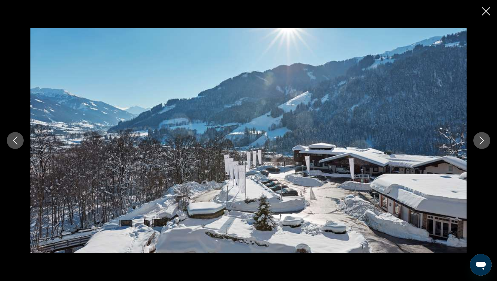
click at [481, 142] on icon "Next image" at bounding box center [482, 141] width 8 height 8
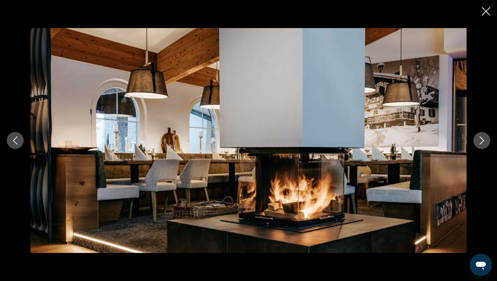
click at [15, 139] on icon "Previous image" at bounding box center [15, 141] width 8 height 8
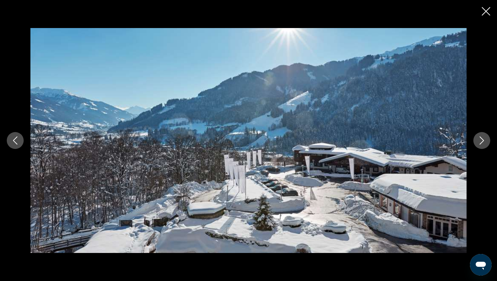
click at [482, 144] on icon "Next image" at bounding box center [482, 141] width 8 height 8
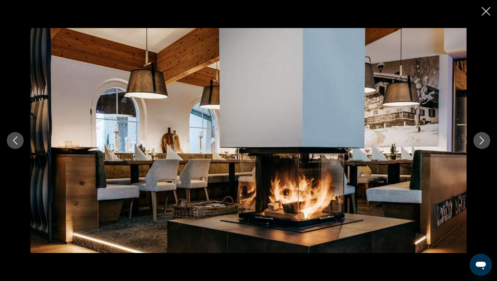
click at [482, 144] on icon "Next image" at bounding box center [482, 141] width 8 height 8
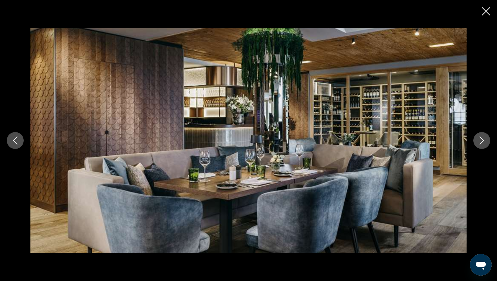
click at [482, 144] on icon "Next image" at bounding box center [482, 141] width 8 height 8
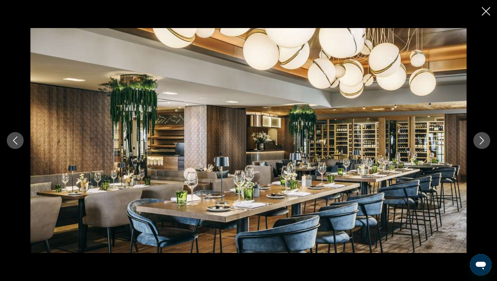
click at [482, 144] on icon "Next image" at bounding box center [482, 141] width 8 height 8
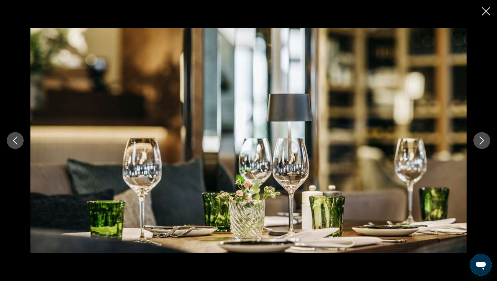
click at [482, 144] on icon "Next image" at bounding box center [482, 141] width 8 height 8
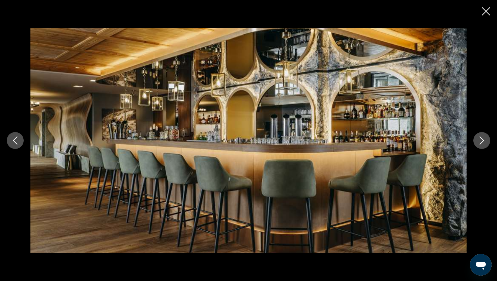
click at [482, 144] on icon "Next image" at bounding box center [482, 141] width 8 height 8
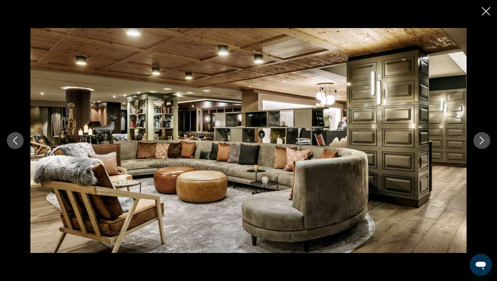
click at [482, 144] on icon "Next image" at bounding box center [482, 141] width 8 height 8
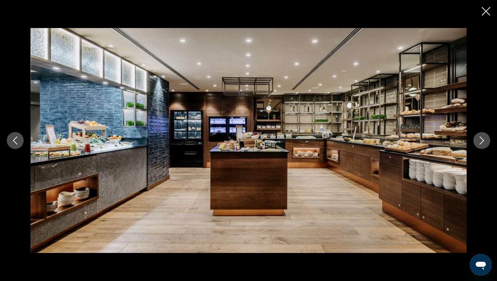
click at [482, 144] on icon "Next image" at bounding box center [482, 141] width 8 height 8
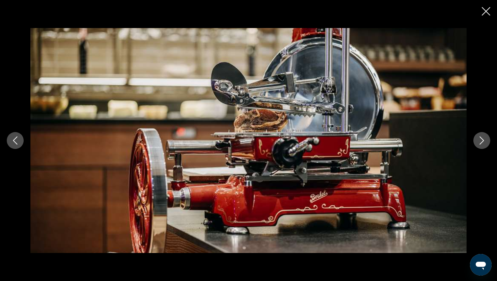
click at [482, 144] on icon "Next image" at bounding box center [482, 141] width 8 height 8
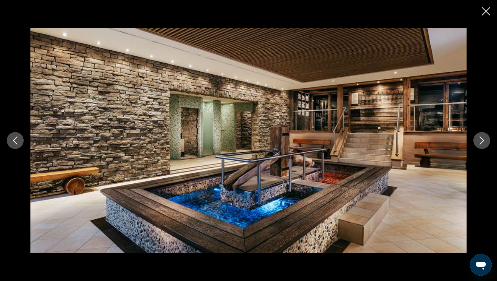
click at [482, 144] on icon "Next image" at bounding box center [482, 141] width 8 height 8
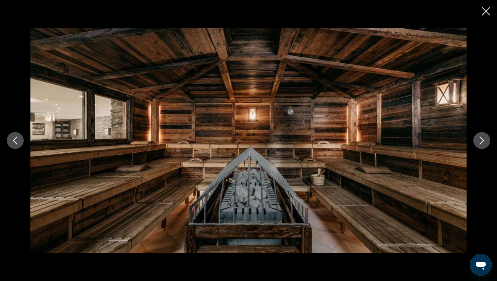
click at [482, 144] on icon "Next image" at bounding box center [482, 141] width 8 height 8
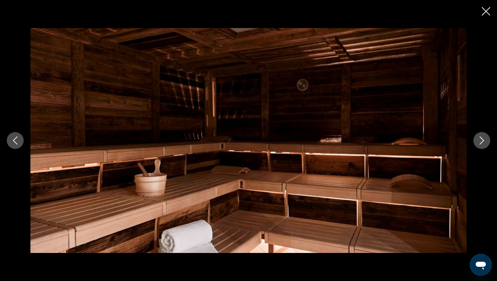
click at [482, 144] on icon "Next image" at bounding box center [482, 141] width 8 height 8
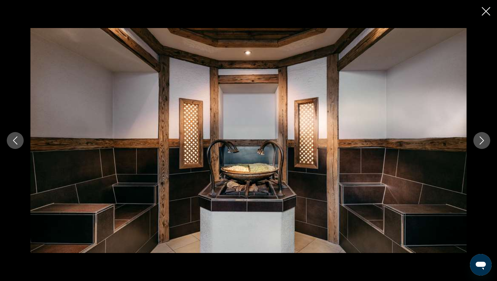
click at [482, 144] on icon "Next image" at bounding box center [482, 141] width 8 height 8
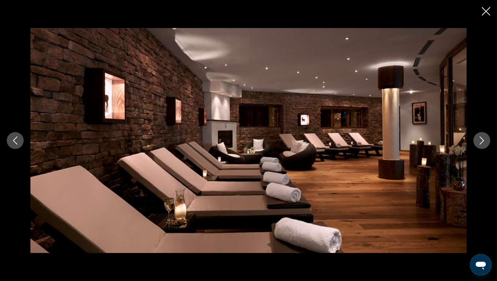
click at [482, 144] on icon "Next image" at bounding box center [482, 141] width 8 height 8
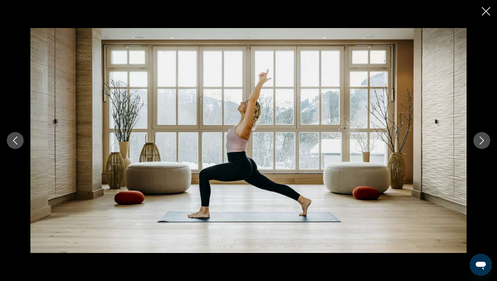
click at [482, 144] on icon "Next image" at bounding box center [482, 141] width 8 height 8
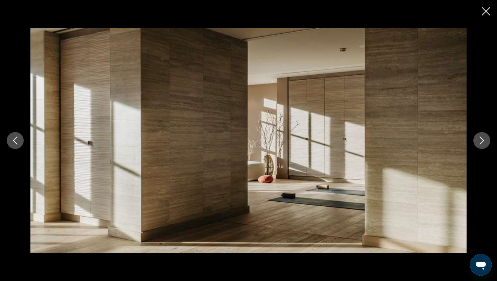
click at [481, 142] on icon "Next image" at bounding box center [482, 141] width 8 height 8
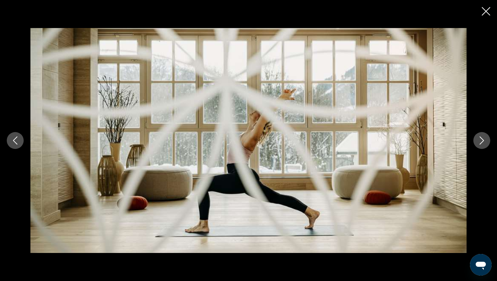
click at [481, 142] on icon "Next image" at bounding box center [482, 141] width 8 height 8
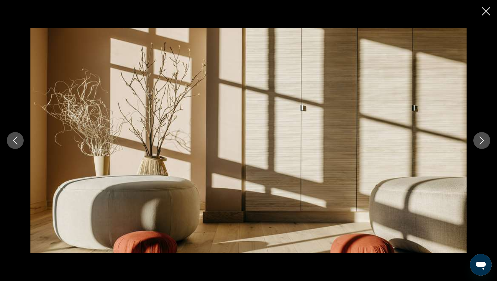
click at [481, 142] on icon "Next image" at bounding box center [482, 141] width 8 height 8
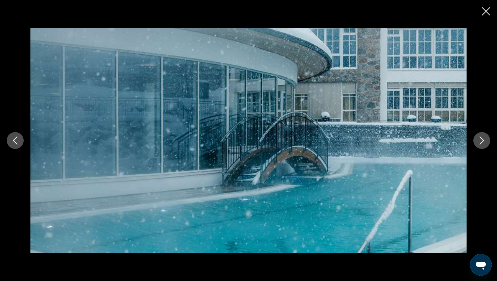
click at [481, 142] on icon "Next image" at bounding box center [482, 141] width 8 height 8
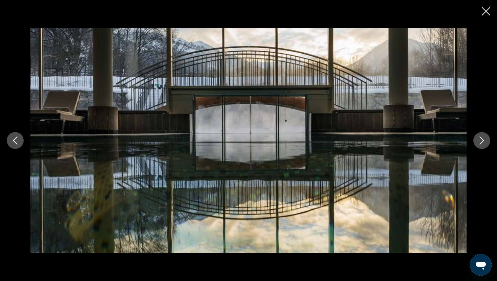
click at [481, 142] on icon "Next image" at bounding box center [482, 141] width 8 height 8
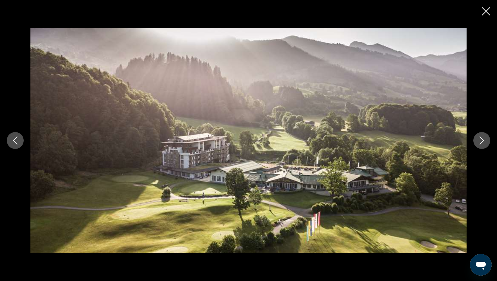
click at [481, 141] on icon "Next image" at bounding box center [482, 141] width 8 height 8
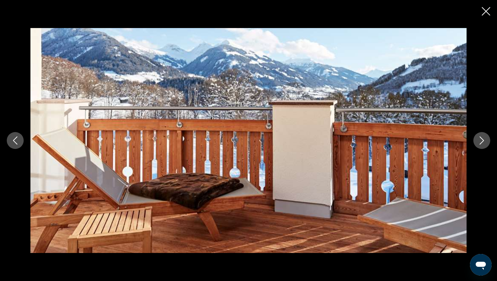
click at [481, 141] on icon "Next image" at bounding box center [482, 141] width 8 height 8
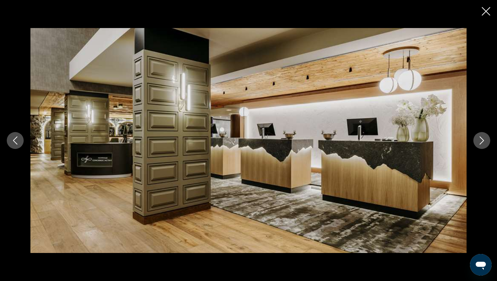
click at [488, 11] on icon "Close slideshow" at bounding box center [486, 11] width 8 height 8
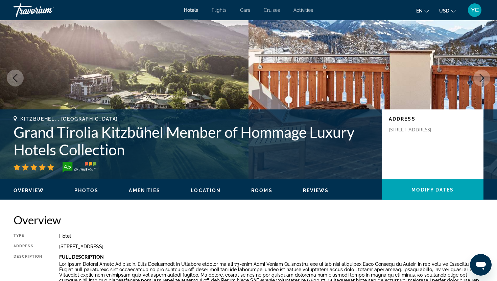
scroll to position [52, 0]
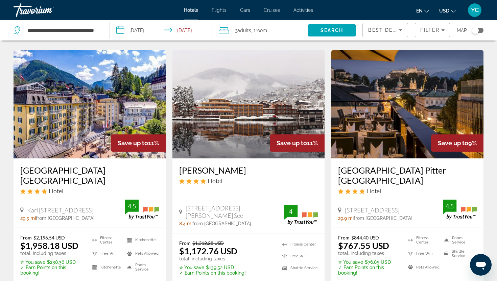
scroll to position [281, 0]
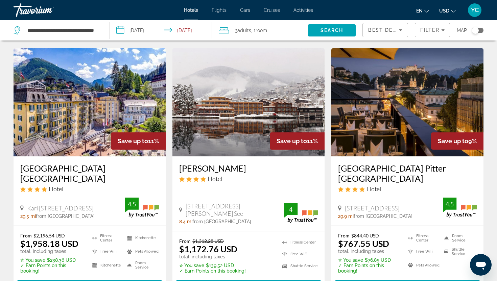
click at [223, 118] on img "Main content" at bounding box center [248, 102] width 152 height 108
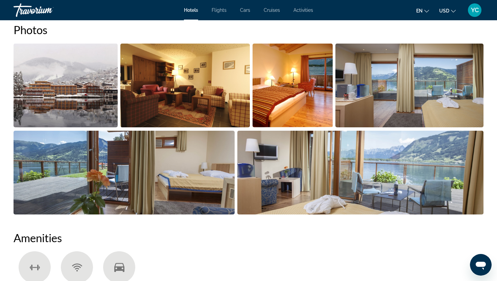
scroll to position [343, 0]
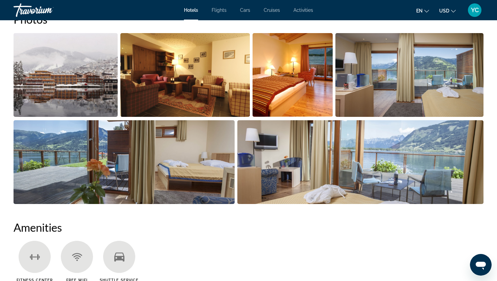
click at [112, 76] on img "Open full-screen image slider" at bounding box center [66, 75] width 104 height 84
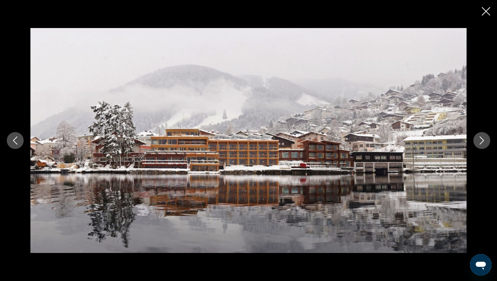
click at [485, 10] on icon "Close slideshow" at bounding box center [486, 11] width 8 height 8
